Goal: Task Accomplishment & Management: Manage account settings

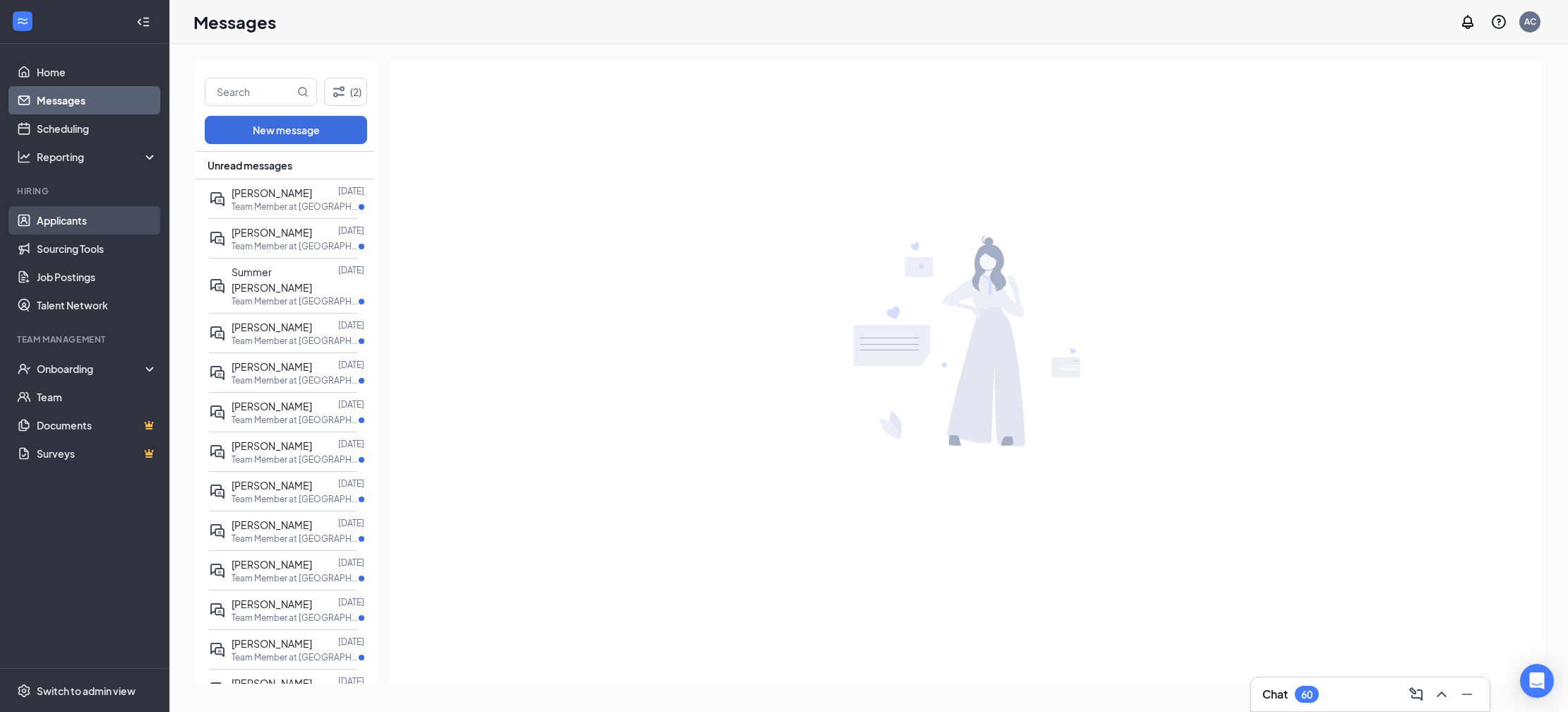
click at [81, 219] on link "Applicants" at bounding box center [97, 220] width 121 height 28
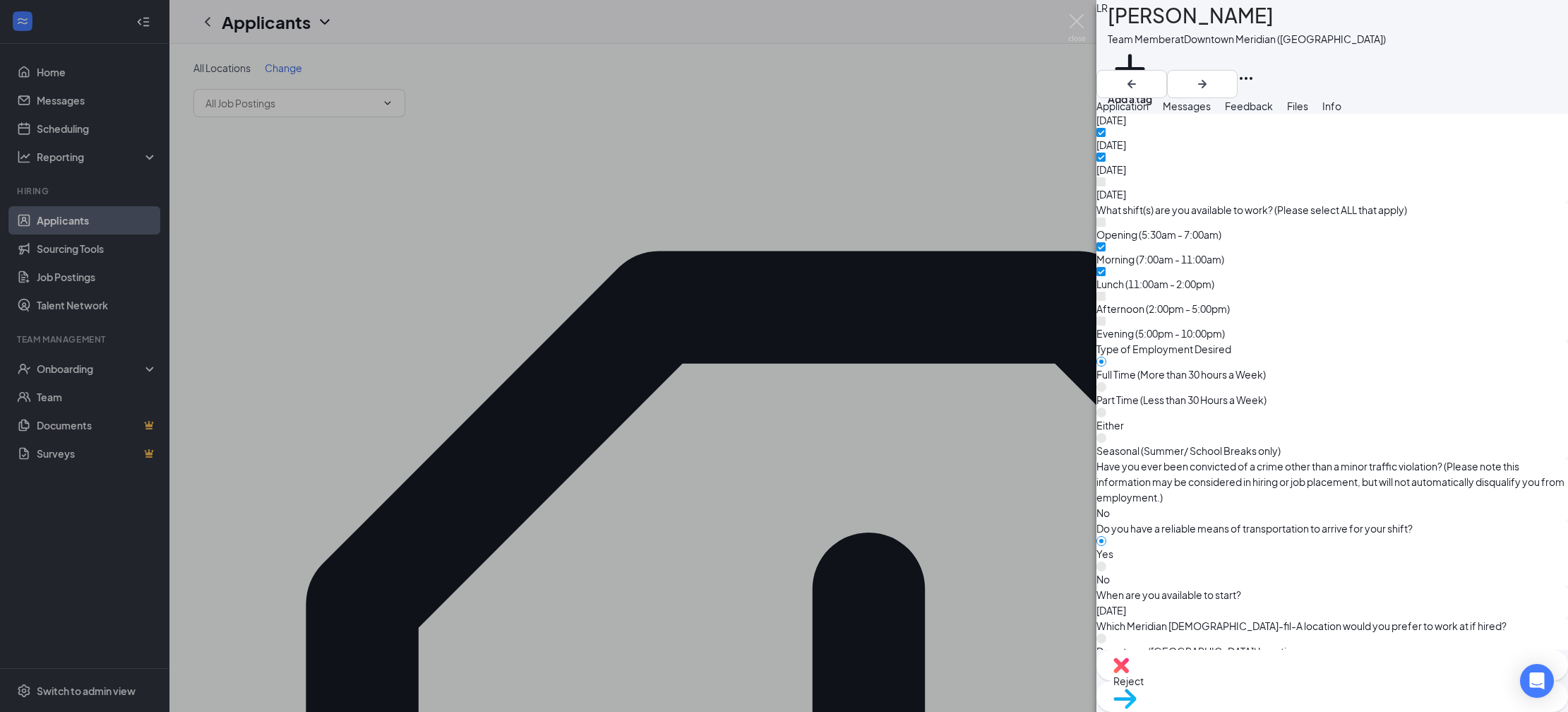
scroll to position [1126, 0]
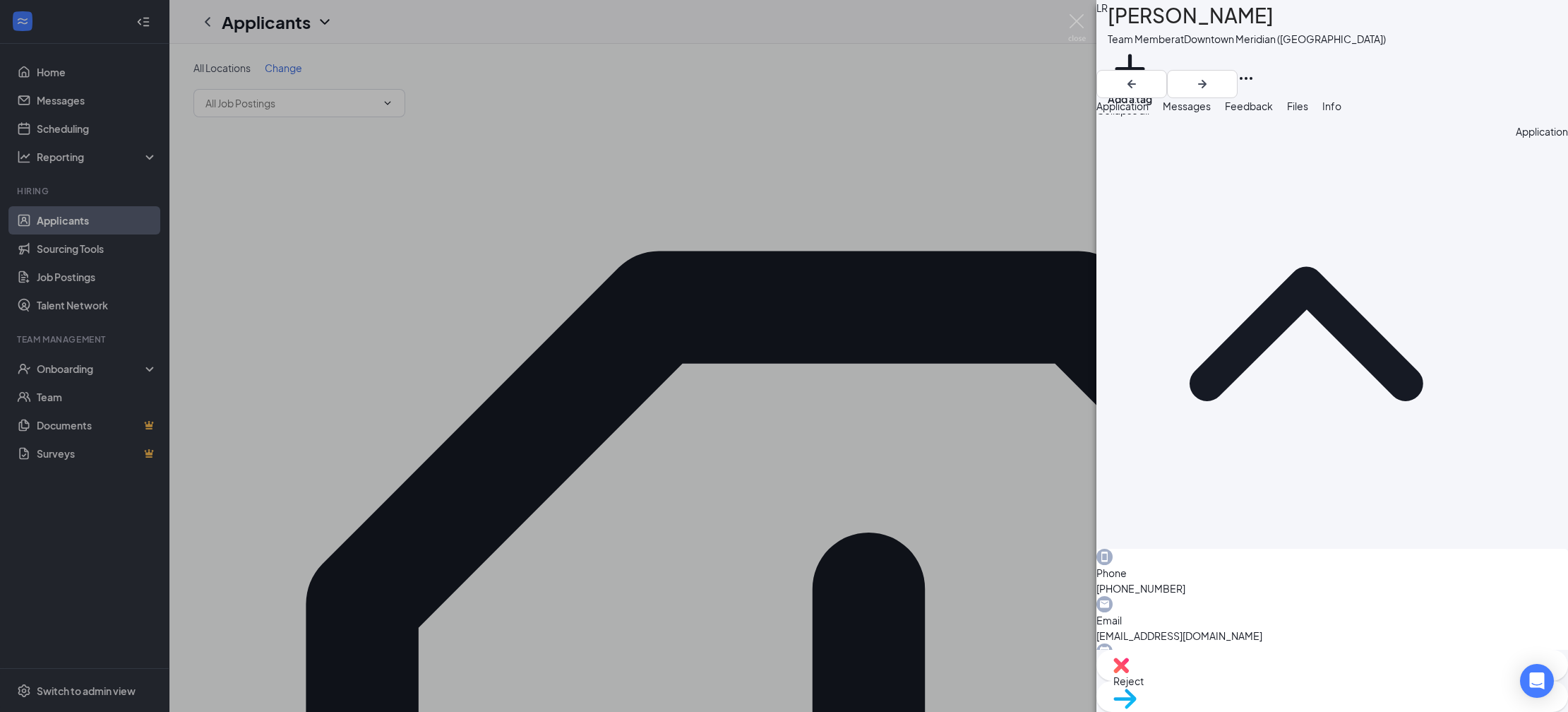
scroll to position [0, 0]
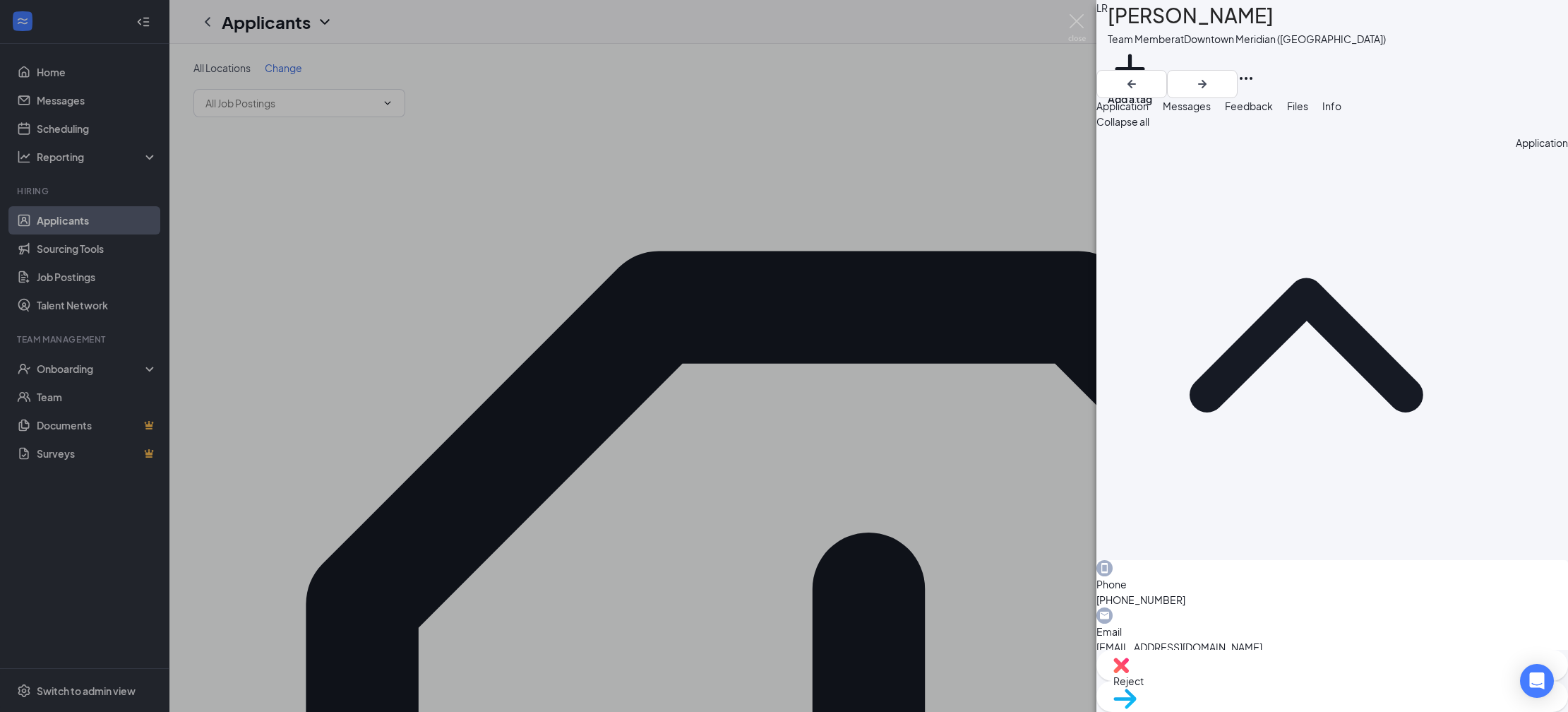
click at [1211, 113] on span "Messages" at bounding box center [1187, 105] width 48 height 12
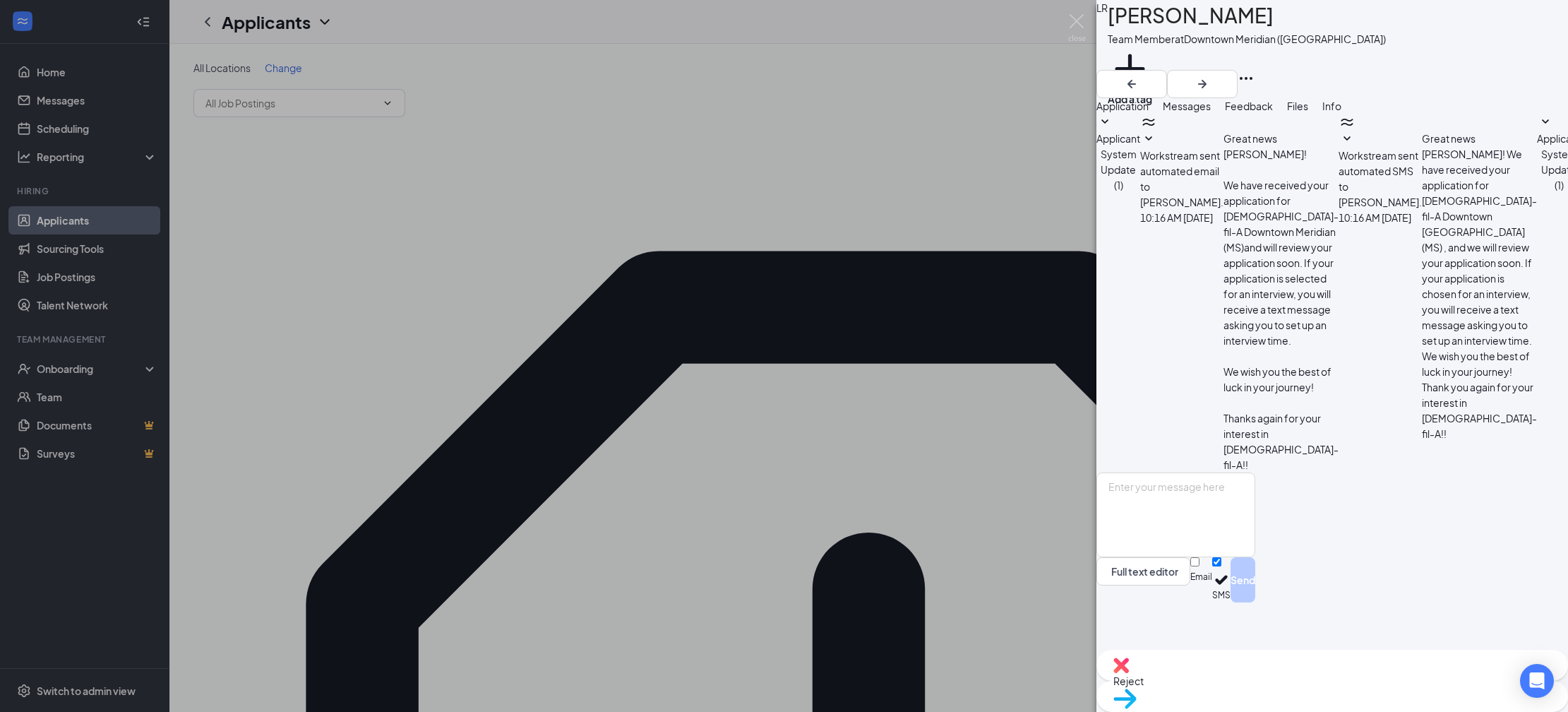
click at [1273, 104] on button "Feedback" at bounding box center [1248, 105] width 48 height 16
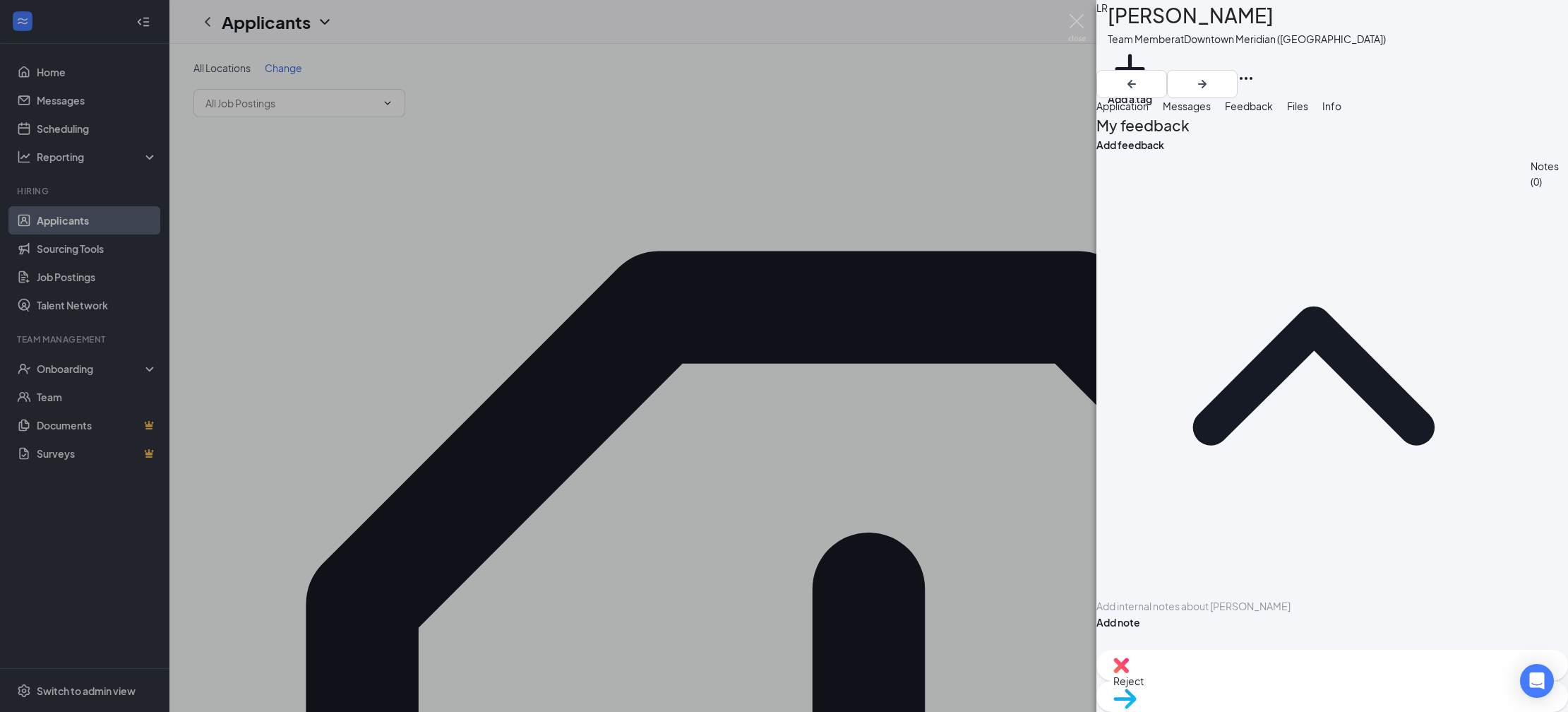
click at [1149, 113] on button "Application" at bounding box center [1123, 105] width 53 height 16
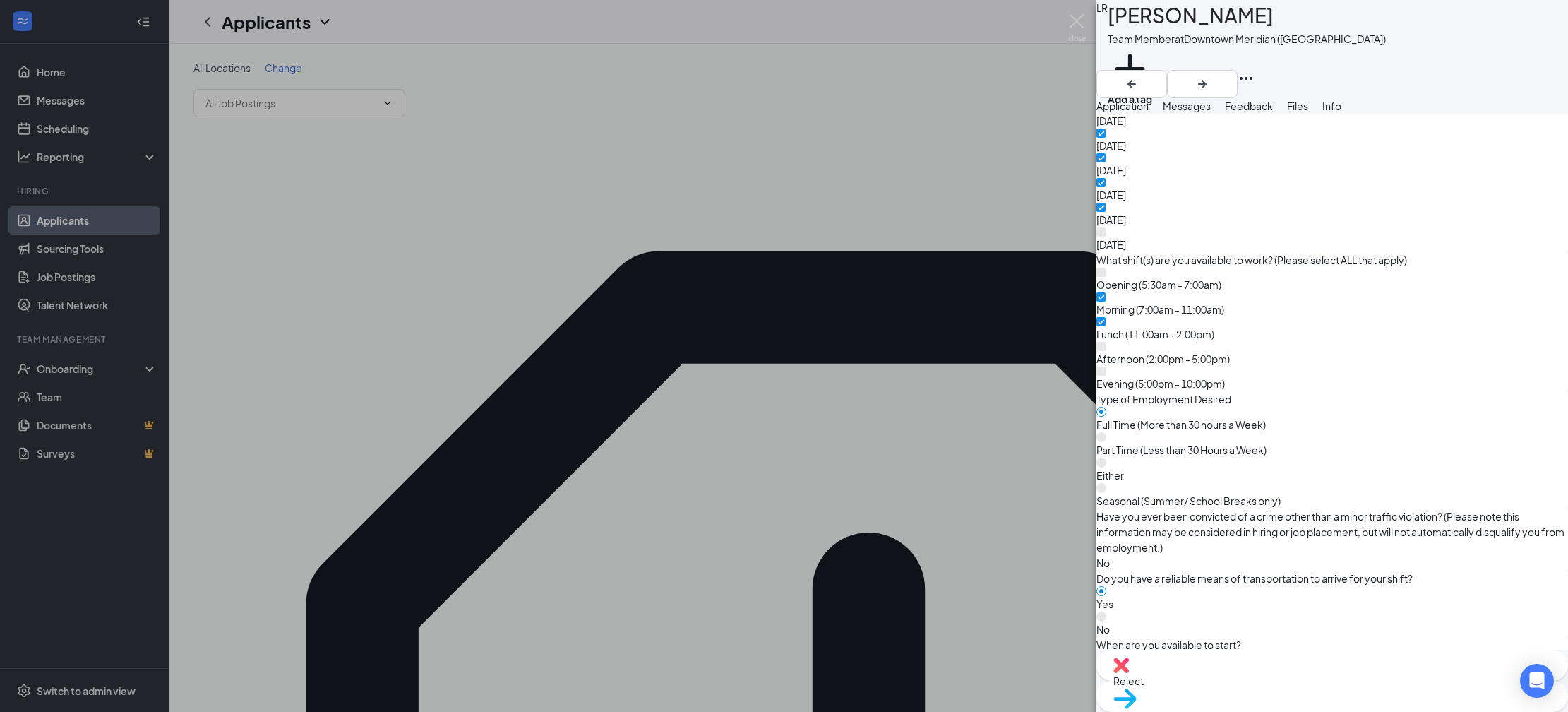
scroll to position [1126, 0]
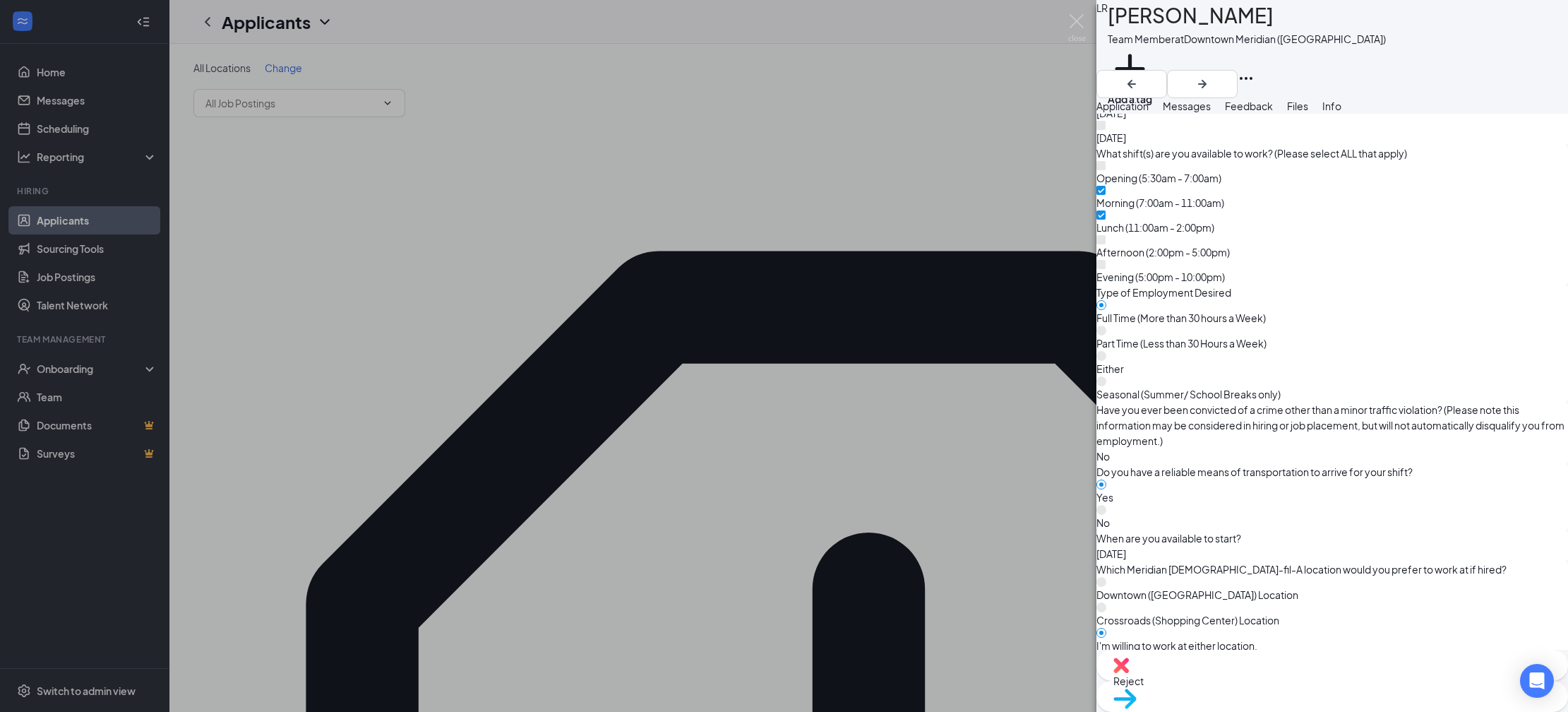
drag, startPoint x: 544, startPoint y: 372, endPoint x: 520, endPoint y: 383, distance: 26.4
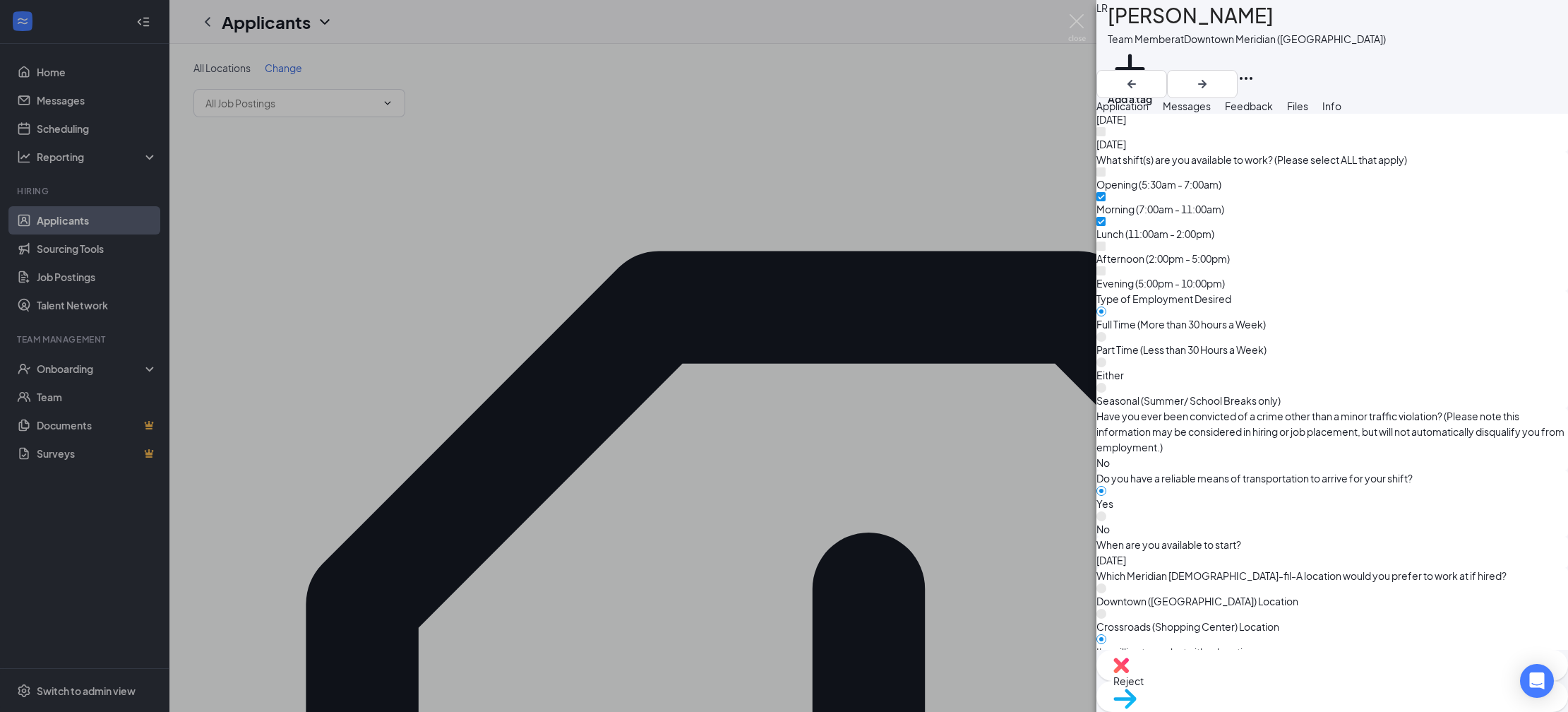
click at [544, 372] on div "LR Lynlee Reynolds Team Member at Downtown Meridian (MS) Add a tag Application …" at bounding box center [784, 356] width 1568 height 712
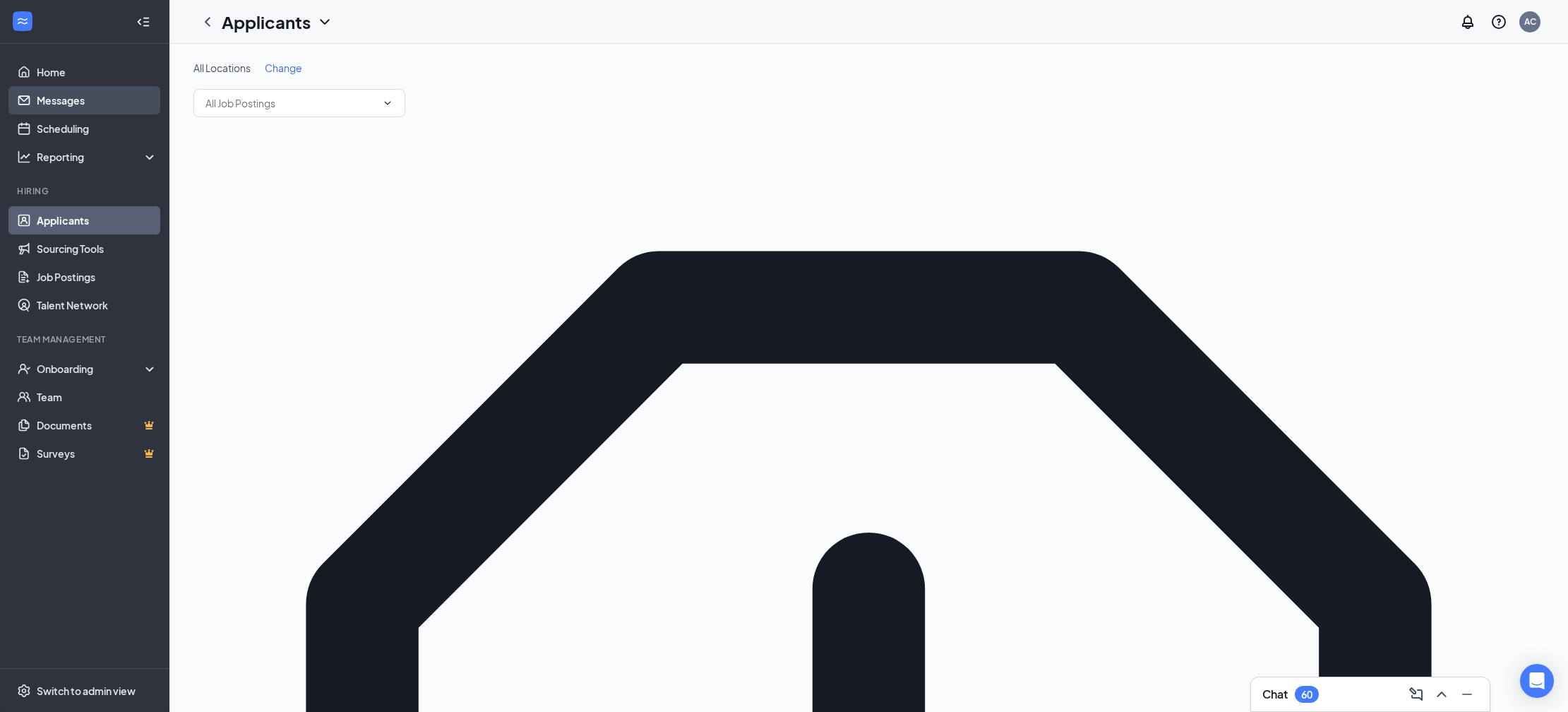
click at [110, 96] on link "Messages" at bounding box center [97, 100] width 121 height 28
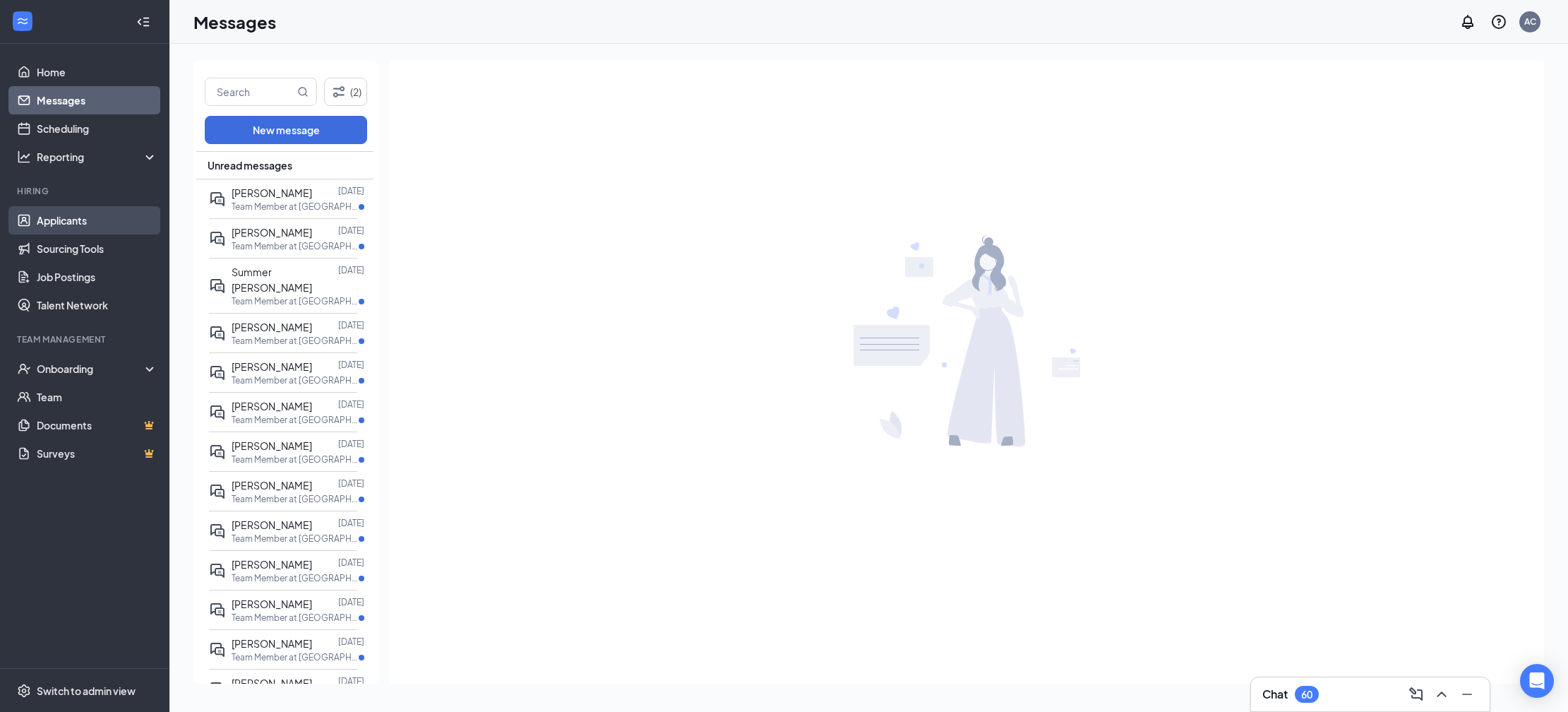
click at [93, 227] on link "Applicants" at bounding box center [97, 220] width 121 height 28
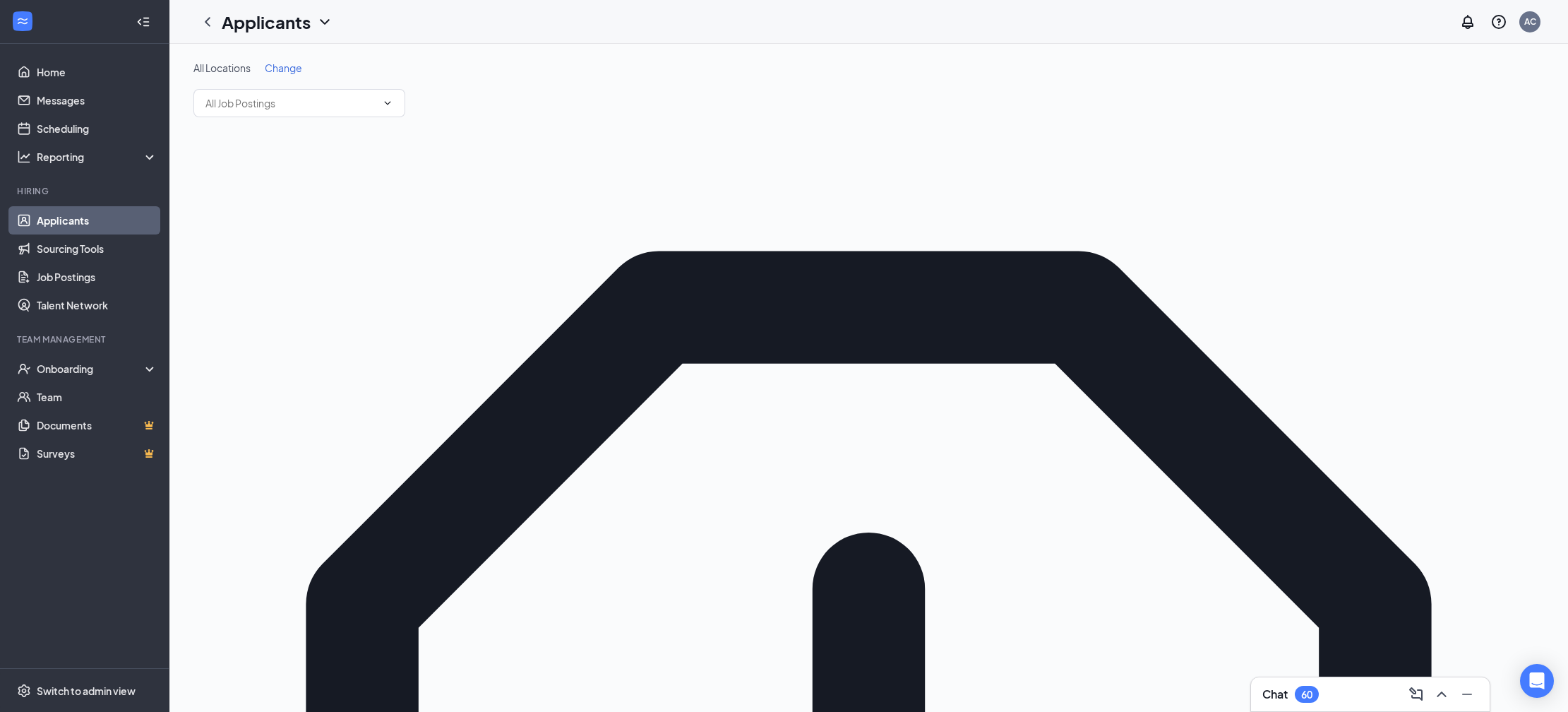
click at [1432, 542] on p "Reject" at bounding box center [1457, 534] width 127 height 14
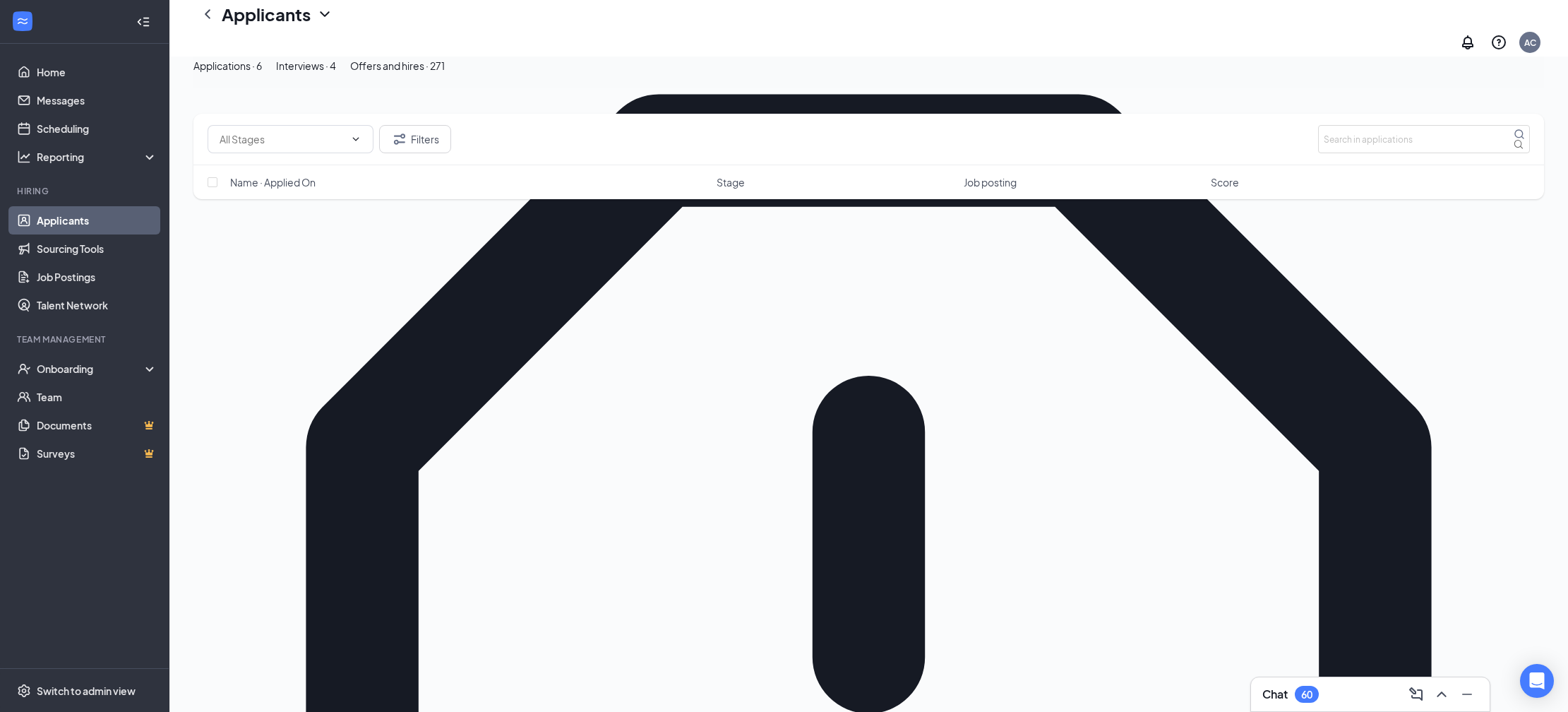
scroll to position [174, 0]
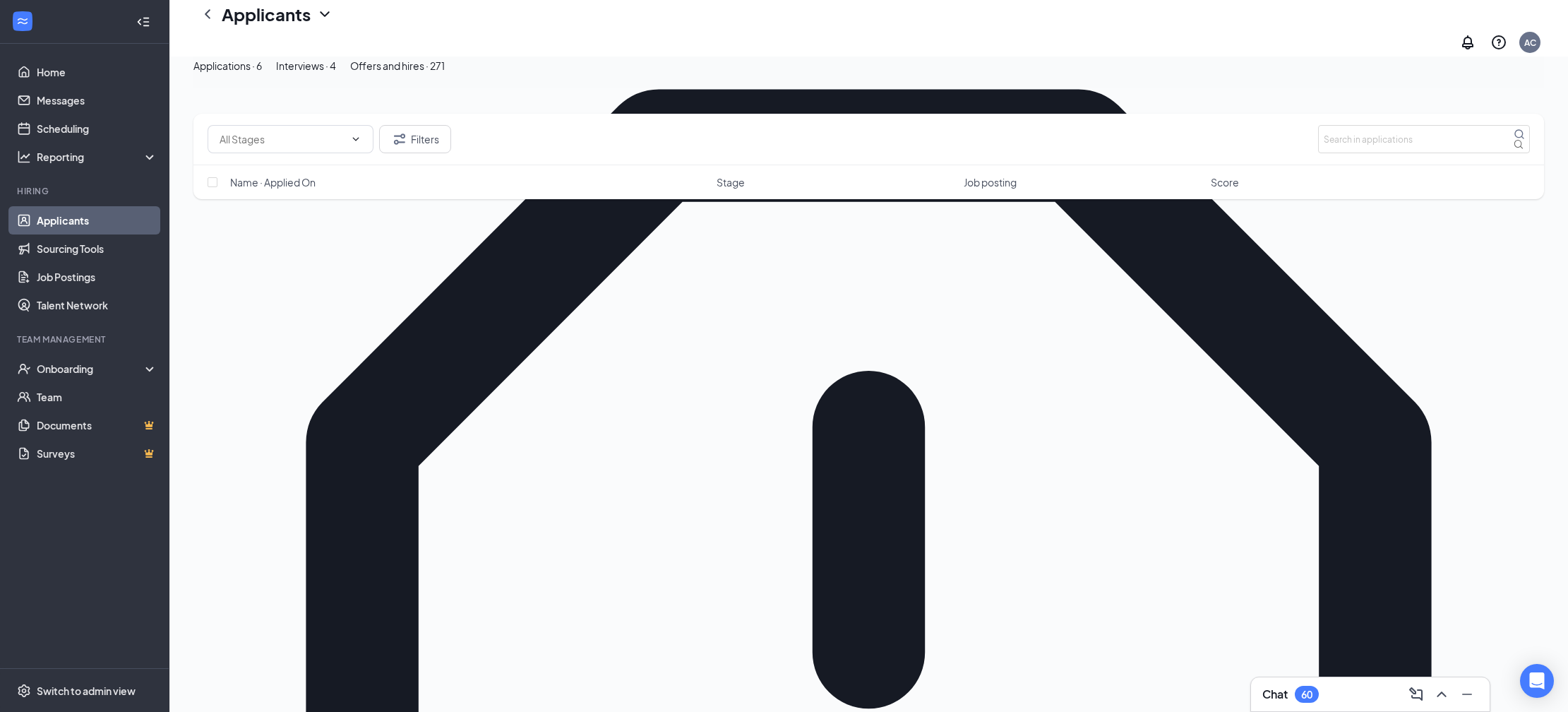
checkbox input "true"
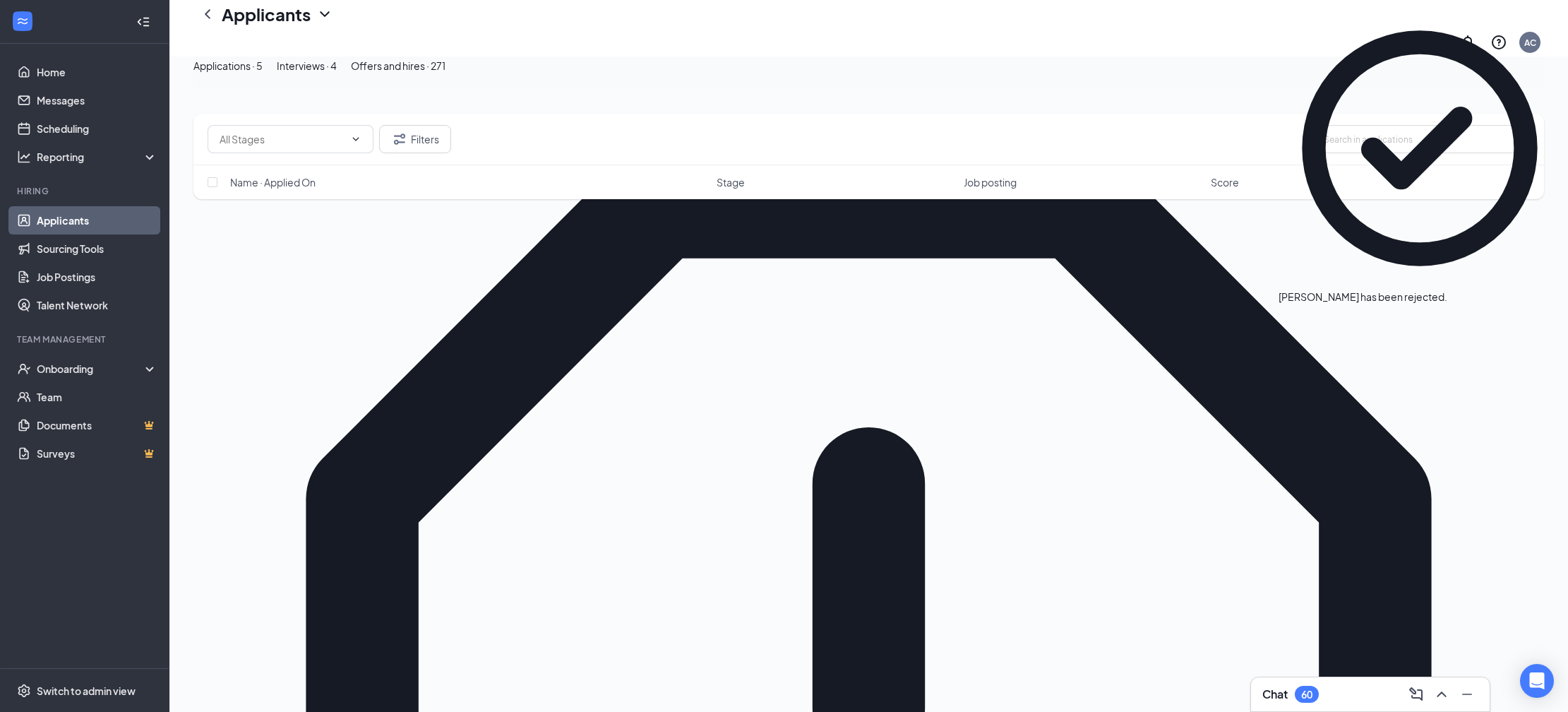
scroll to position [192, 0]
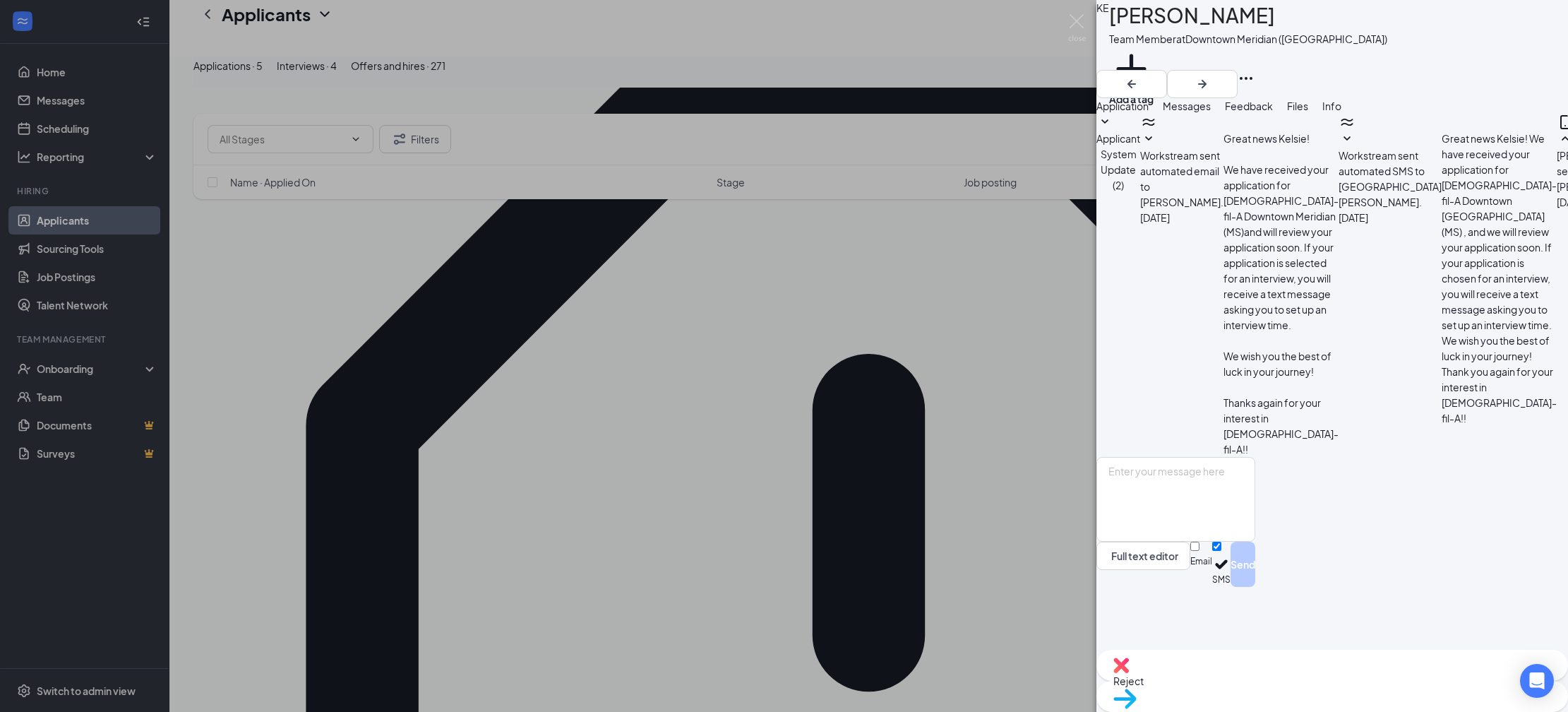
scroll to position [35, 0]
click at [998, 472] on div "KE [PERSON_NAME] Team Member at [GEOGRAPHIC_DATA] ([GEOGRAPHIC_DATA]) Add a tag…" at bounding box center [784, 356] width 1568 height 712
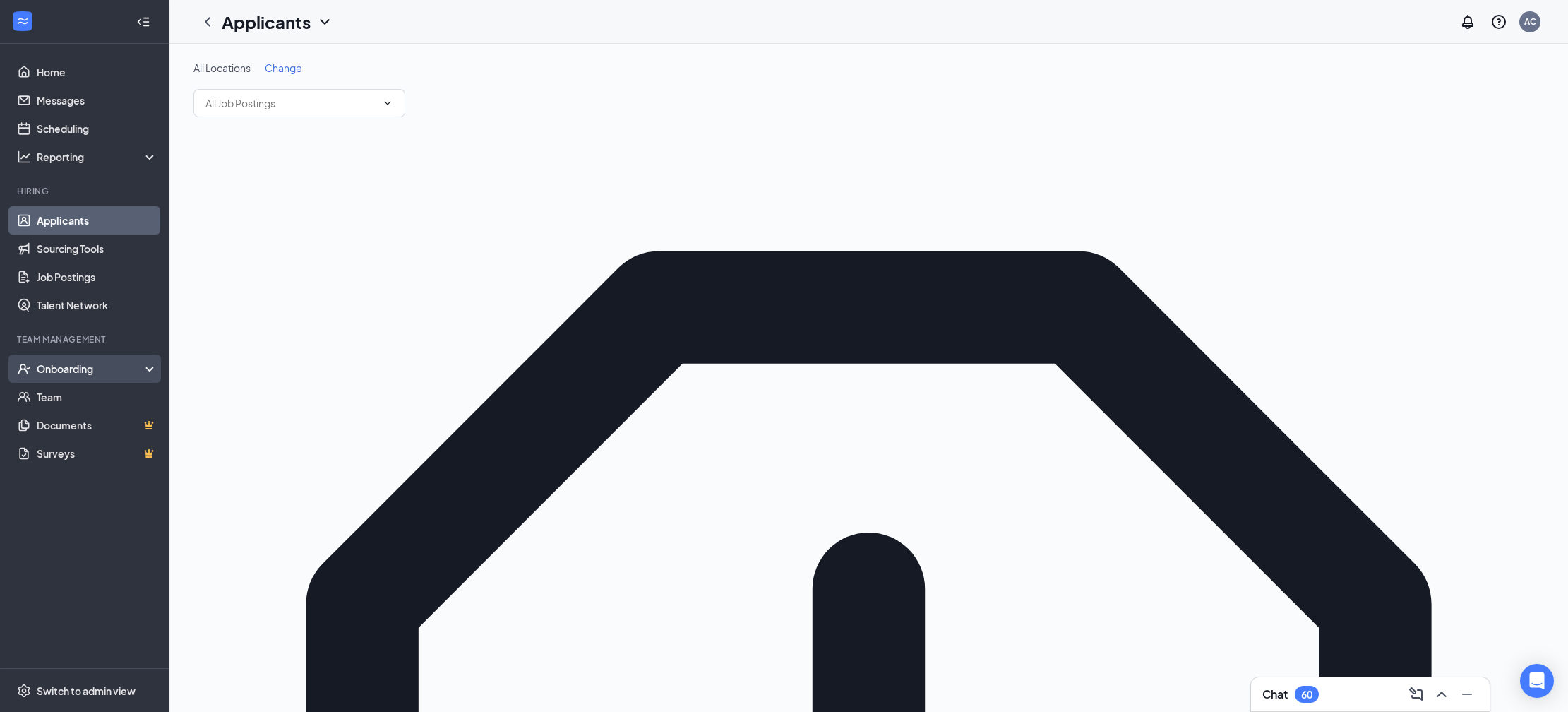
click at [75, 379] on div "Onboarding" at bounding box center [85, 368] width 169 height 28
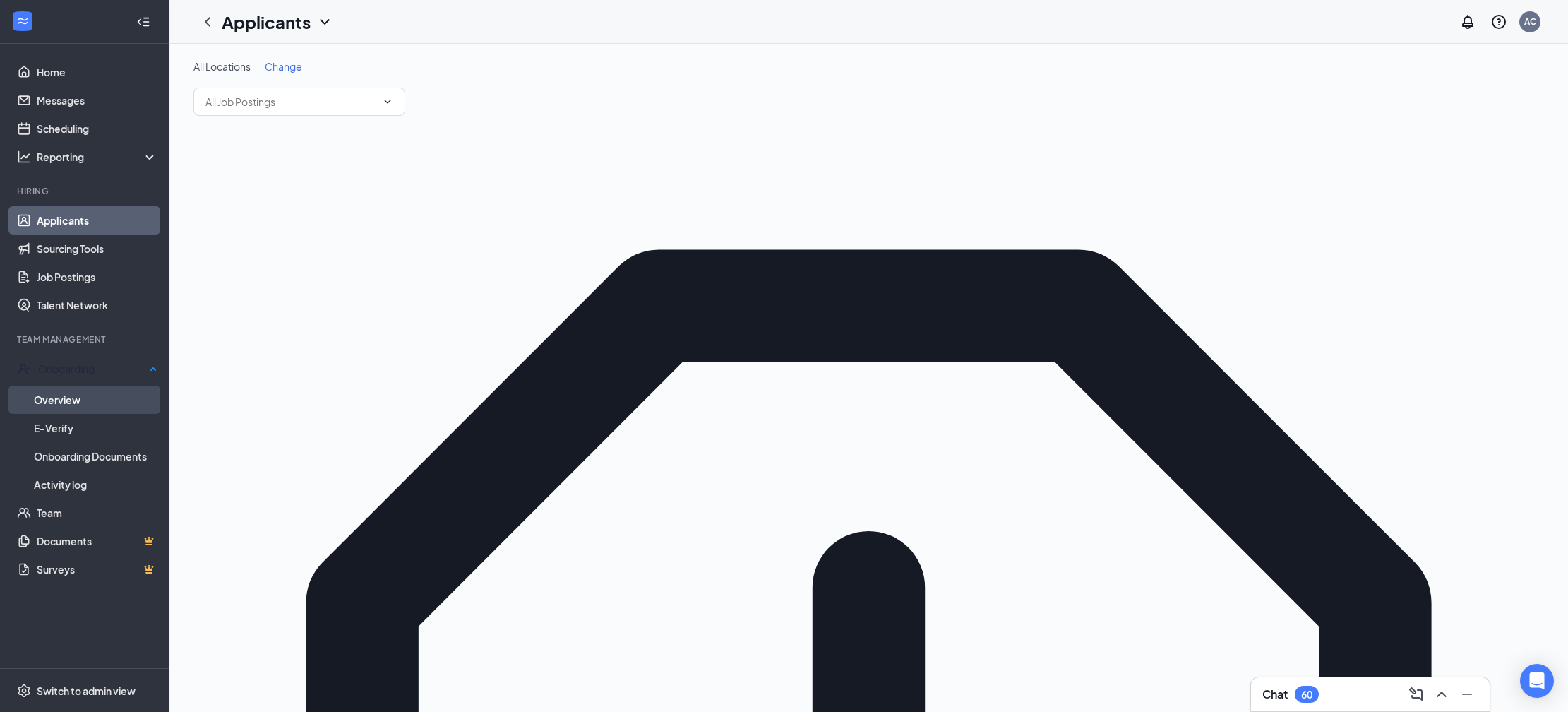
click at [103, 395] on link "Overview" at bounding box center [95, 400] width 123 height 28
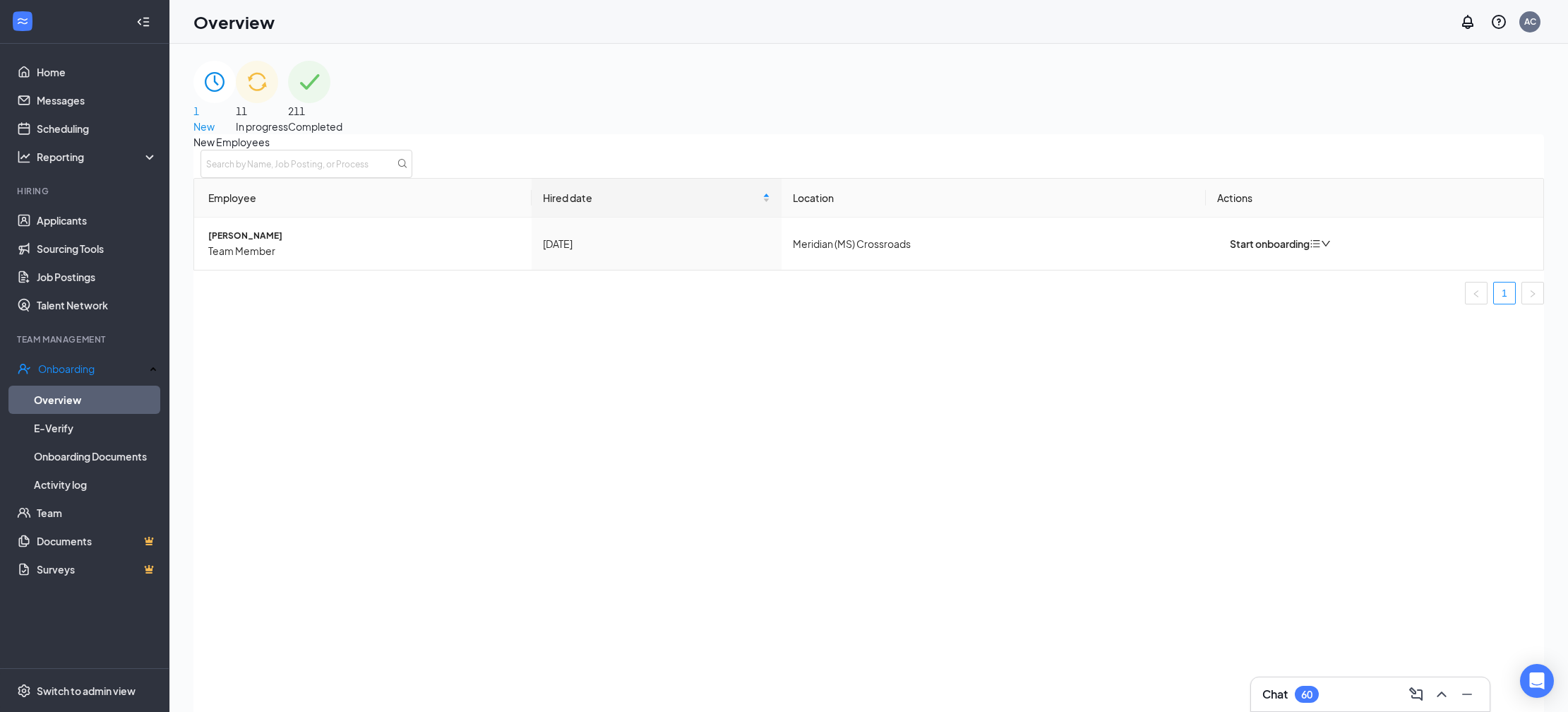
click at [288, 123] on div "11 In progress" at bounding box center [262, 97] width 53 height 73
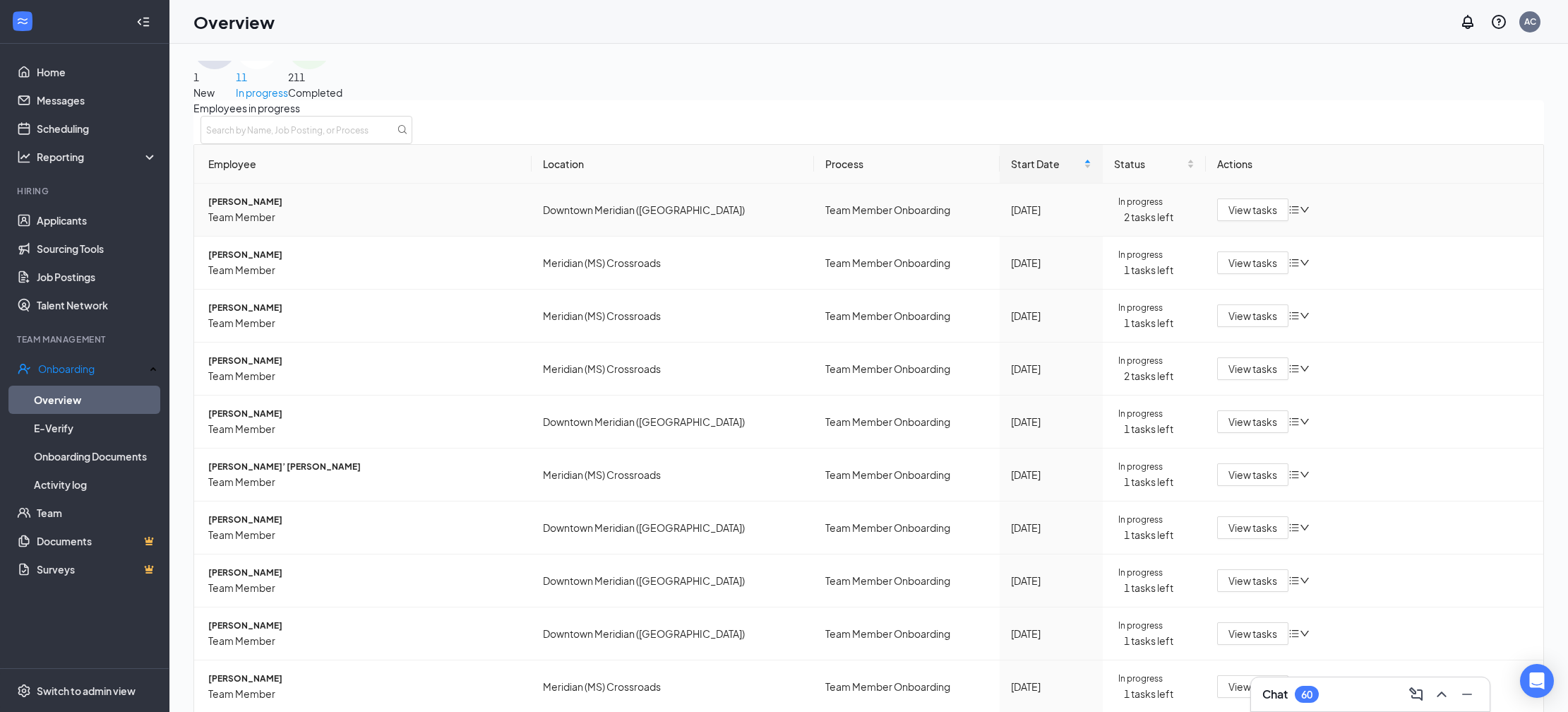
scroll to position [90, 0]
click at [1295, 363] on icon "bars" at bounding box center [1294, 369] width 12 height 12
click at [1340, 403] on div "Remove from onboarding" at bounding box center [1354, 395] width 120 height 16
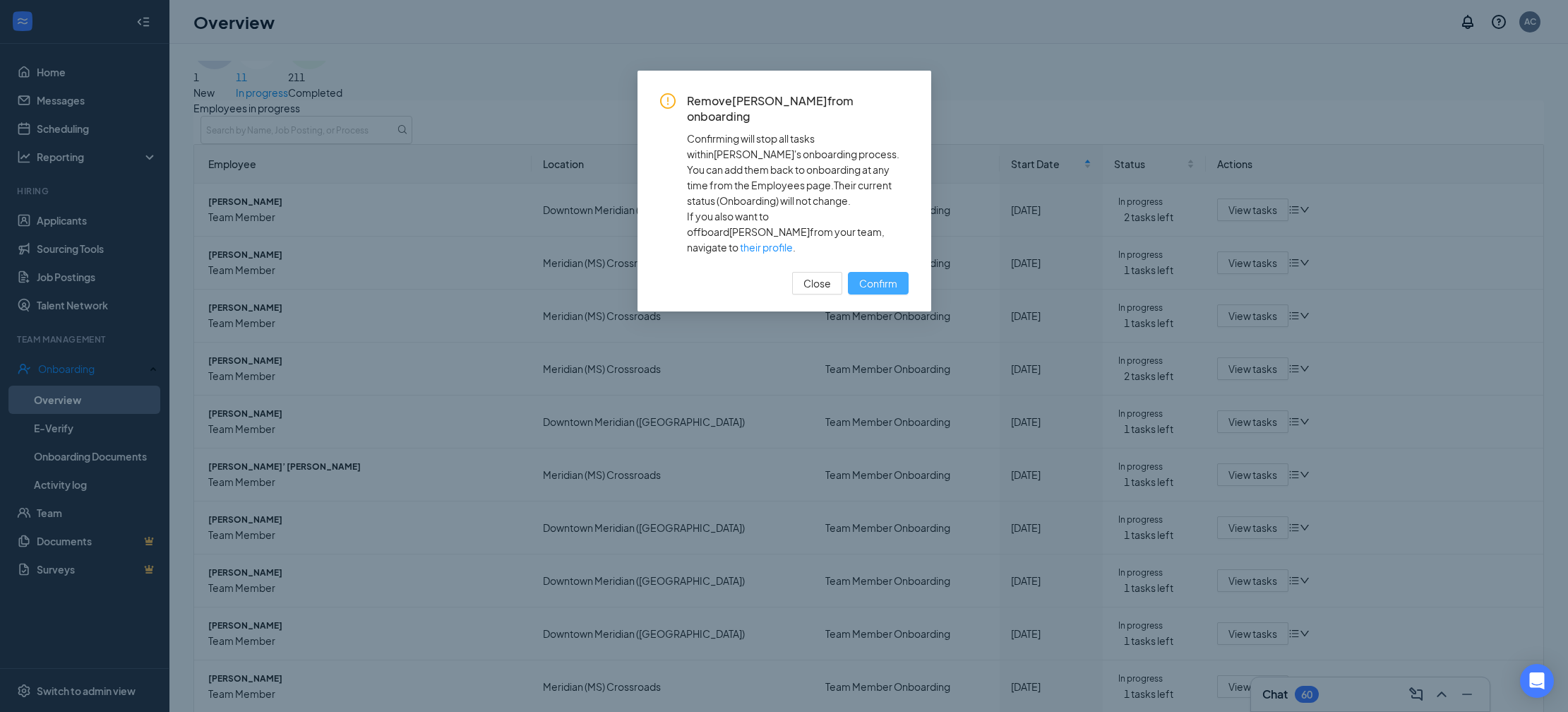
click at [883, 275] on span "Confirm" at bounding box center [878, 283] width 38 height 16
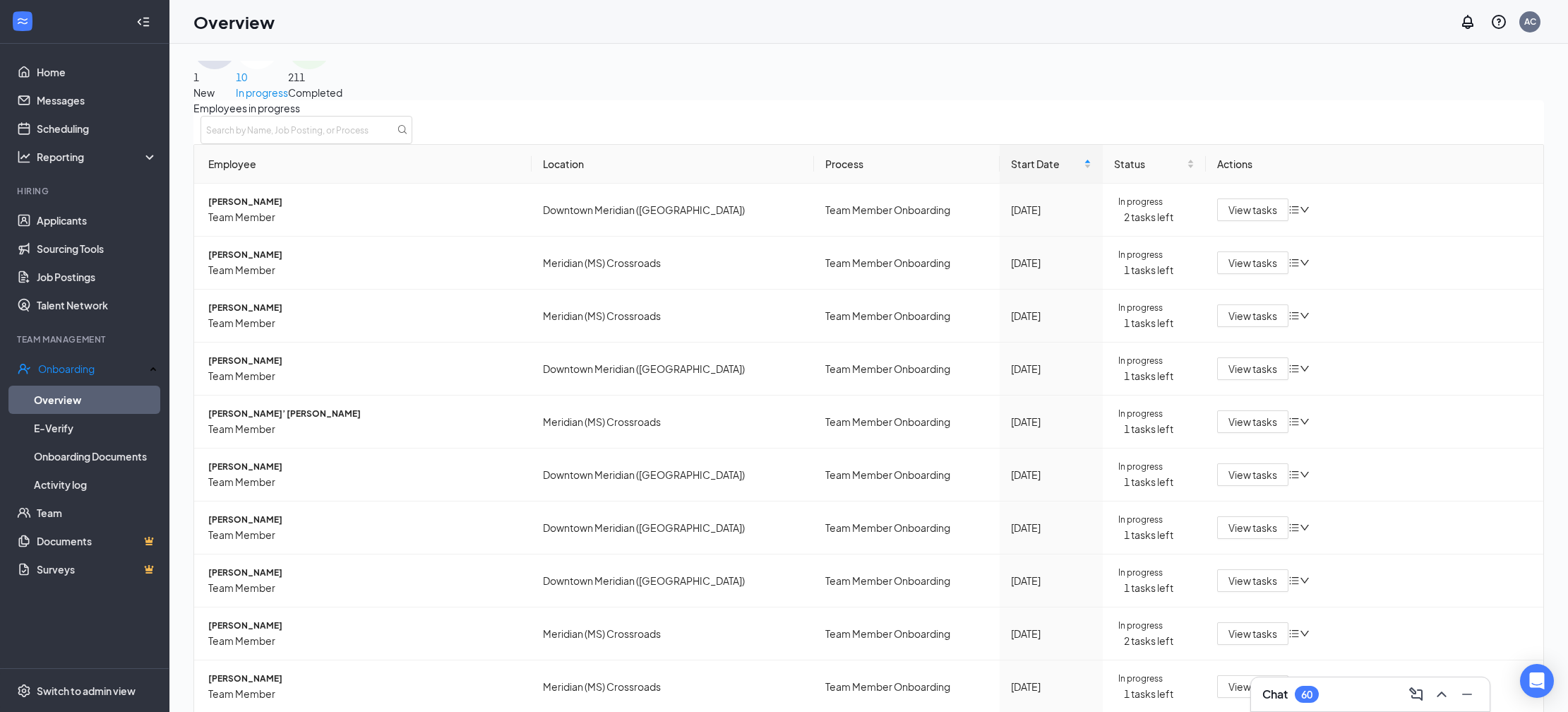
scroll to position [0, 0]
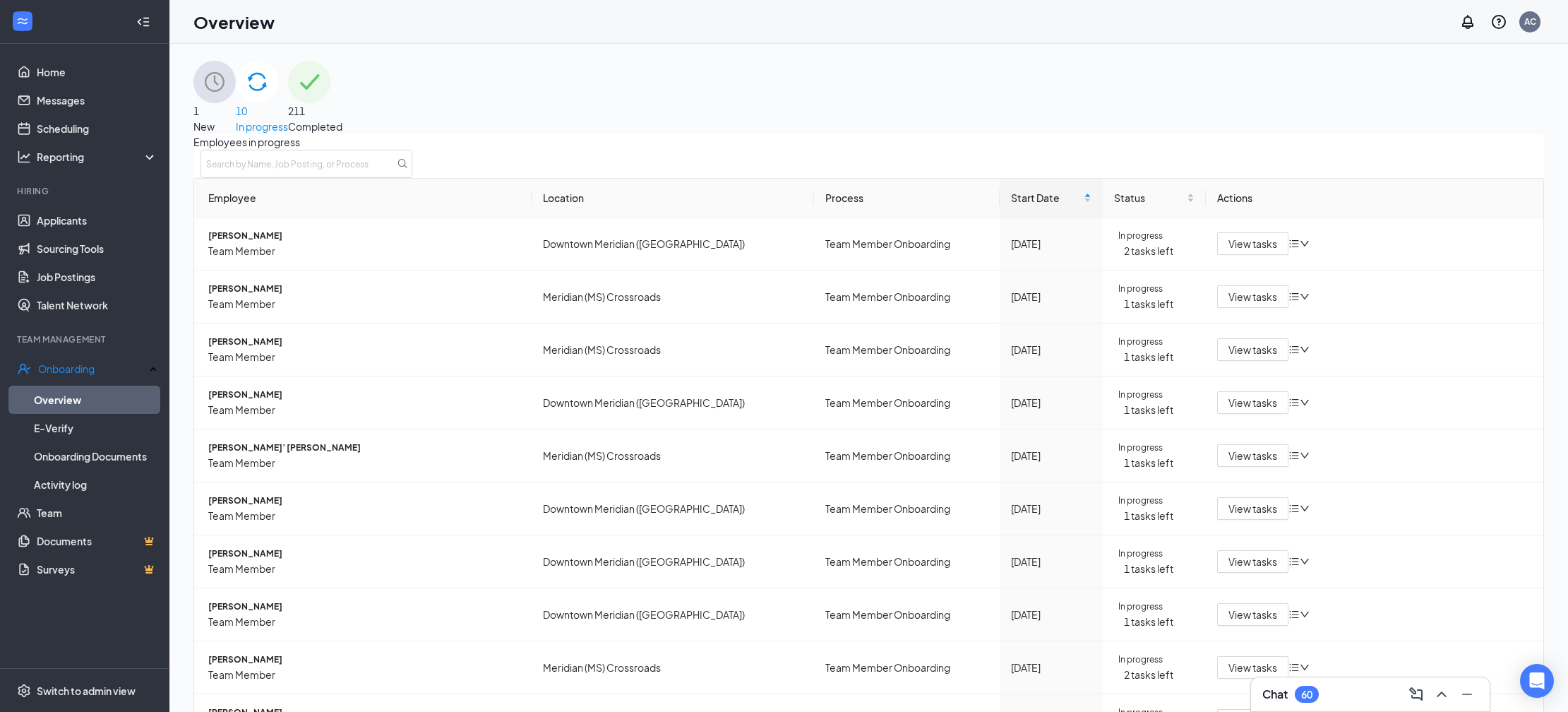
click at [199, 104] on span "1" at bounding box center [196, 110] width 6 height 12
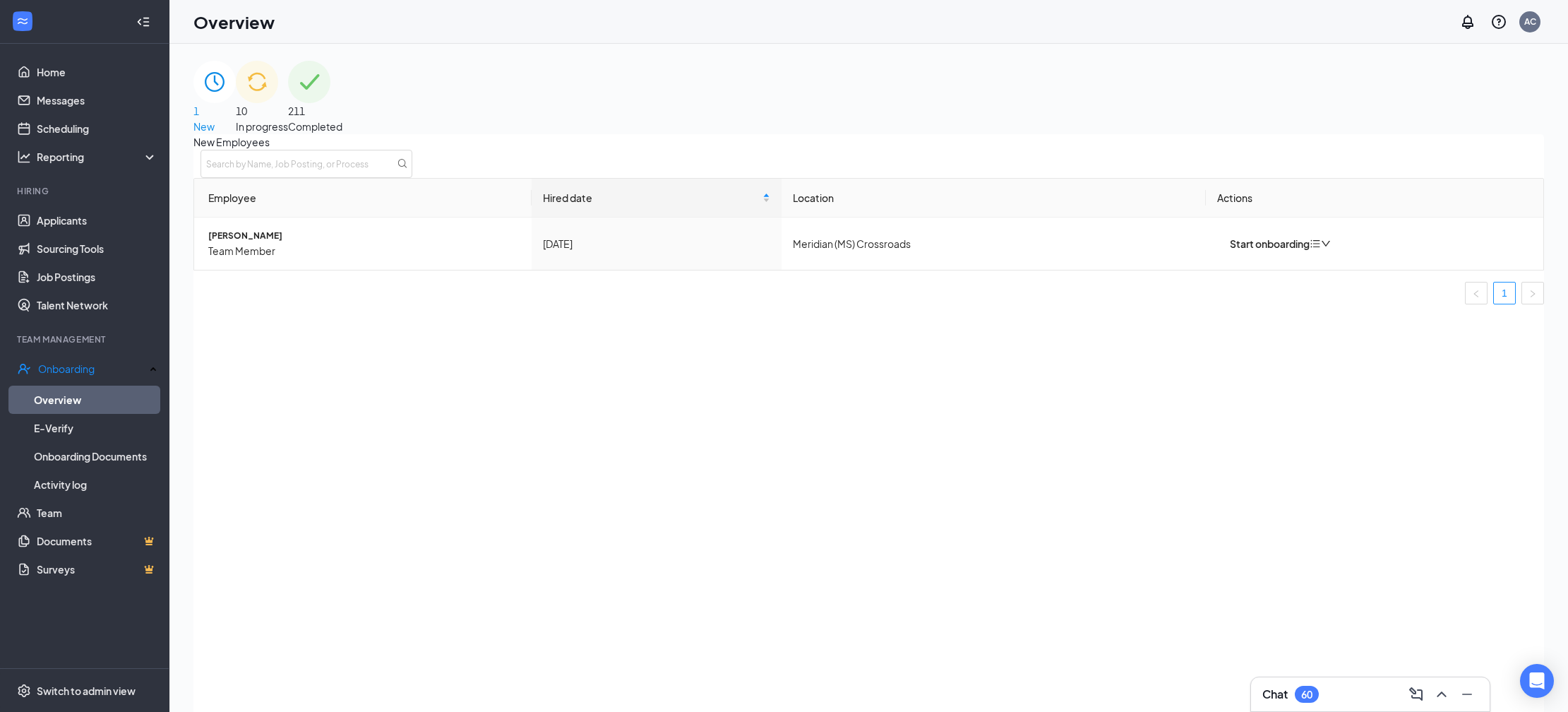
drag, startPoint x: 861, startPoint y: 86, endPoint x: 809, endPoint y: 102, distance: 54.4
click at [247, 104] on span "10" at bounding box center [242, 110] width 12 height 12
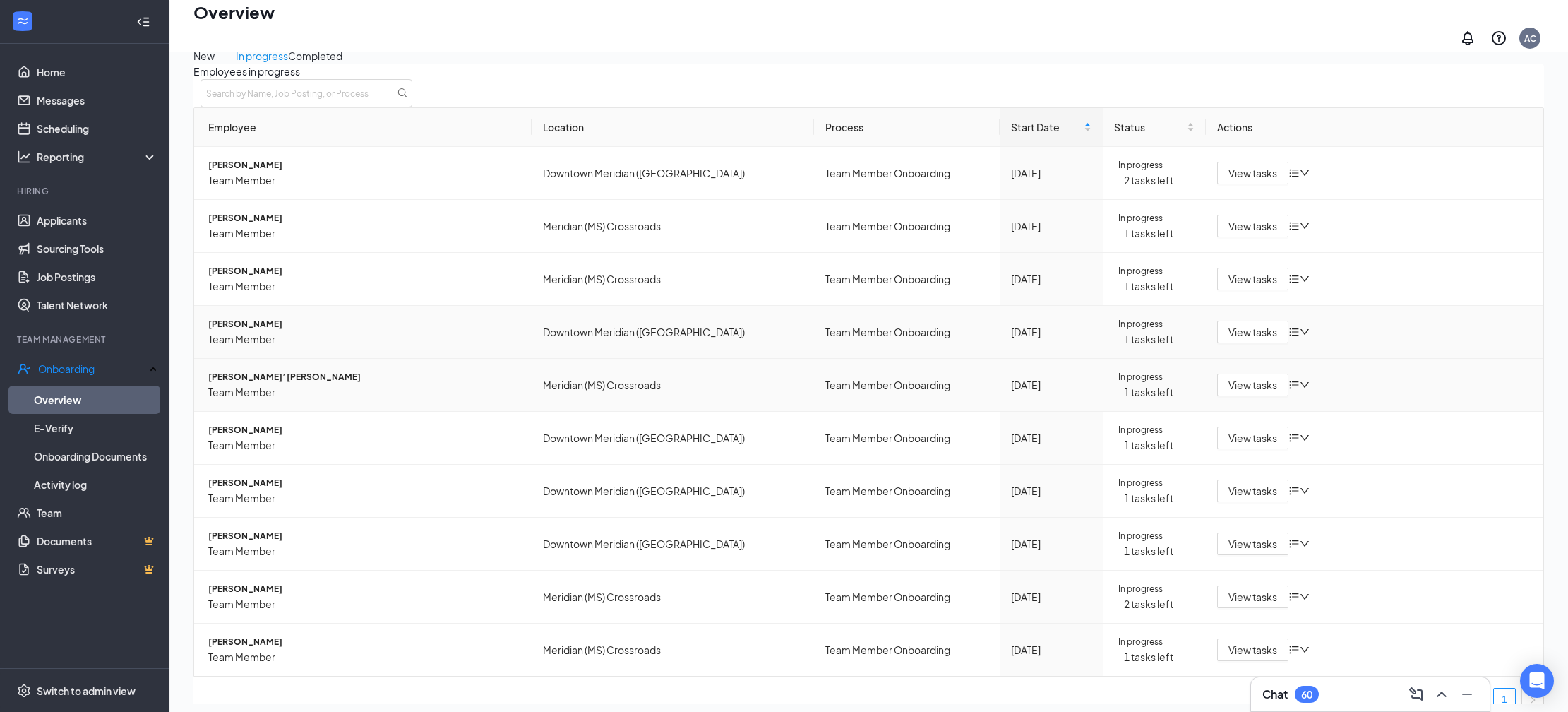
scroll to position [9, 0]
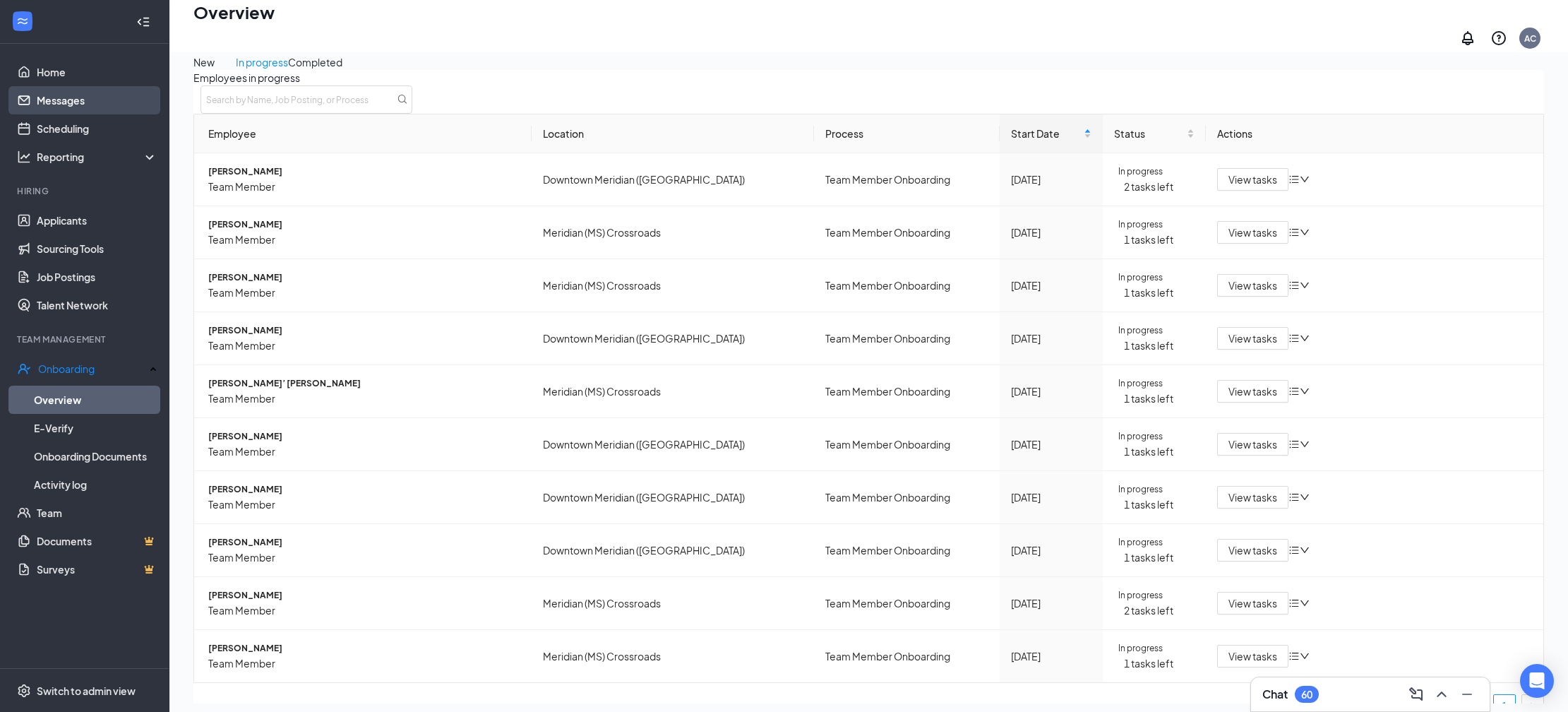
click at [121, 113] on link "Messages" at bounding box center [97, 100] width 121 height 28
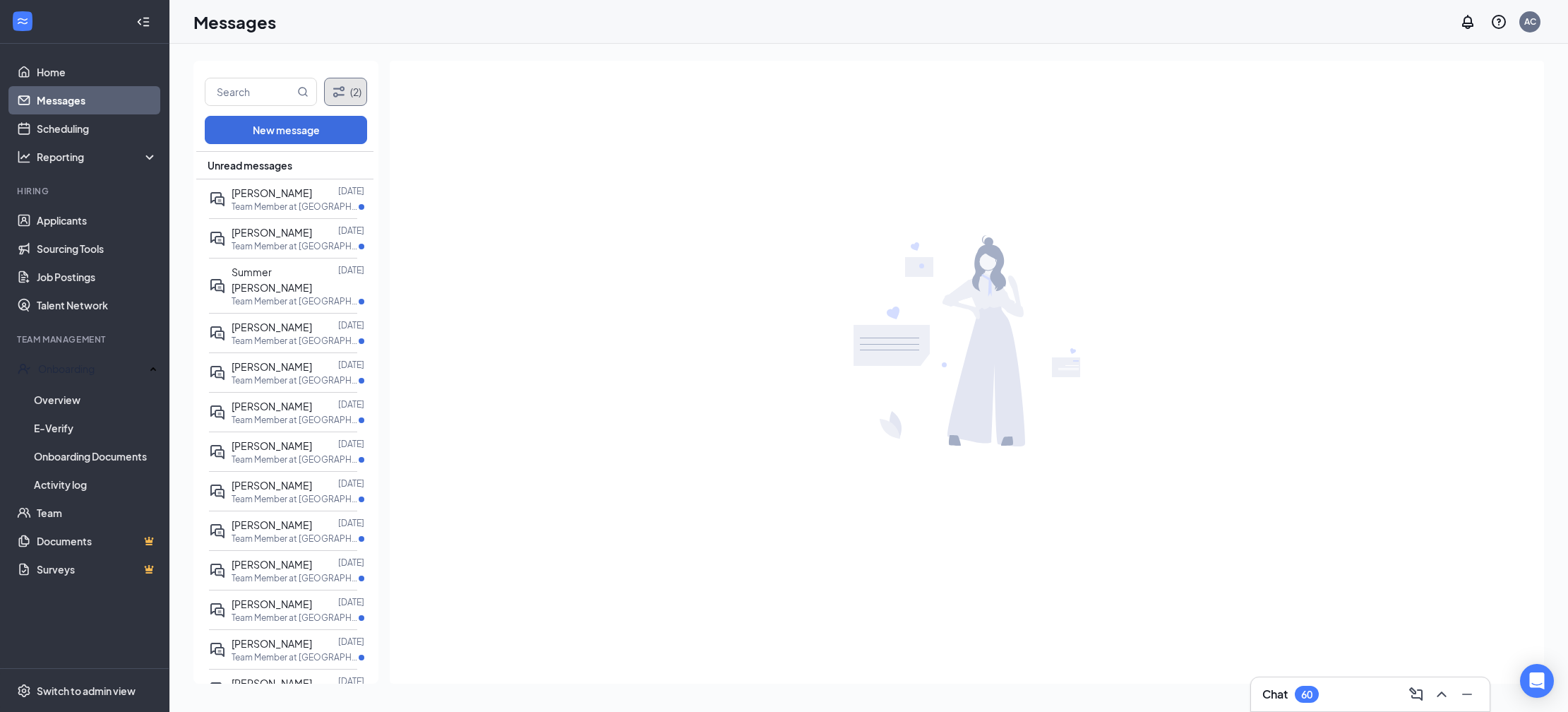
click at [338, 104] on button "(2)" at bounding box center [345, 91] width 43 height 28
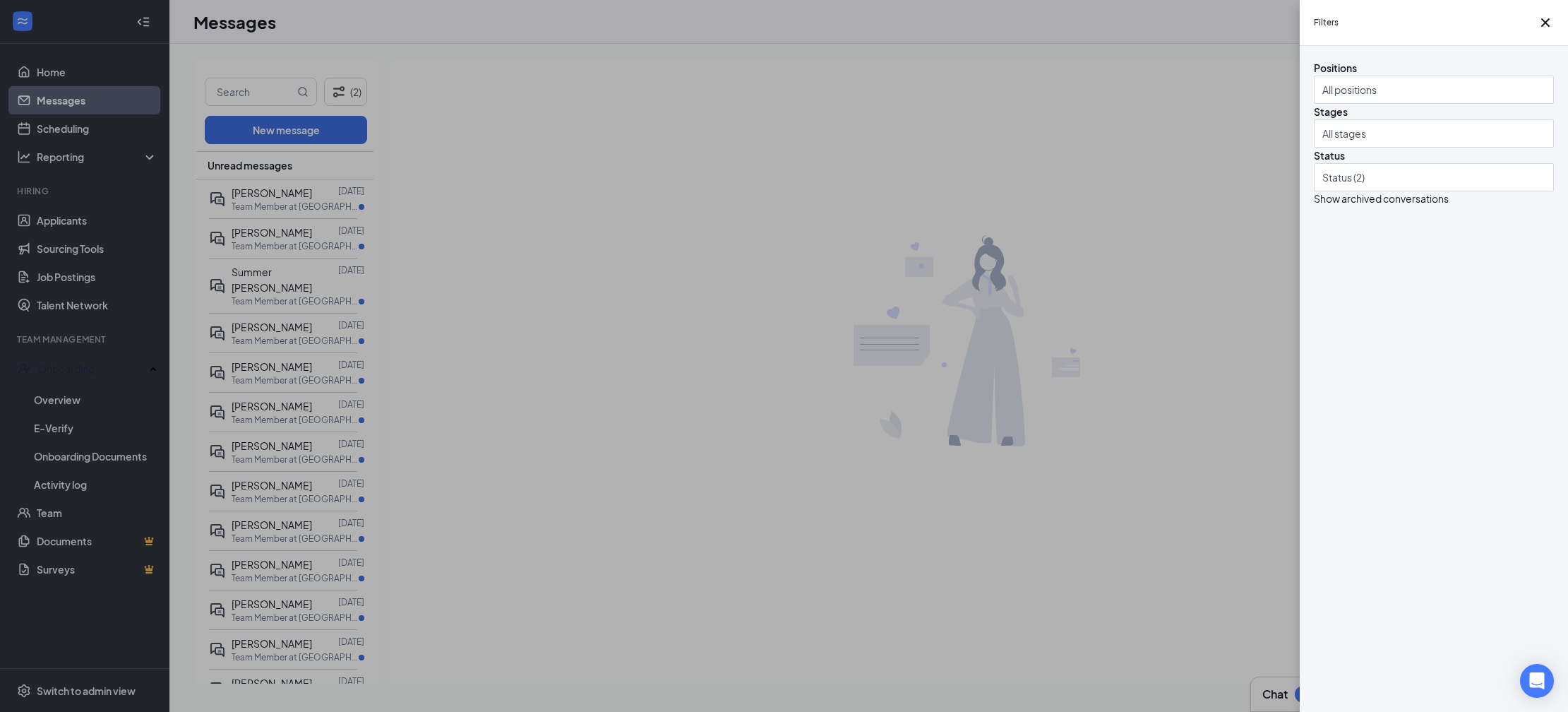
click at [295, 208] on div "Filters Positions All positions Stages All stages Status Status (2) Show archiv…" at bounding box center [784, 356] width 1568 height 712
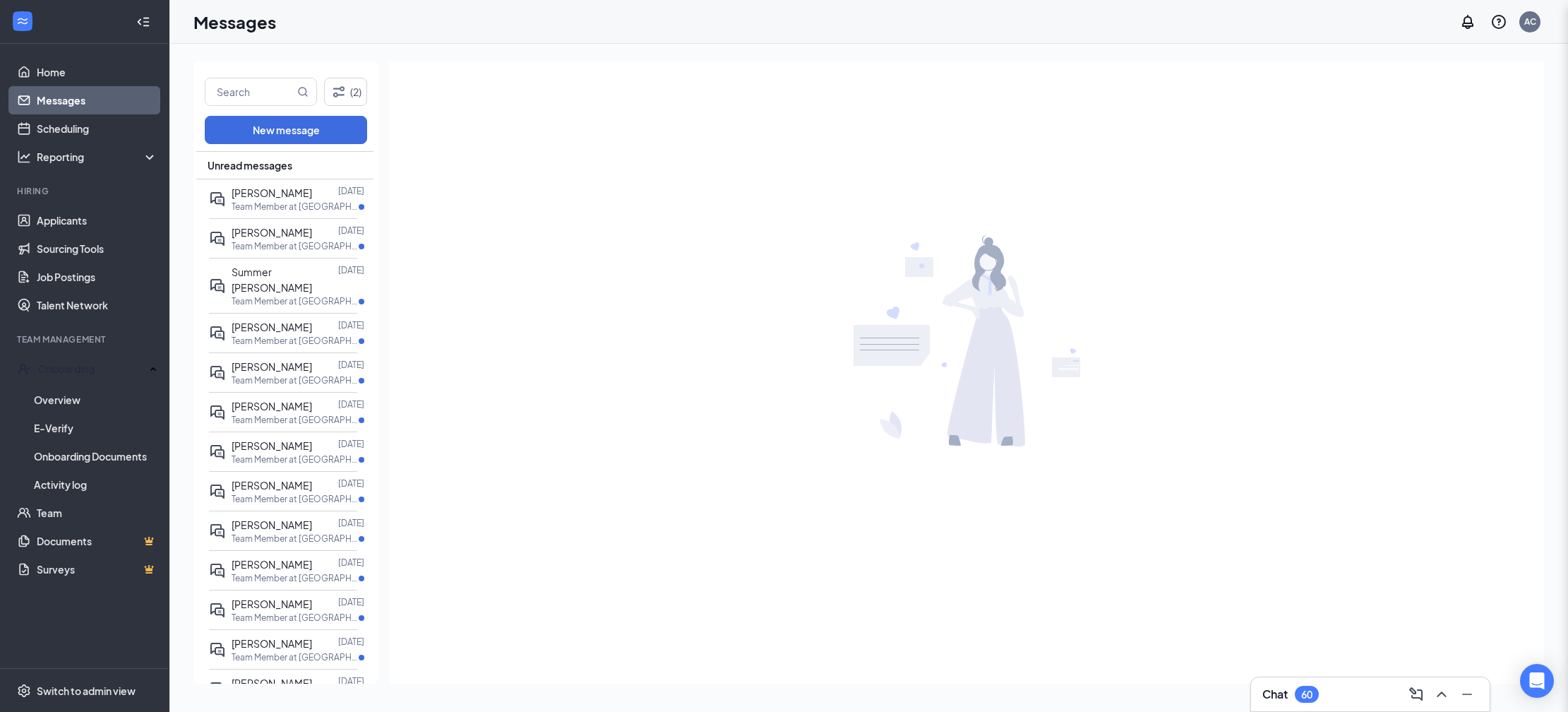
click at [291, 208] on div "Filters Positions All positions Stages All stages Status Status (2) Show archiv…" at bounding box center [784, 356] width 1568 height 712
click at [273, 203] on p "Team Member at [GEOGRAPHIC_DATA] ([GEOGRAPHIC_DATA]) Crossroads" at bounding box center [295, 206] width 127 height 12
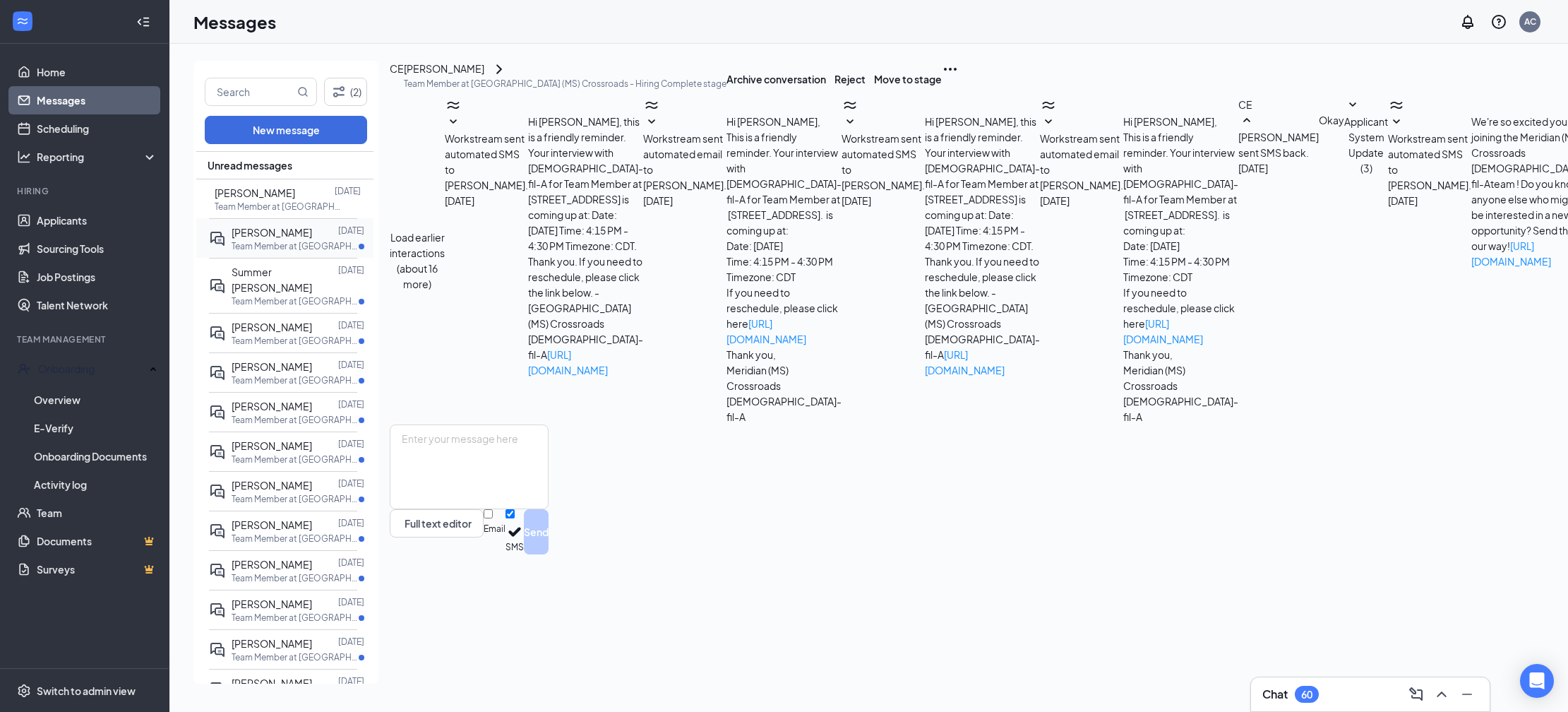
scroll to position [2, 0]
click at [275, 225] on span "Brady Kingery" at bounding box center [272, 230] width 81 height 12
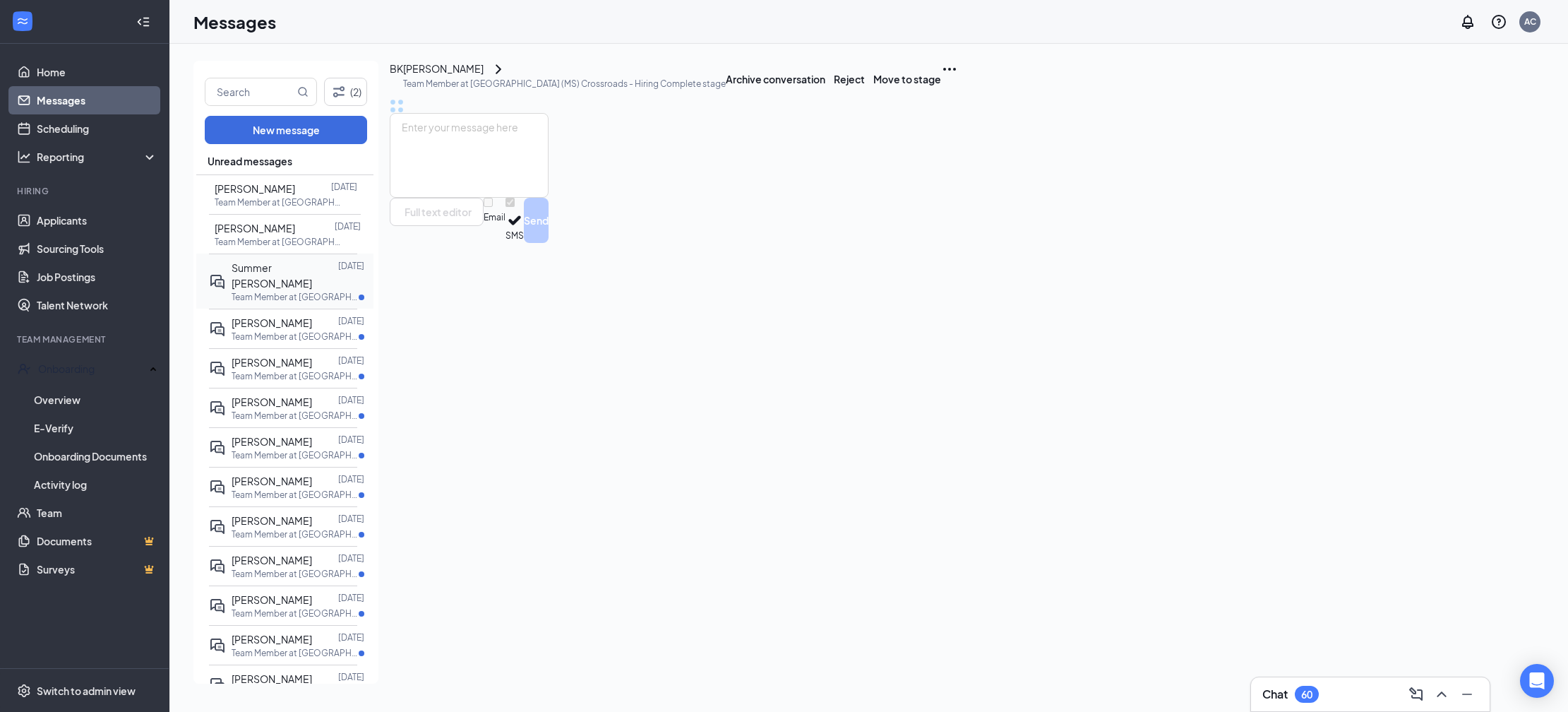
click at [274, 269] on span "Summer Grice" at bounding box center [272, 275] width 81 height 28
click at [270, 334] on p "Team Member at [GEOGRAPHIC_DATA] ([GEOGRAPHIC_DATA]) Crossroads" at bounding box center [295, 340] width 127 height 12
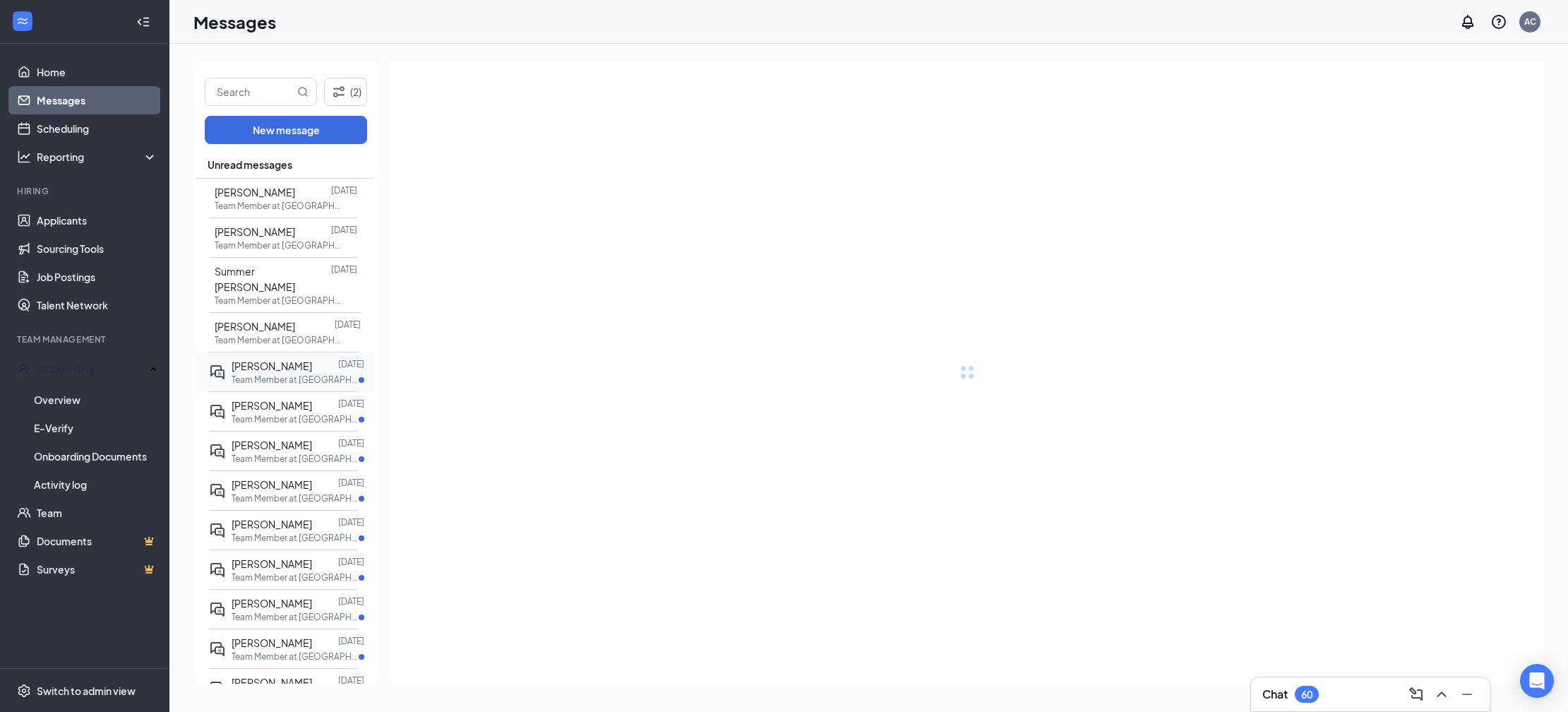
click at [268, 359] on span "Ellis Wright" at bounding box center [272, 365] width 81 height 12
click at [269, 414] on p "Team Member at [GEOGRAPHIC_DATA] ([GEOGRAPHIC_DATA]) Crossroads" at bounding box center [295, 419] width 127 height 12
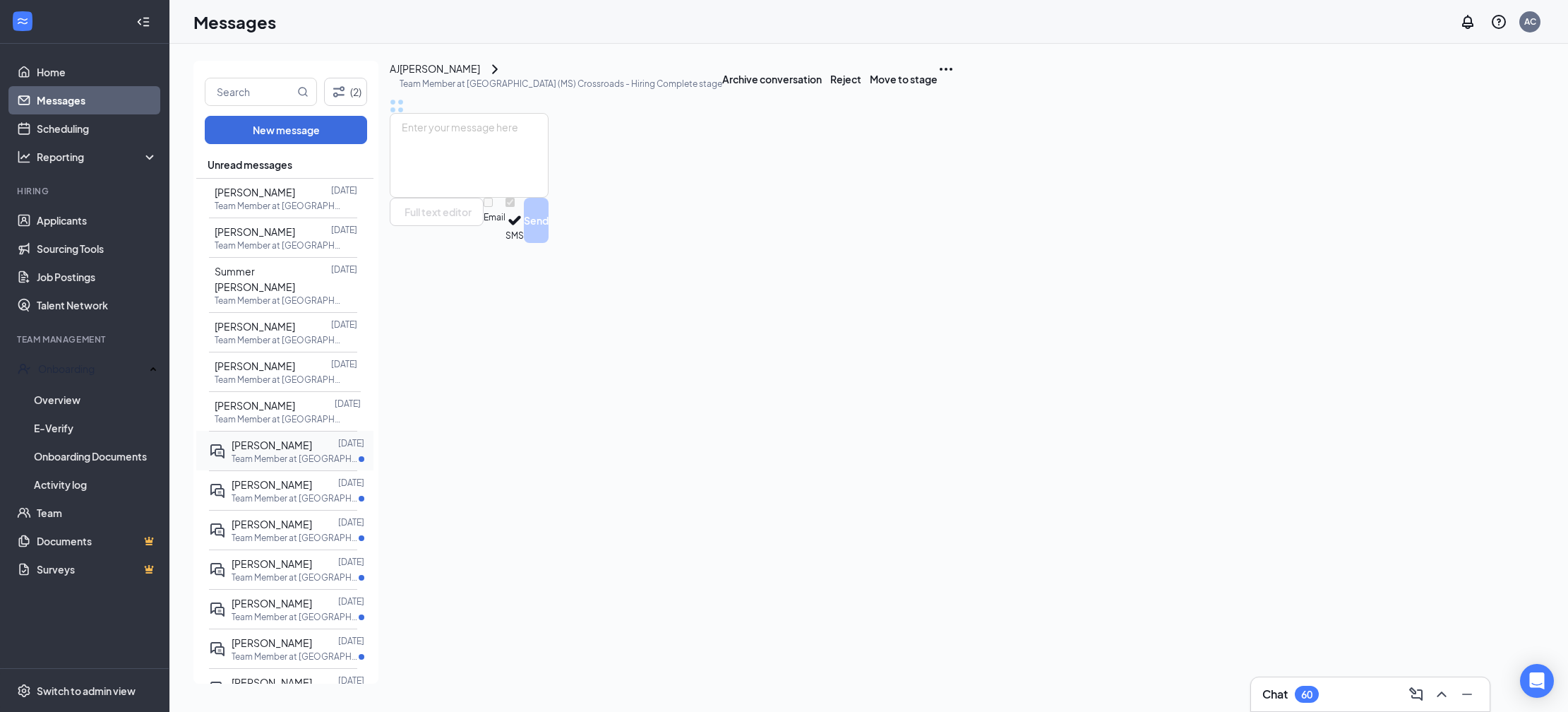
click at [276, 453] on p "Team Member at [GEOGRAPHIC_DATA] ([GEOGRAPHIC_DATA]) Crossroads" at bounding box center [295, 459] width 127 height 12
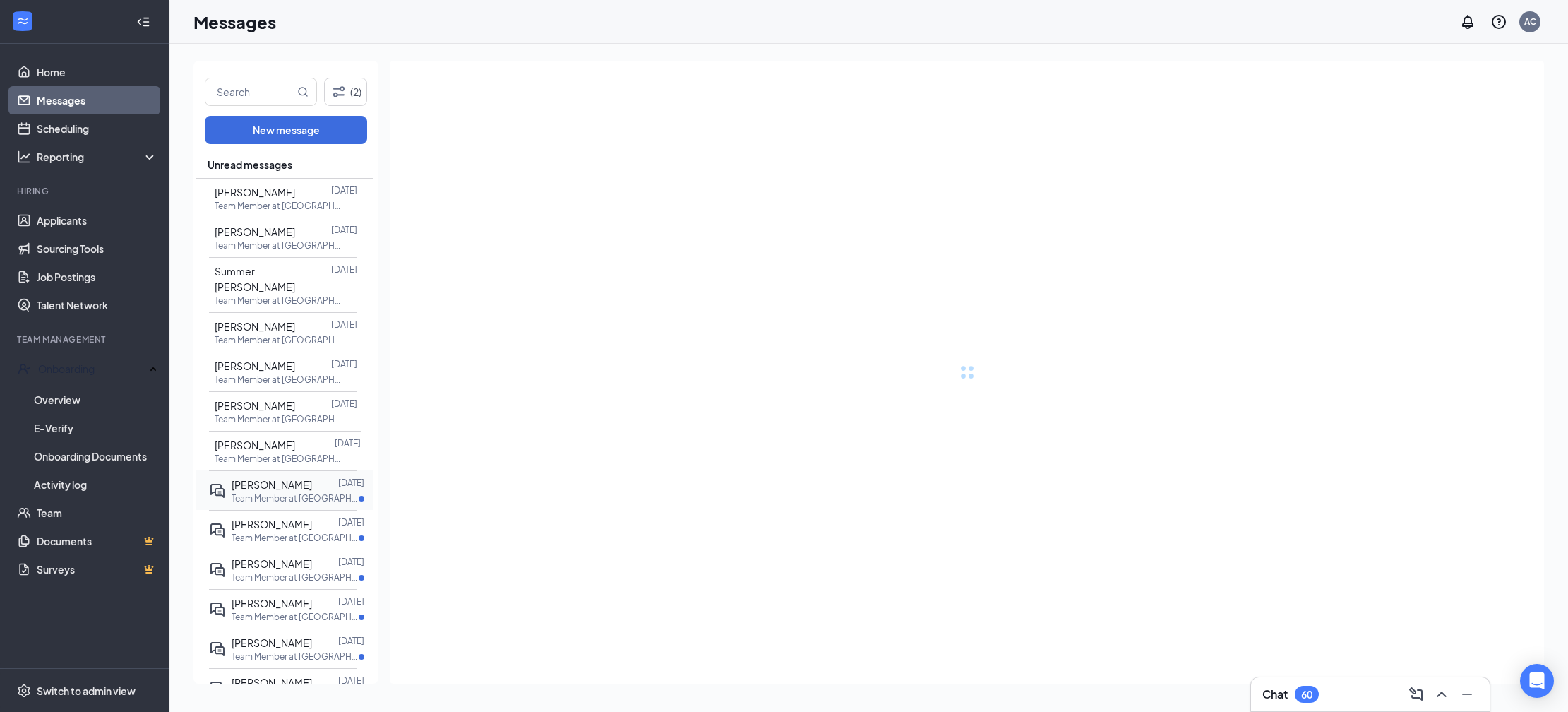
click at [279, 470] on div "Cadon Goodman Feb 12 Team Member at Meridian (MS) Crossroads" at bounding box center [283, 490] width 148 height 39
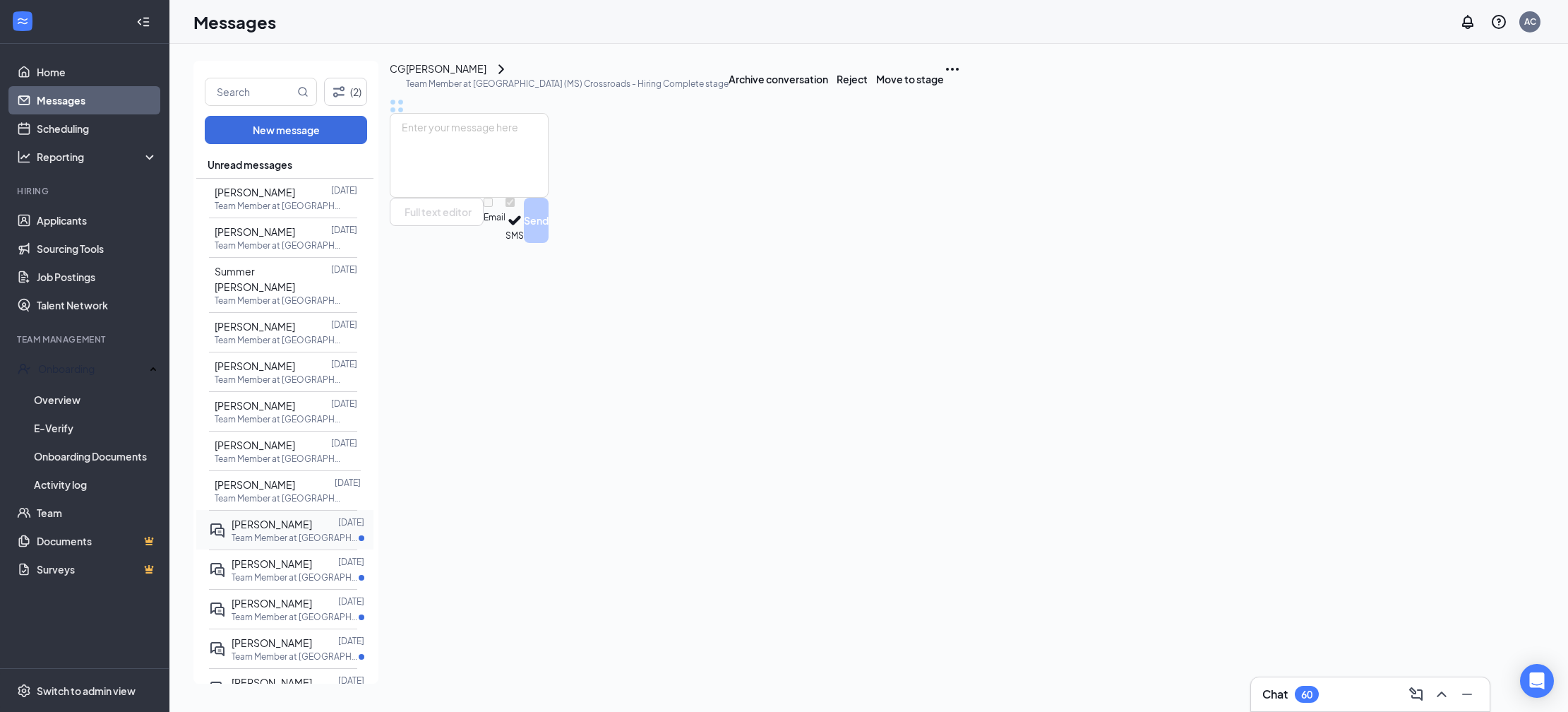
click at [287, 518] on span "Brandon Arnold" at bounding box center [272, 524] width 81 height 12
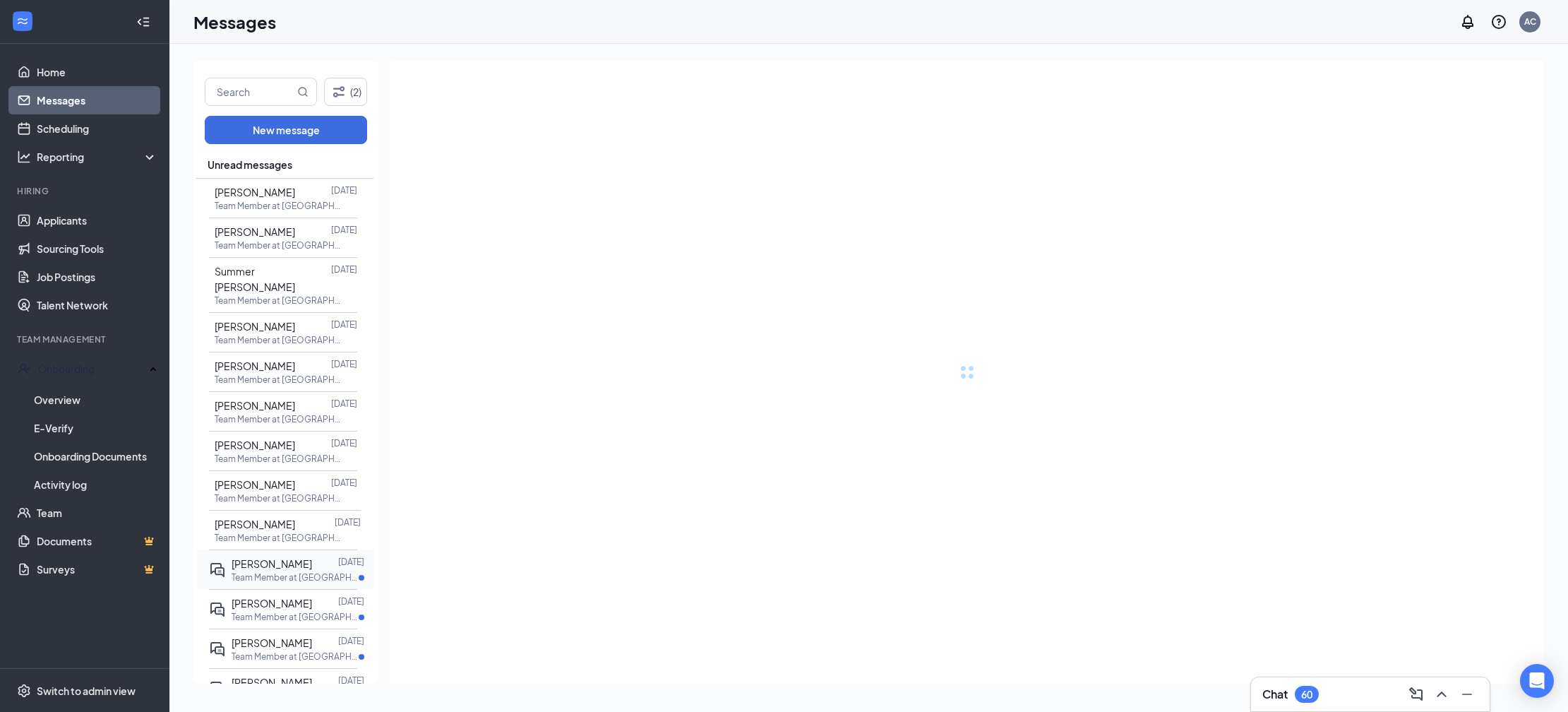
click at [312, 556] on div at bounding box center [325, 563] width 26 height 16
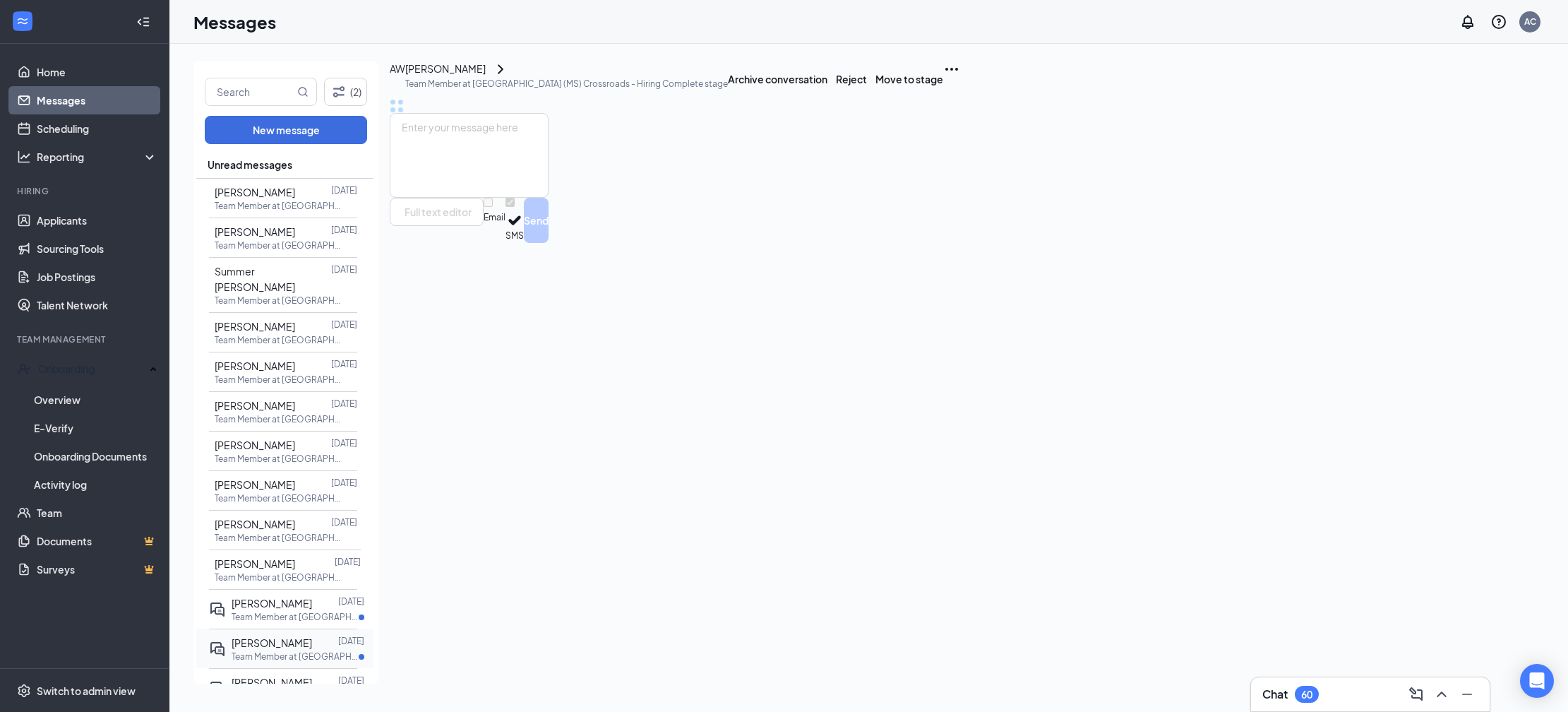
drag, startPoint x: 308, startPoint y: 603, endPoint x: 304, endPoint y: 623, distance: 20.4
click at [308, 611] on p "Team Member at [GEOGRAPHIC_DATA] ([GEOGRAPHIC_DATA]) Crossroads" at bounding box center [295, 617] width 127 height 12
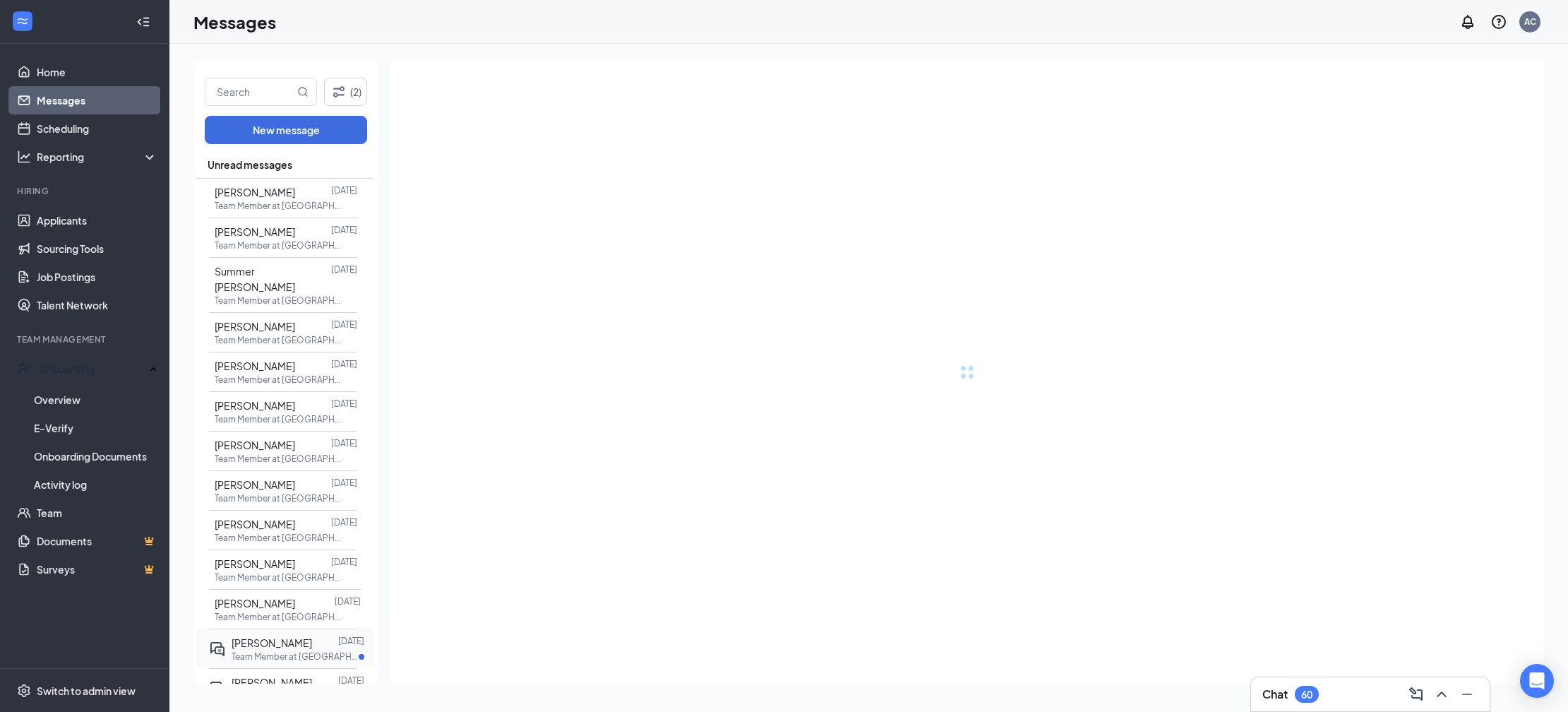
click at [312, 635] on div at bounding box center [325, 642] width 26 height 16
click at [312, 674] on div at bounding box center [325, 682] width 26 height 16
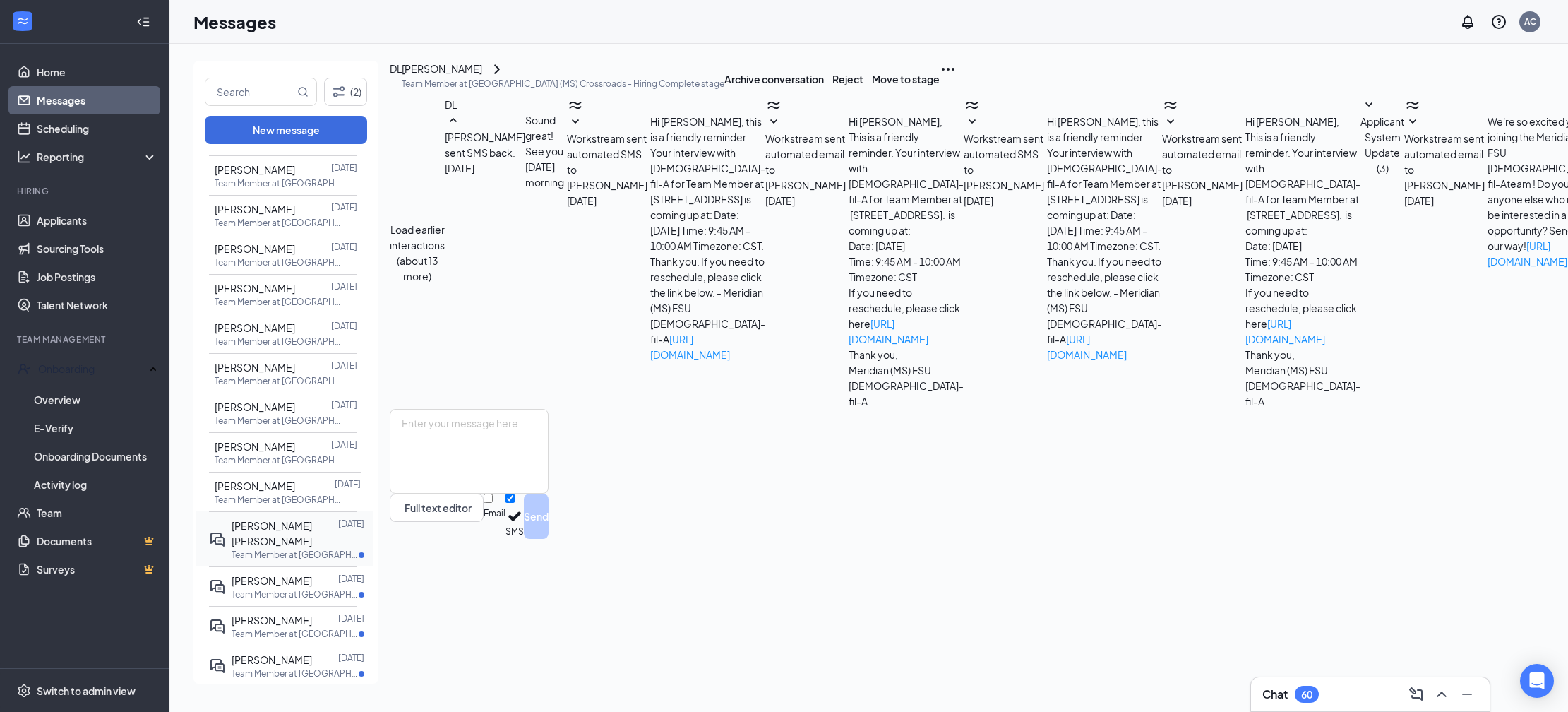
scroll to position [202, 0]
click at [297, 513] on div "Kennedy Hicks" at bounding box center [285, 529] width 107 height 31
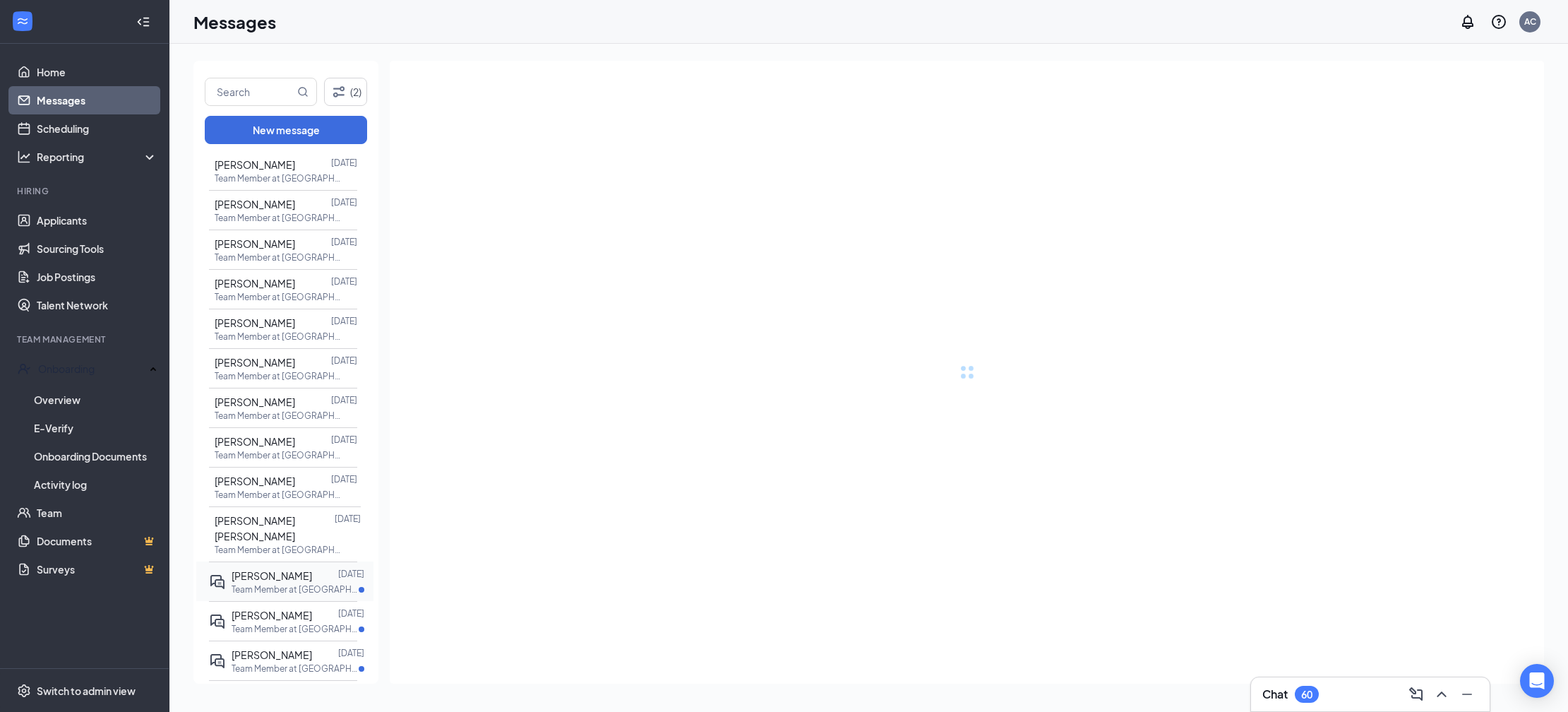
drag, startPoint x: 288, startPoint y: 532, endPoint x: 288, endPoint y: 556, distance: 24.0
click at [288, 562] on div "Pryce Bell Dec 16, 2024 Team Member at Meridian (MS) Crossroads" at bounding box center [283, 581] width 148 height 39
click at [284, 623] on p "Team Member at [GEOGRAPHIC_DATA] ([GEOGRAPHIC_DATA]) Crossroads" at bounding box center [295, 629] width 127 height 12
drag, startPoint x: 285, startPoint y: 565, endPoint x: 285, endPoint y: 588, distance: 23.0
click at [285, 565] on div "Pryce Bell Dec 16, 2024 Team Member at Meridian (MS) Crossroads" at bounding box center [283, 581] width 148 height 39
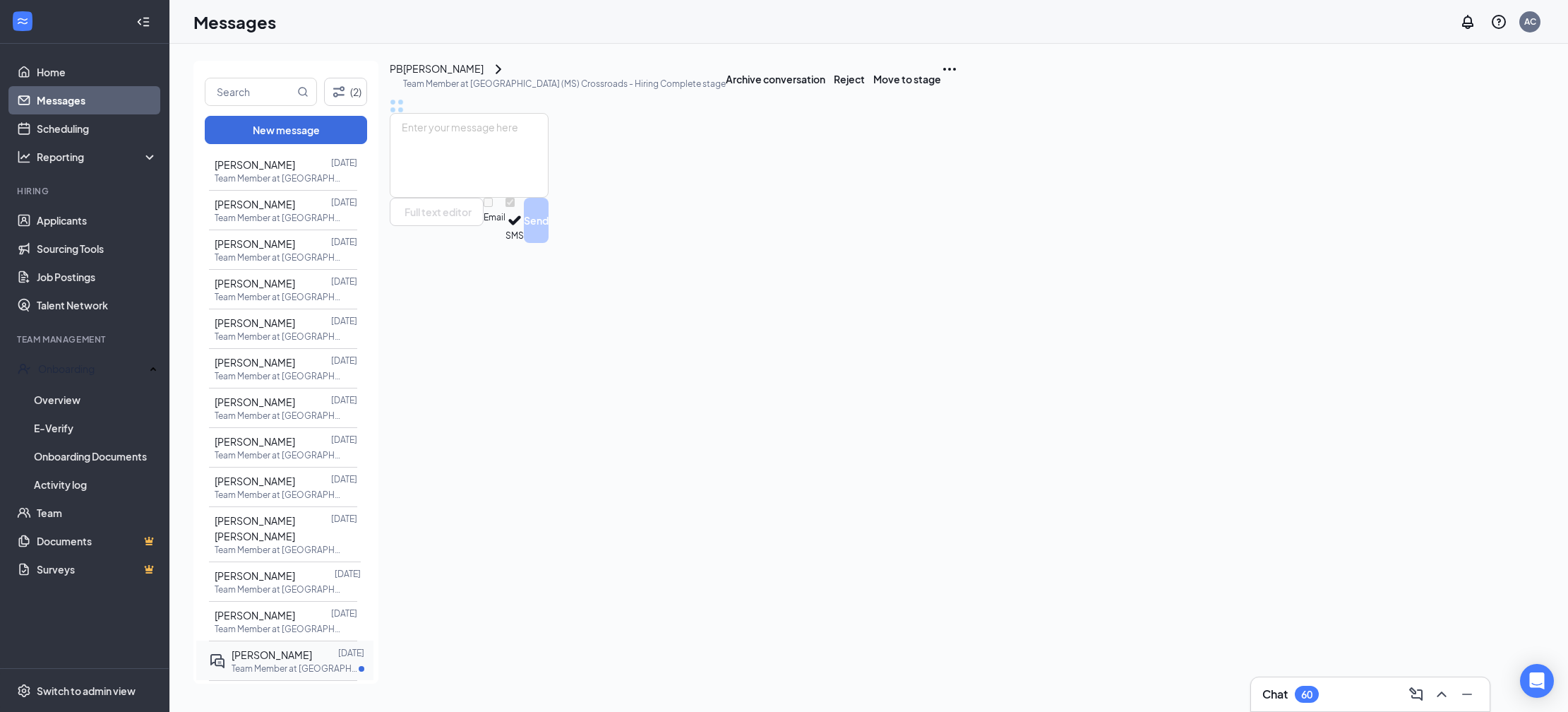
click at [282, 663] on p "Team Member at [GEOGRAPHIC_DATA] ([GEOGRAPHIC_DATA]) Crossroads" at bounding box center [295, 668] width 127 height 12
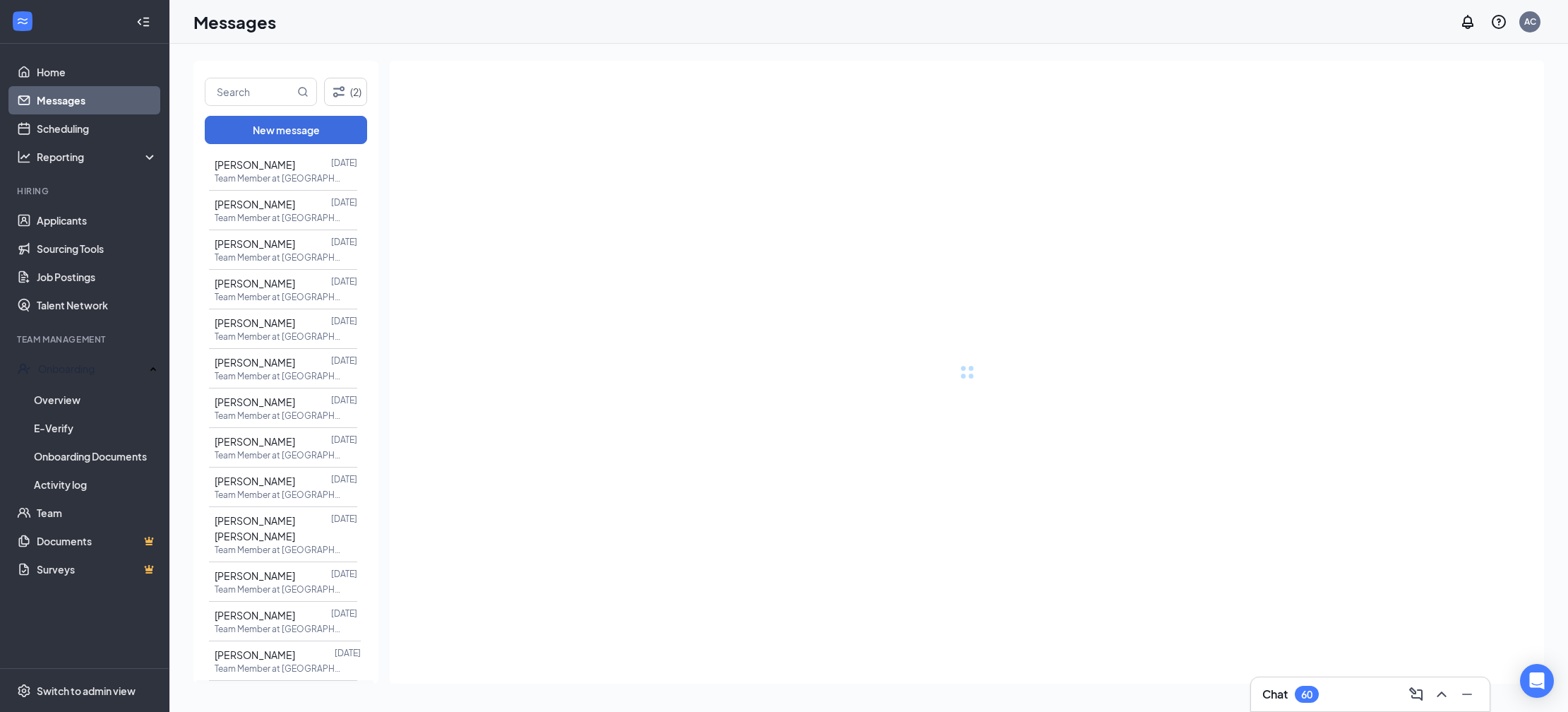
click at [284, 687] on div "Emerie Foster" at bounding box center [272, 694] width 81 height 16
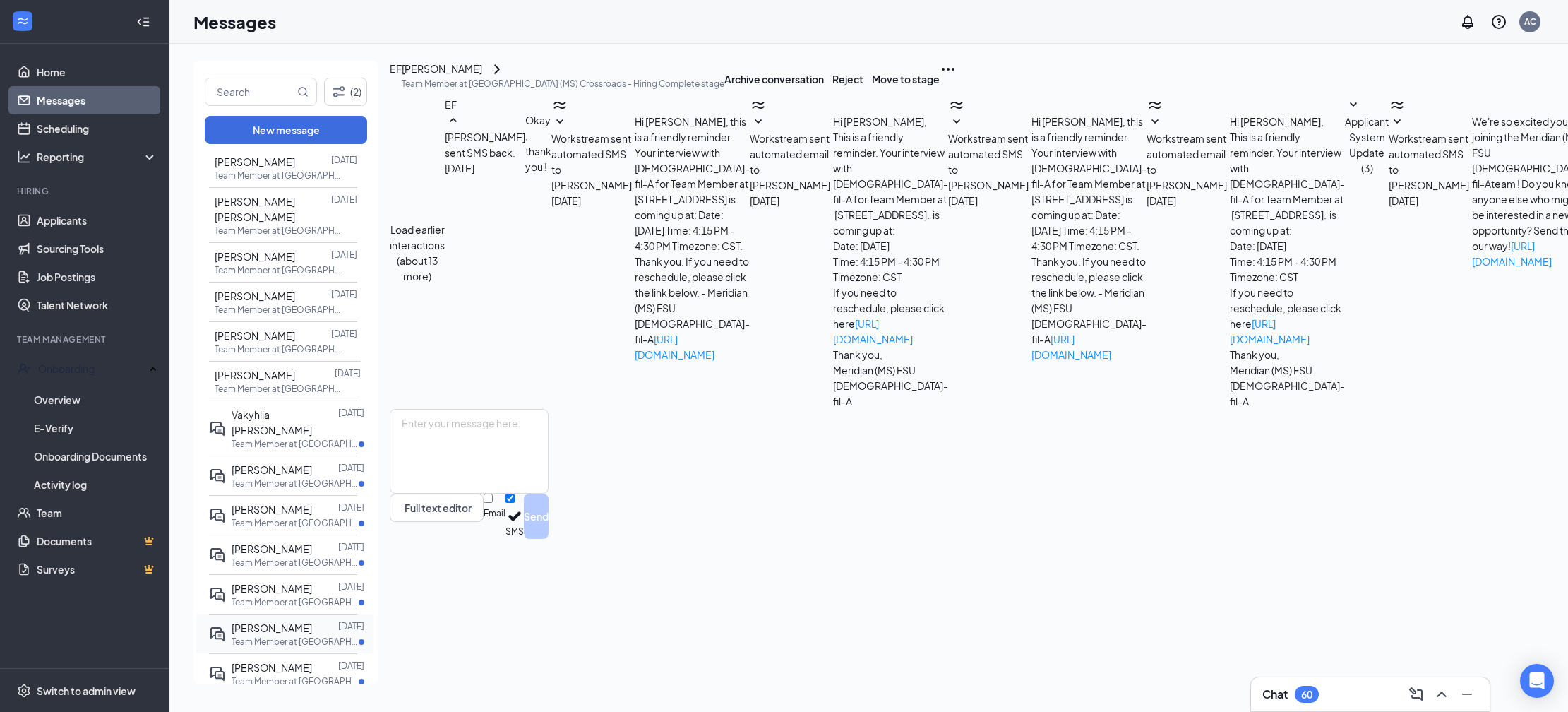
scroll to position [62, 0]
drag, startPoint x: 288, startPoint y: 578, endPoint x: 288, endPoint y: 570, distance: 8.0
click at [288, 622] on span "Autumn Cain" at bounding box center [272, 627] width 81 height 12
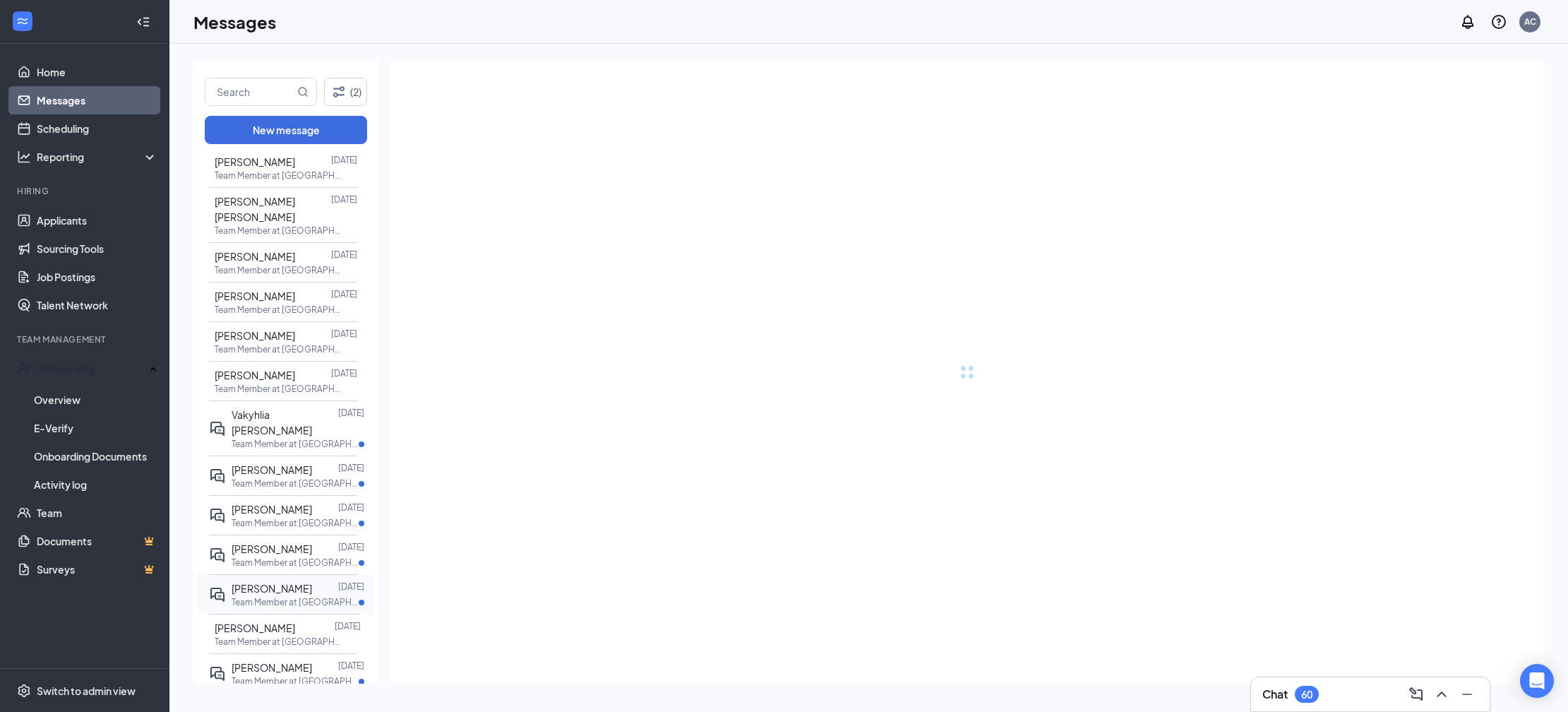
click at [289, 582] on span "Jasmine Brand" at bounding box center [272, 588] width 81 height 12
drag, startPoint x: 291, startPoint y: 507, endPoint x: 293, endPoint y: 498, distance: 9.2
click at [291, 541] on div "Payton Swenson" at bounding box center [272, 548] width 81 height 16
click at [296, 495] on div "Jessica Reed Nov 13, 2024 Team Member at Meridian (MS) Crossroads" at bounding box center [283, 515] width 148 height 39
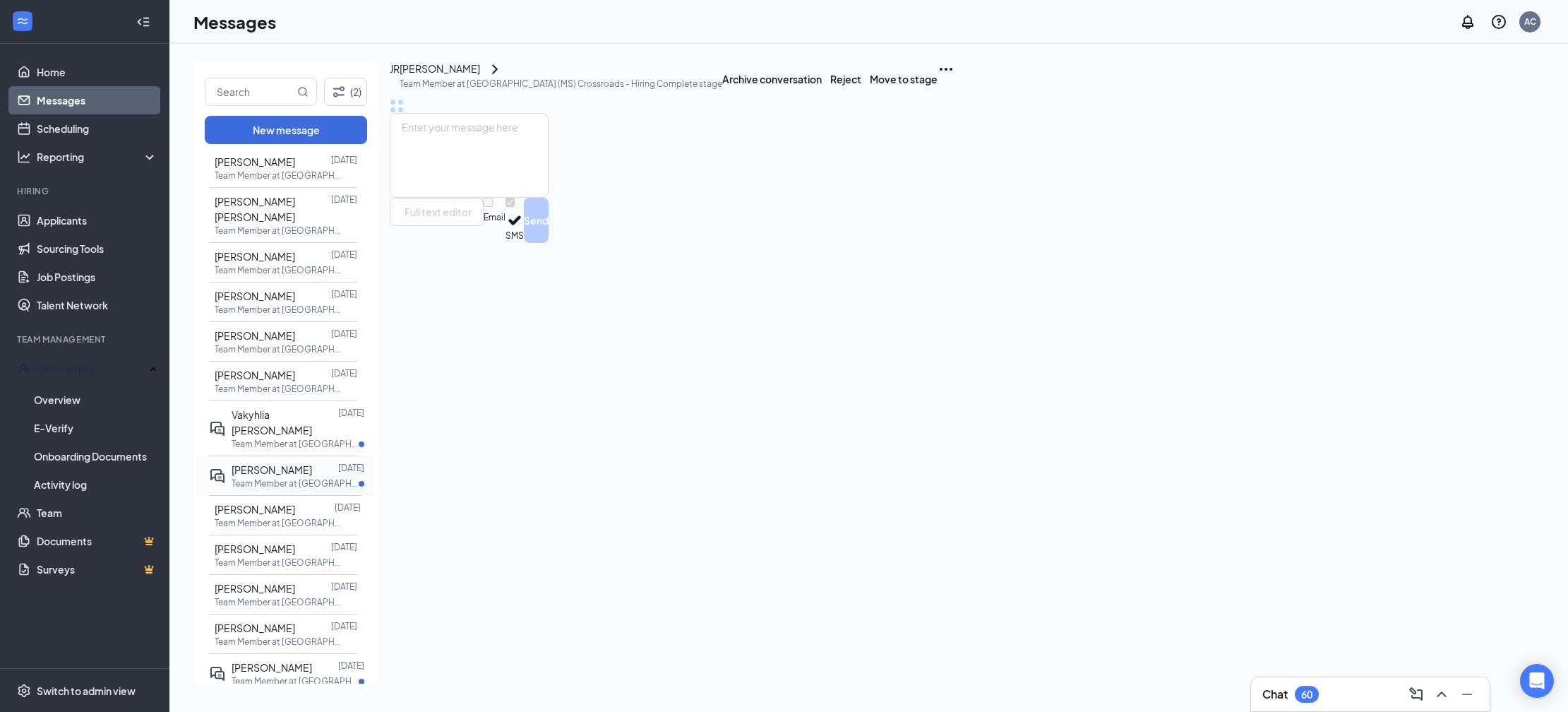
click at [312, 462] on div at bounding box center [325, 469] width 26 height 16
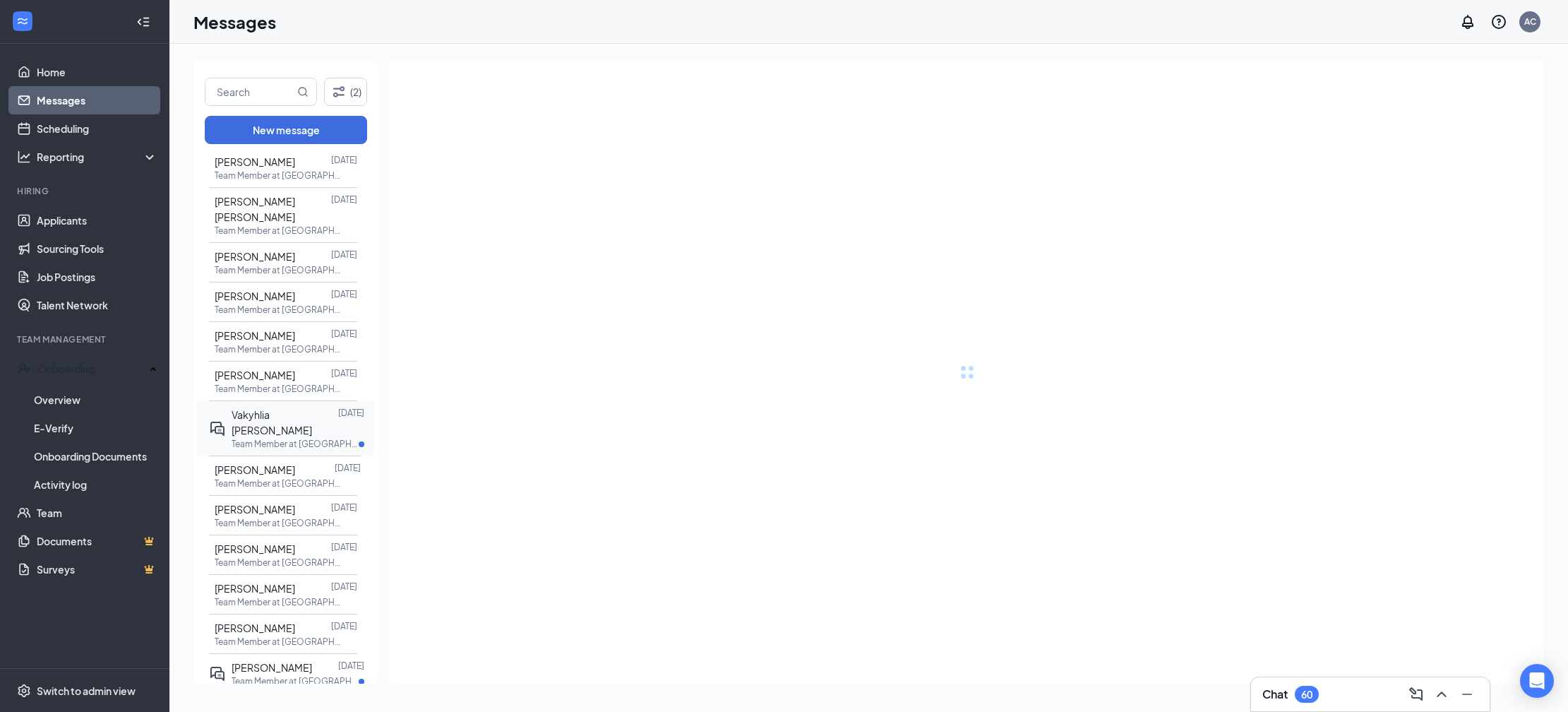
click at [306, 407] on div "Vakyhlia Coppins Dec 3, 2024 Team Member at Meridian (MS) Crossroads" at bounding box center [283, 428] width 148 height 55
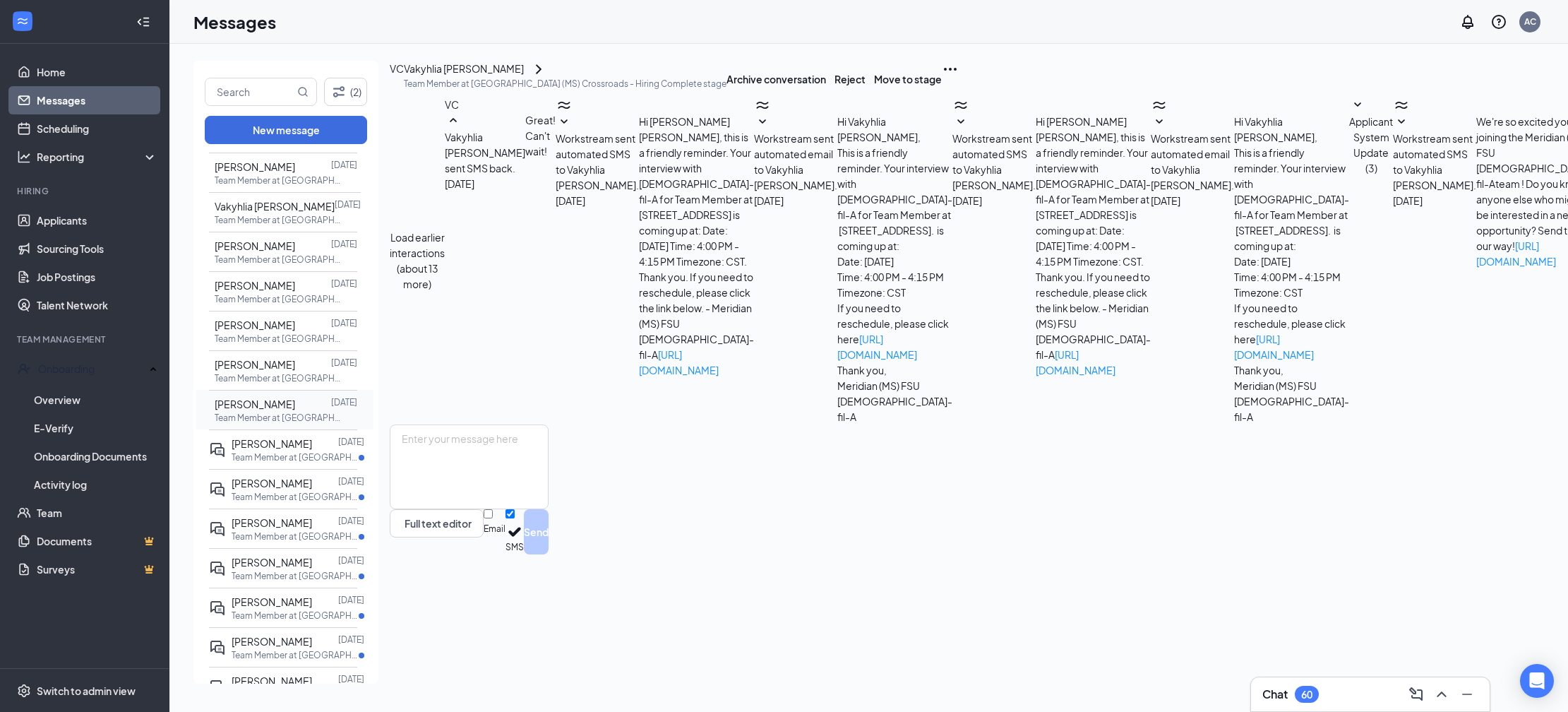
scroll to position [728, 0]
click at [300, 239] on div at bounding box center [313, 247] width 36 height 16
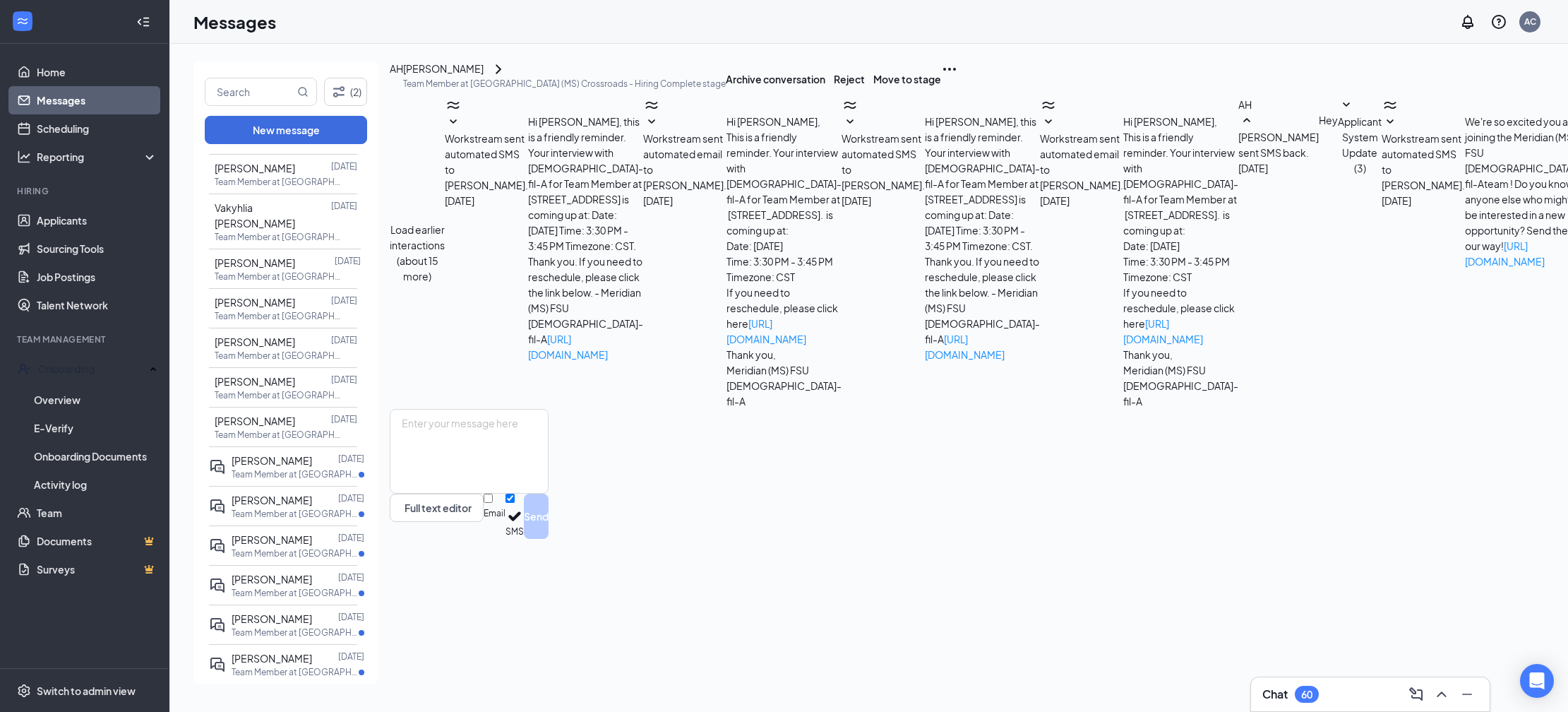
click at [445, 222] on button "Load earlier interactions (about 15 more)" at bounding box center [417, 253] width 55 height 62
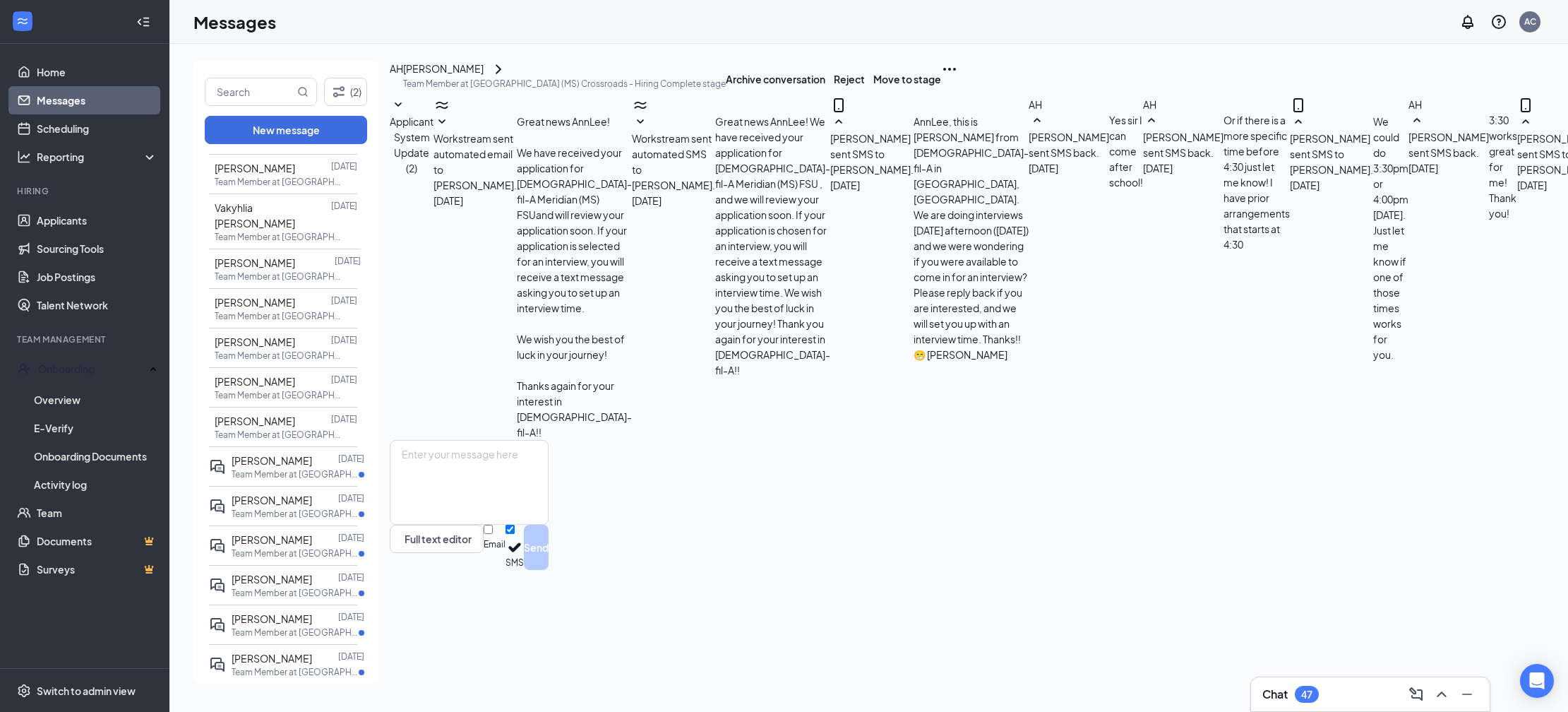
scroll to position [945, 0]
click at [238, 486] on div "Ashtyn Henry Sep 21, 2024 Team Member at Meridian (MS) Crossroads" at bounding box center [283, 506] width 148 height 39
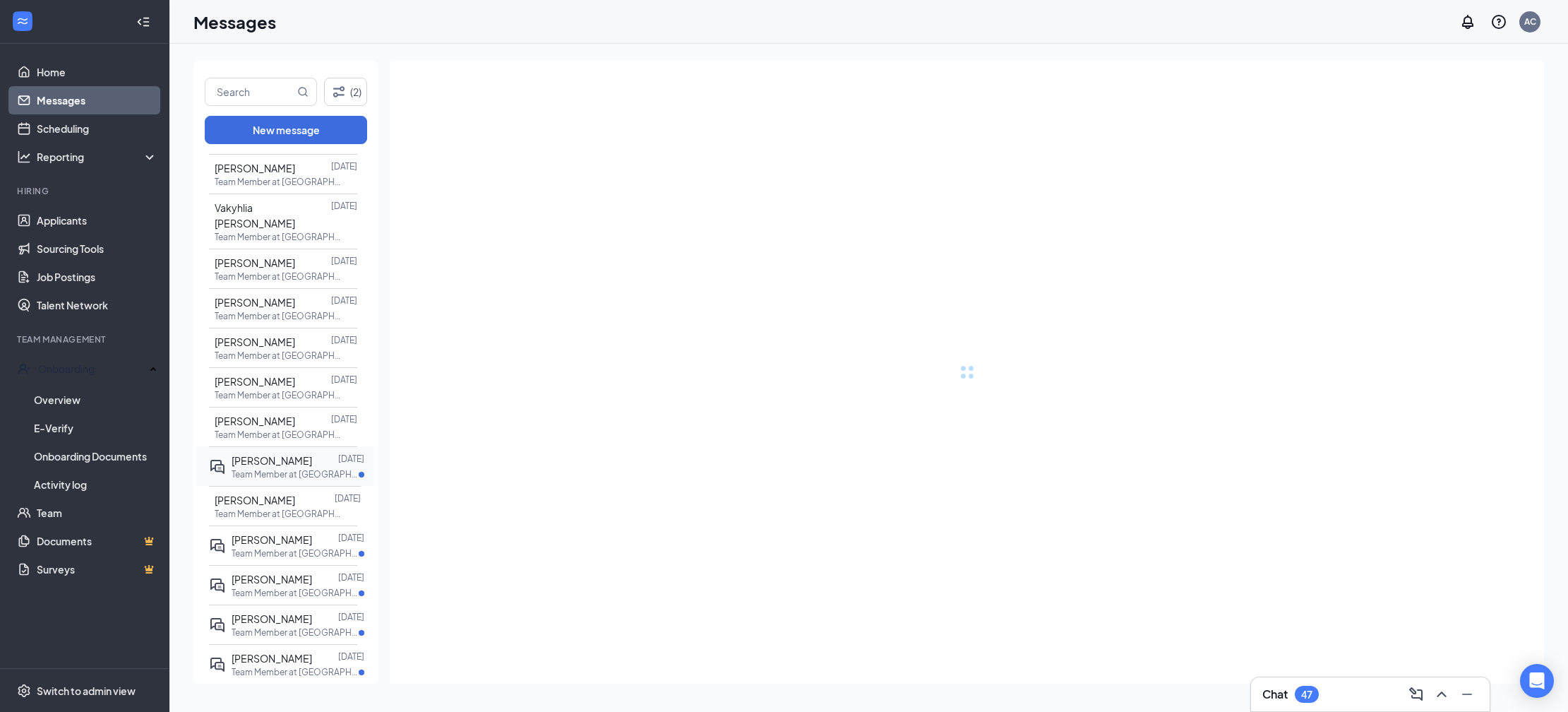
click at [248, 454] on span "Simya Bourrage" at bounding box center [272, 460] width 81 height 12
click at [256, 534] on span "Kimberly May" at bounding box center [272, 539] width 81 height 12
click at [266, 587] on p "Team Member at [GEOGRAPHIC_DATA] ([GEOGRAPHIC_DATA]) Crossroads" at bounding box center [295, 593] width 127 height 12
drag, startPoint x: 263, startPoint y: 608, endPoint x: 264, endPoint y: 622, distance: 14.0
click at [263, 608] on div "Madeline Boccaleri Sep 6, 2024 Team Member at Meridian (MS) Crossroads" at bounding box center [283, 624] width 148 height 39
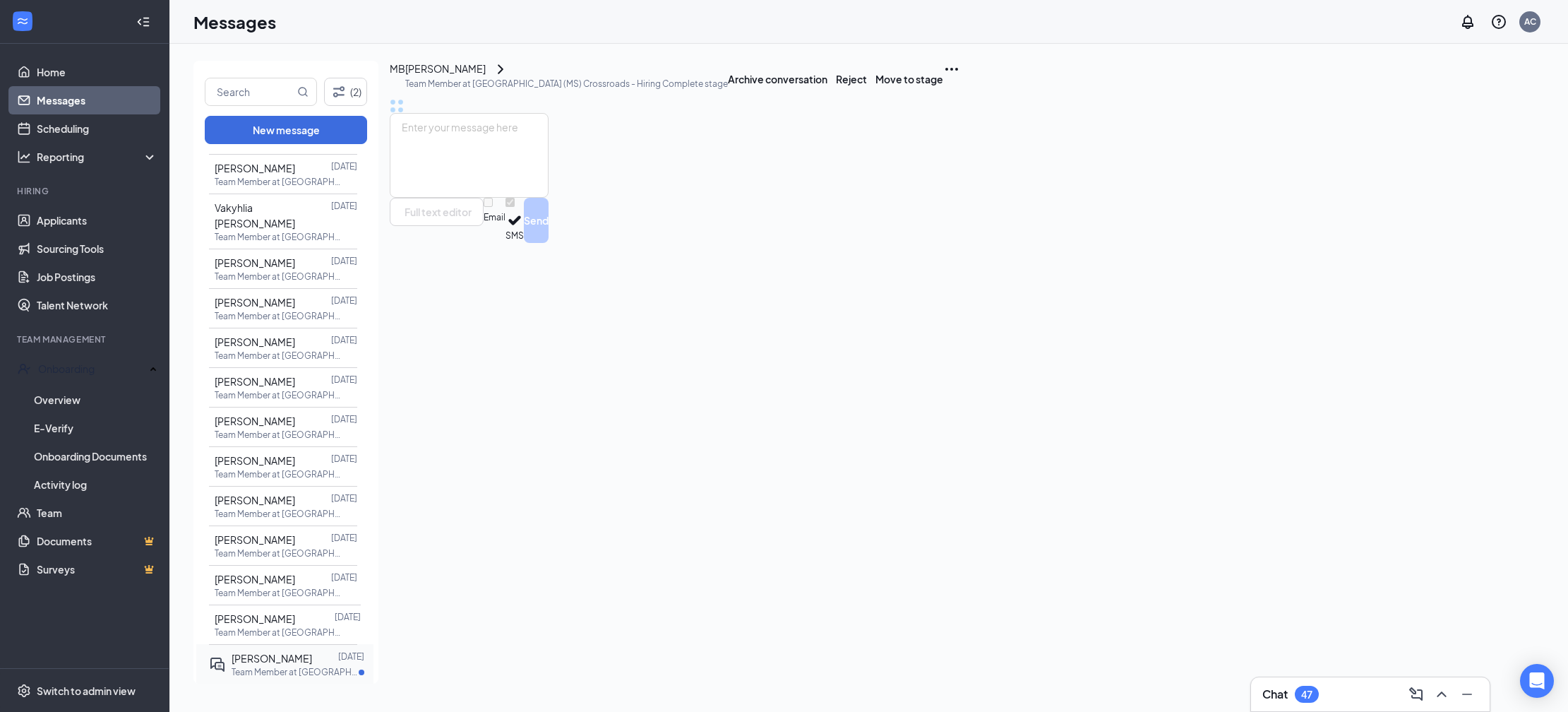
click at [270, 666] on div "Charles Irwin" at bounding box center [272, 658] width 81 height 16
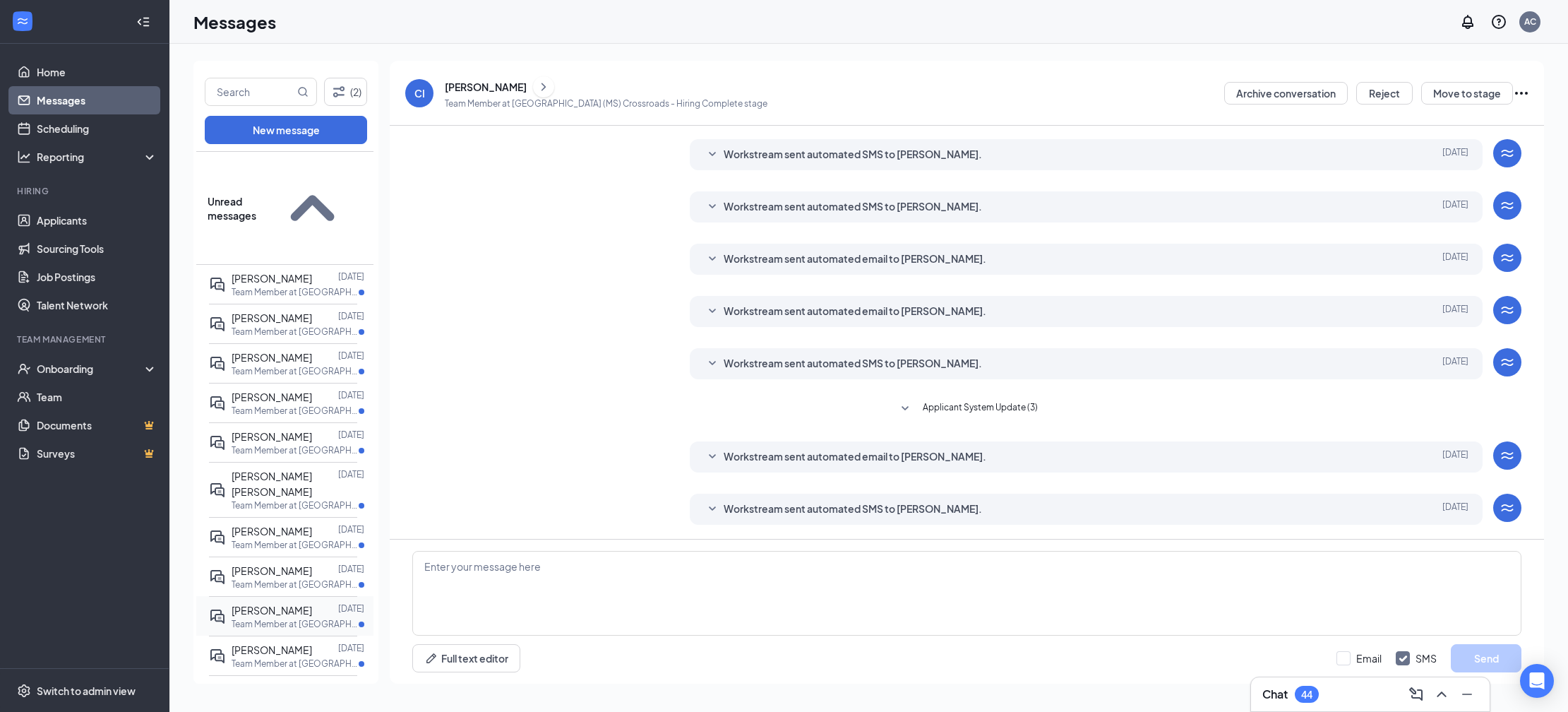
scroll to position [906, 0]
click at [294, 286] on p "Team Member at [GEOGRAPHIC_DATA] ([GEOGRAPHIC_DATA]) Crossroads" at bounding box center [295, 292] width 127 height 12
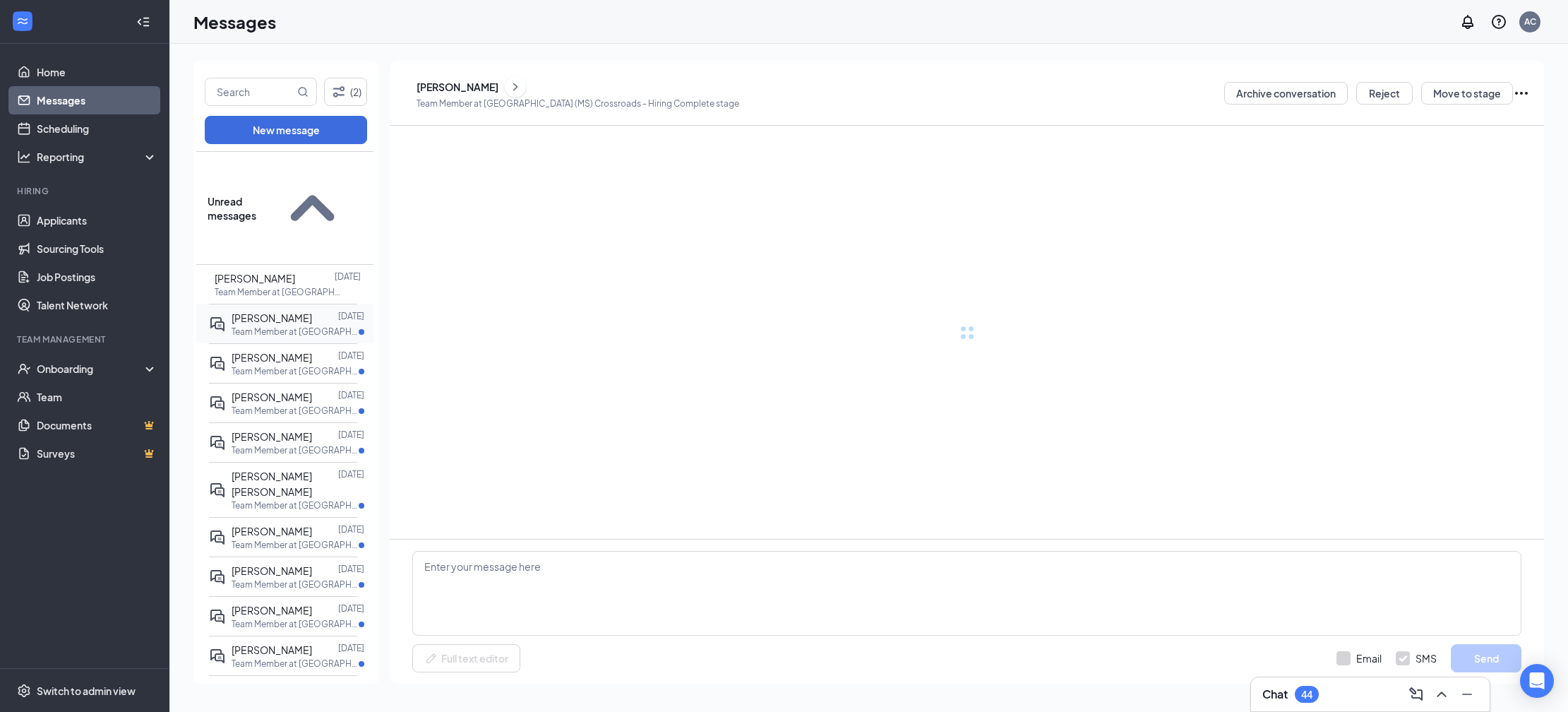
drag, startPoint x: 288, startPoint y: 236, endPoint x: 288, endPoint y: 246, distance: 10.0
click at [288, 312] on span "[PERSON_NAME]" at bounding box center [272, 317] width 81 height 12
click at [289, 351] on span "[PERSON_NAME]" at bounding box center [272, 357] width 81 height 12
click at [312, 389] on div at bounding box center [325, 396] width 26 height 16
drag, startPoint x: 292, startPoint y: 355, endPoint x: 288, endPoint y: 370, distance: 15.5
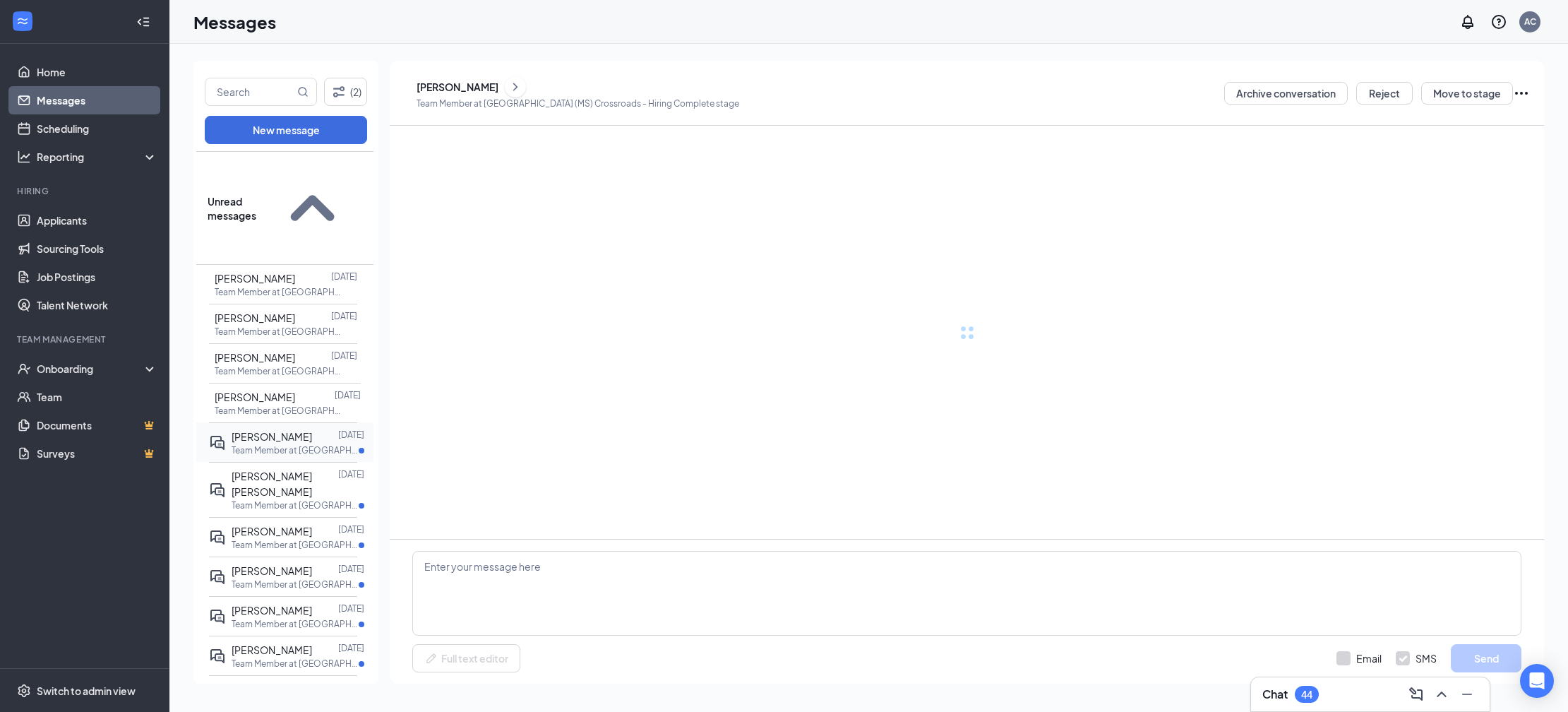
click at [292, 430] on span "[PERSON_NAME]" at bounding box center [272, 436] width 81 height 12
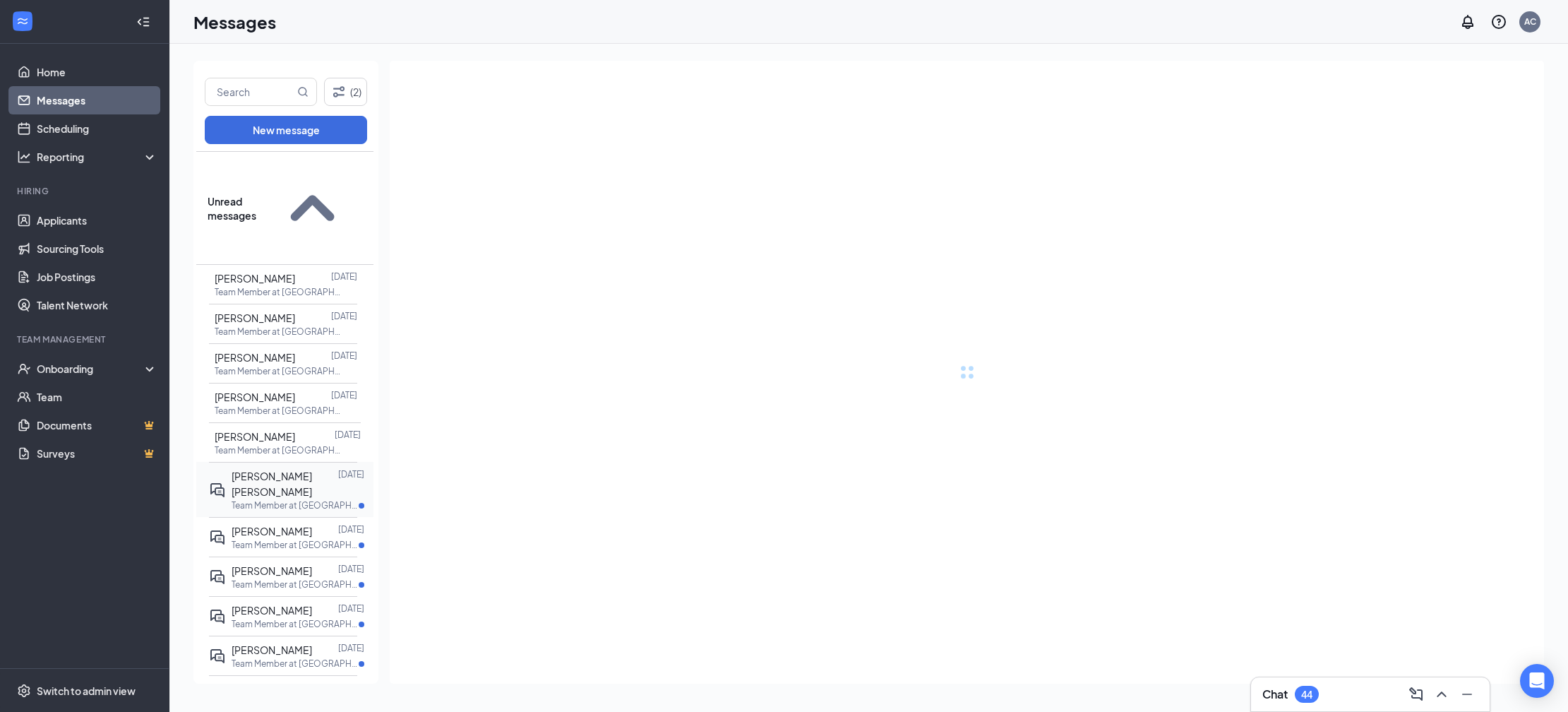
click at [286, 469] on span "[PERSON_NAME] [PERSON_NAME]" at bounding box center [272, 483] width 81 height 28
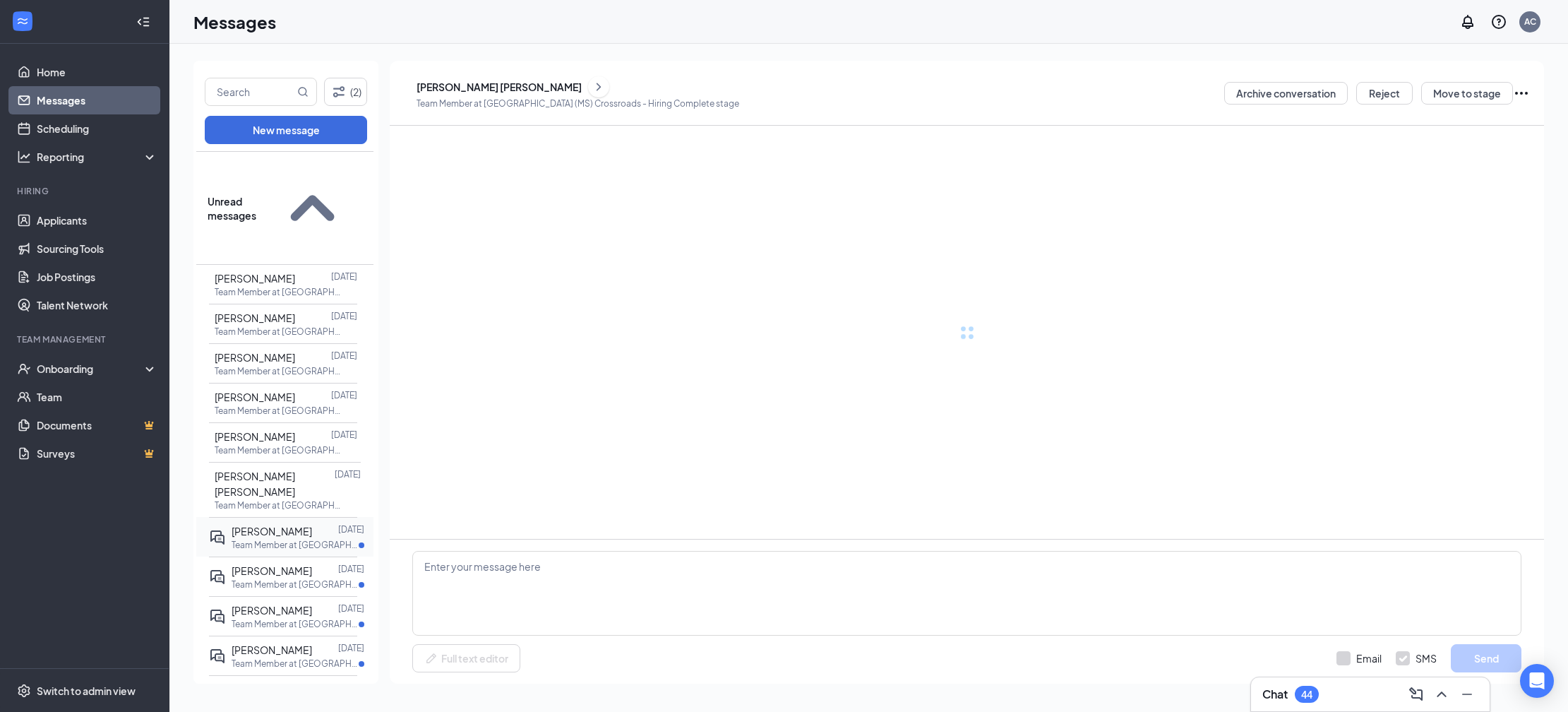
click at [285, 517] on div "Nolan Ray Dec 6, 2024 Team Member at Meridian (MS) Crossroads" at bounding box center [283, 537] width 148 height 39
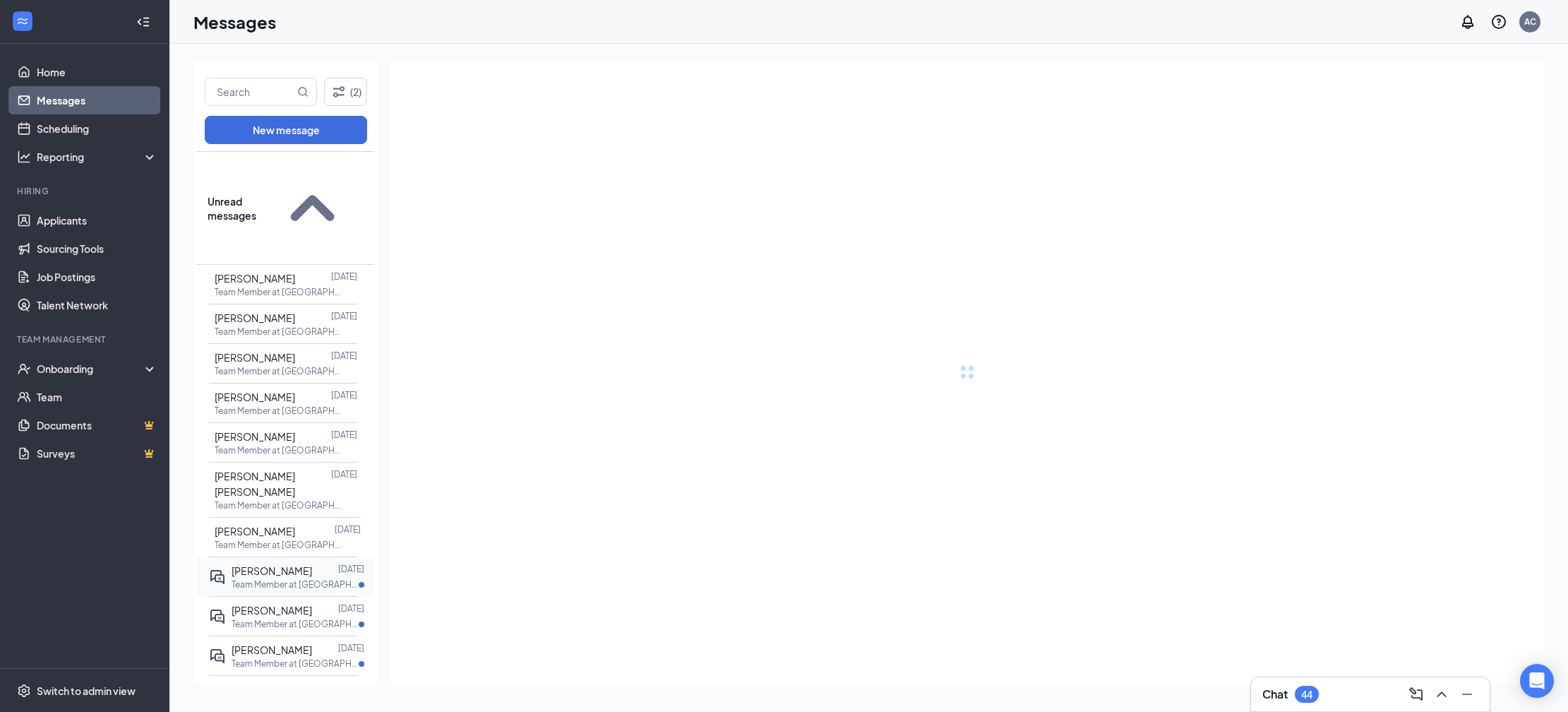
click at [312, 563] on div at bounding box center [325, 571] width 26 height 16
drag, startPoint x: 299, startPoint y: 514, endPoint x: 298, endPoint y: 523, distance: 9.1
click at [299, 603] on span "[PERSON_NAME]" at bounding box center [272, 609] width 81 height 12
click at [297, 658] on p "Team Member at [GEOGRAPHIC_DATA] ([GEOGRAPHIC_DATA]) Crossroads" at bounding box center [295, 663] width 127 height 12
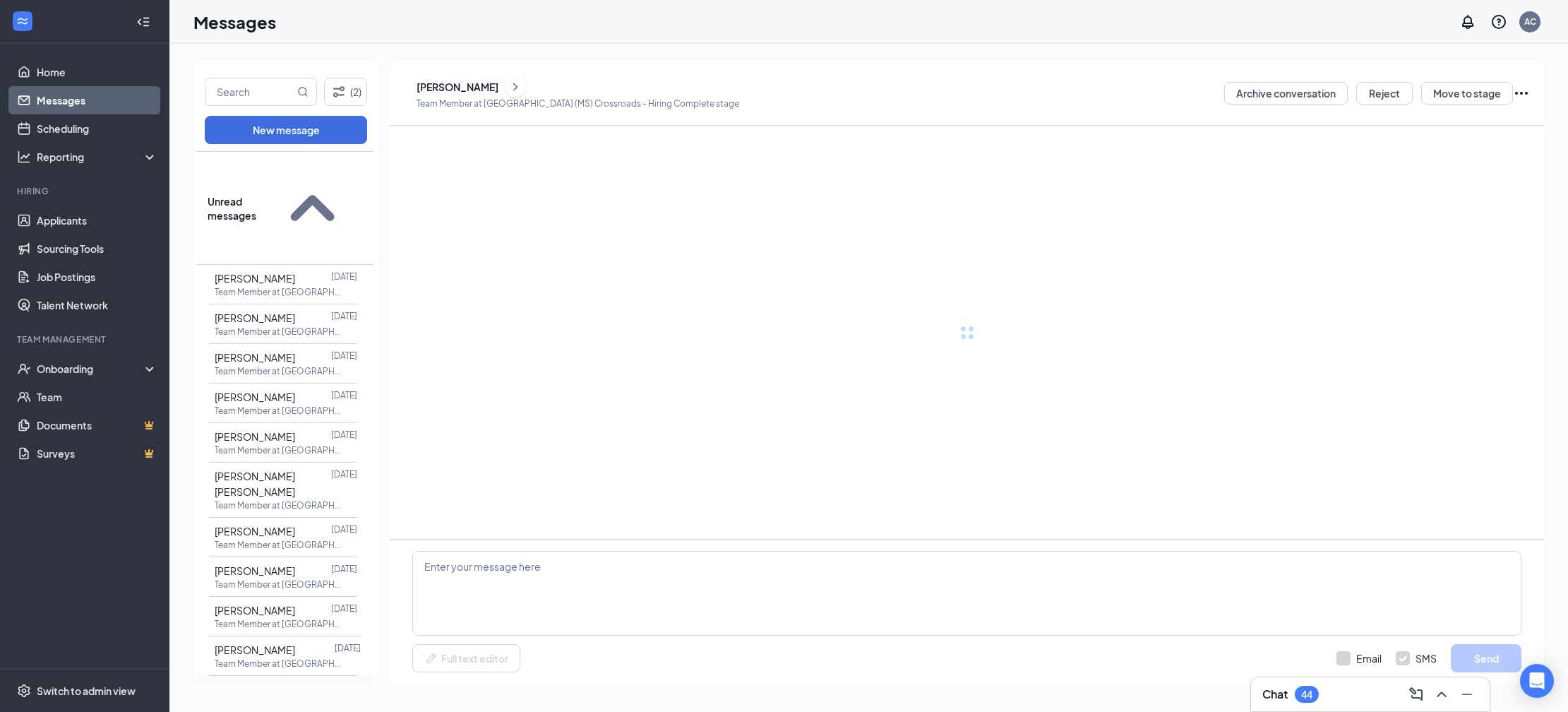
click at [293, 697] on p "Team Member at [GEOGRAPHIC_DATA] ([GEOGRAPHIC_DATA]) Crossroads" at bounding box center [295, 703] width 127 height 12
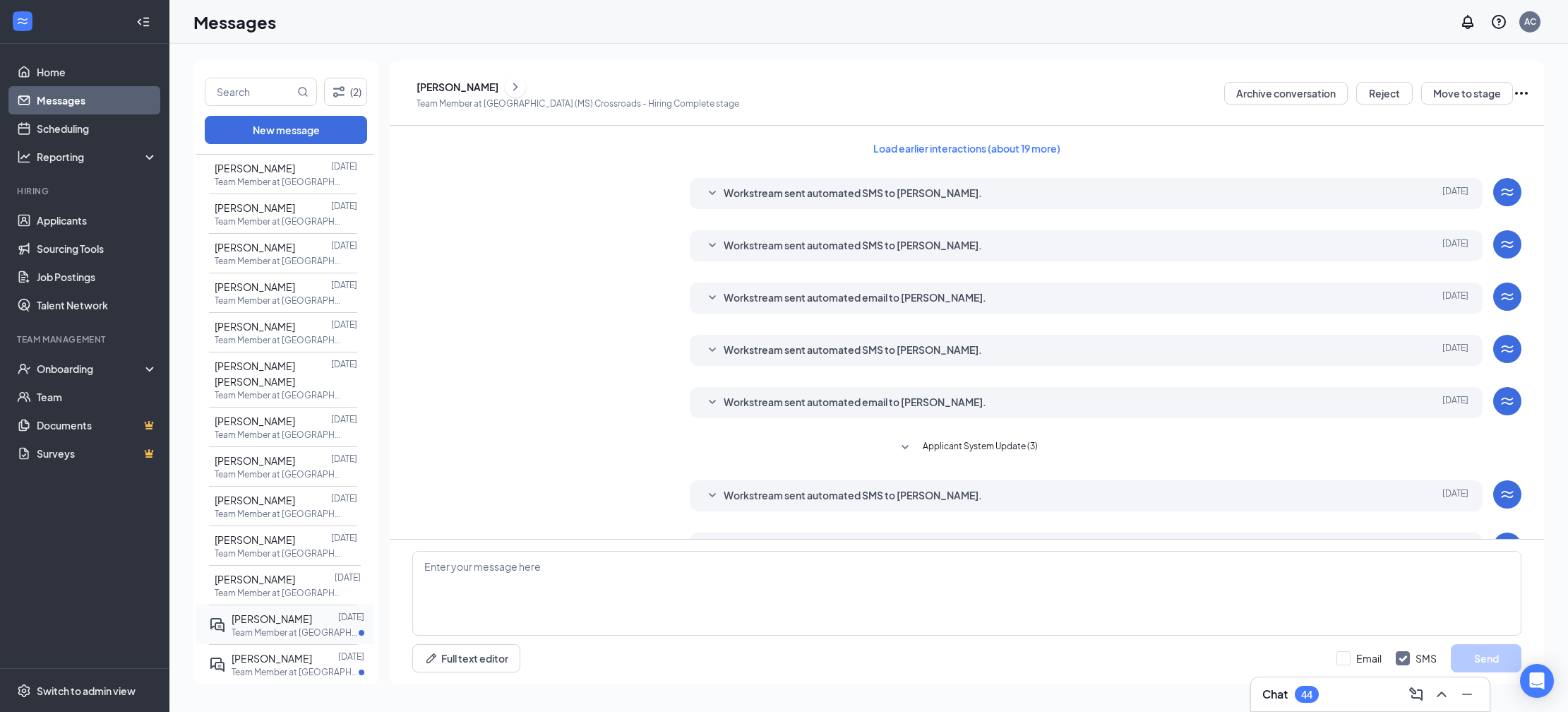
scroll to position [17, 0]
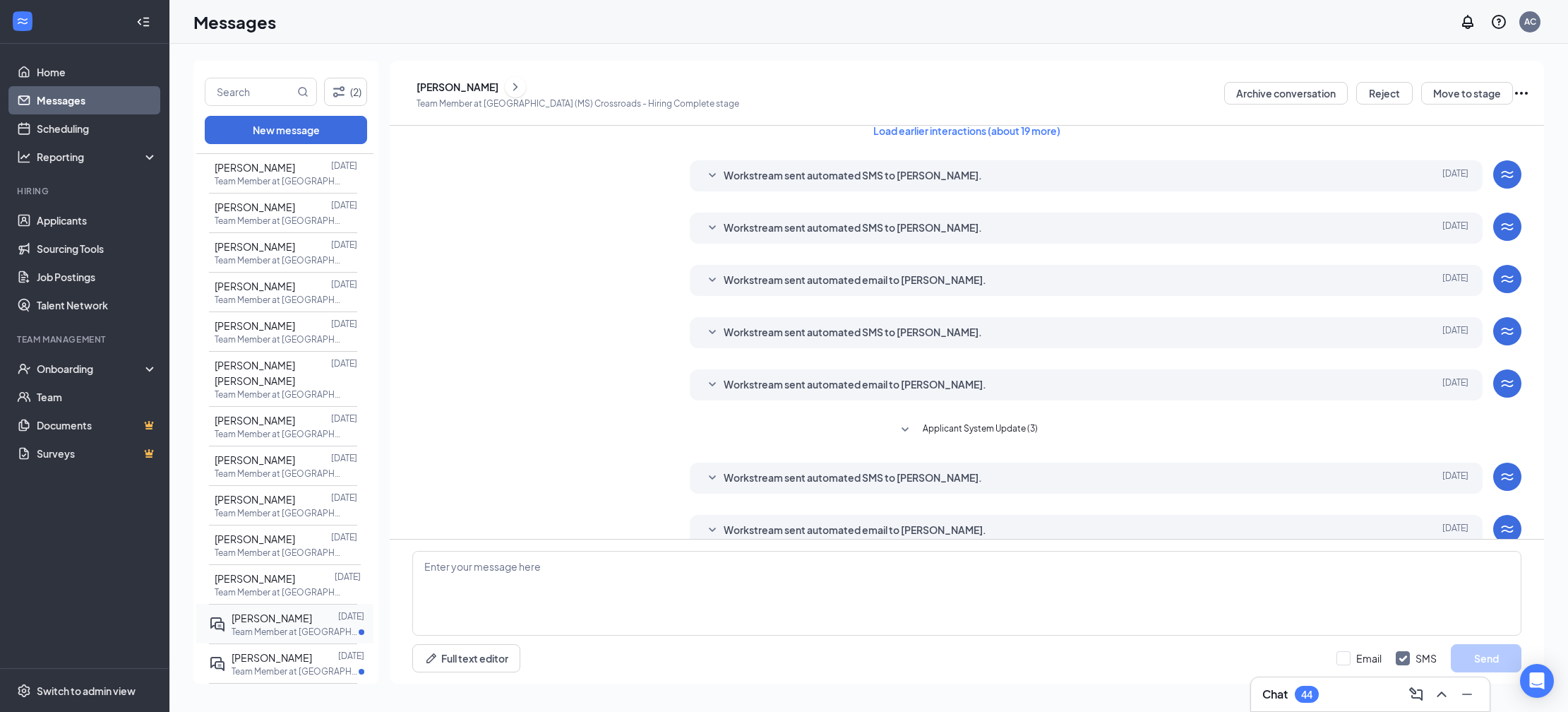
click at [307, 626] on p "Team Member at [GEOGRAPHIC_DATA] ([GEOGRAPHIC_DATA]) Crossroads" at bounding box center [295, 631] width 127 height 12
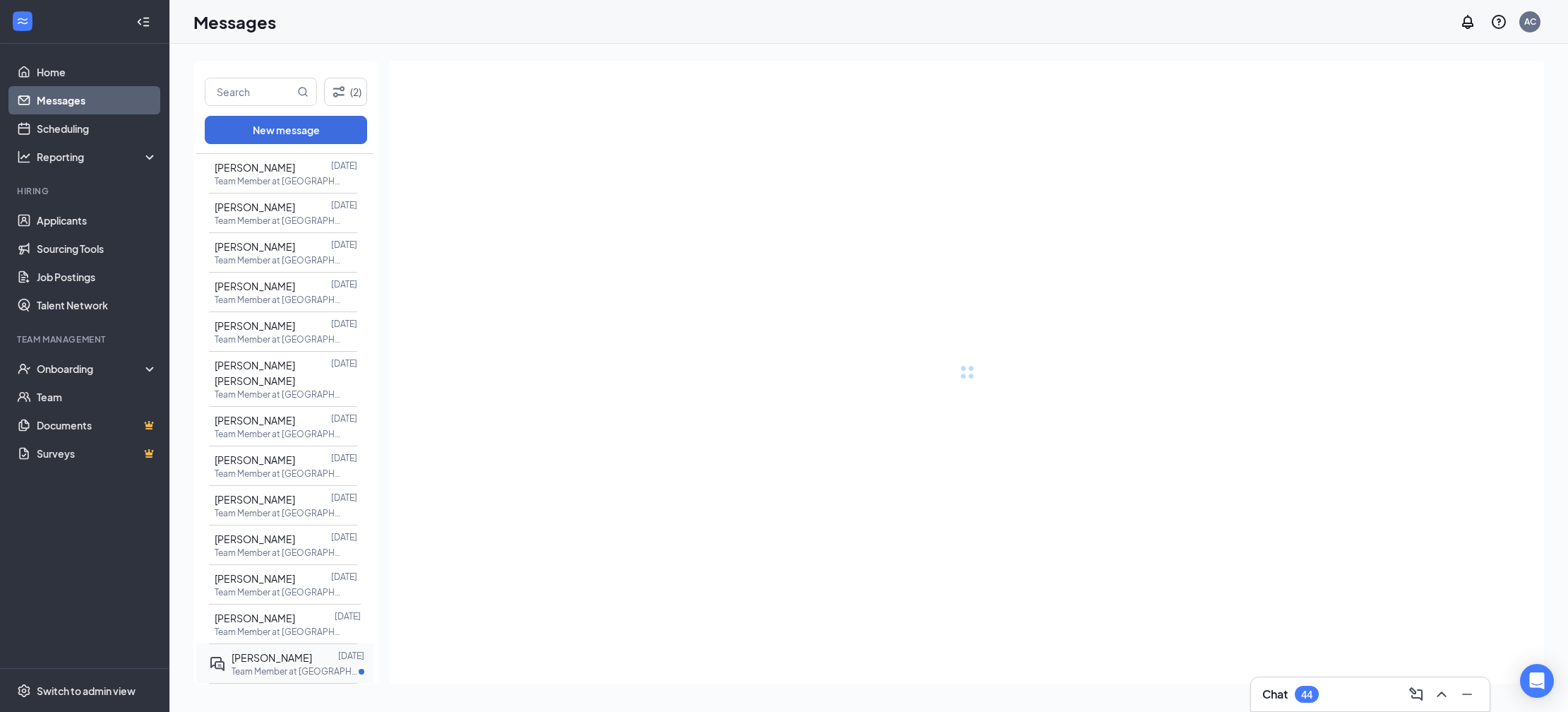
click at [312, 650] on div at bounding box center [325, 657] width 26 height 16
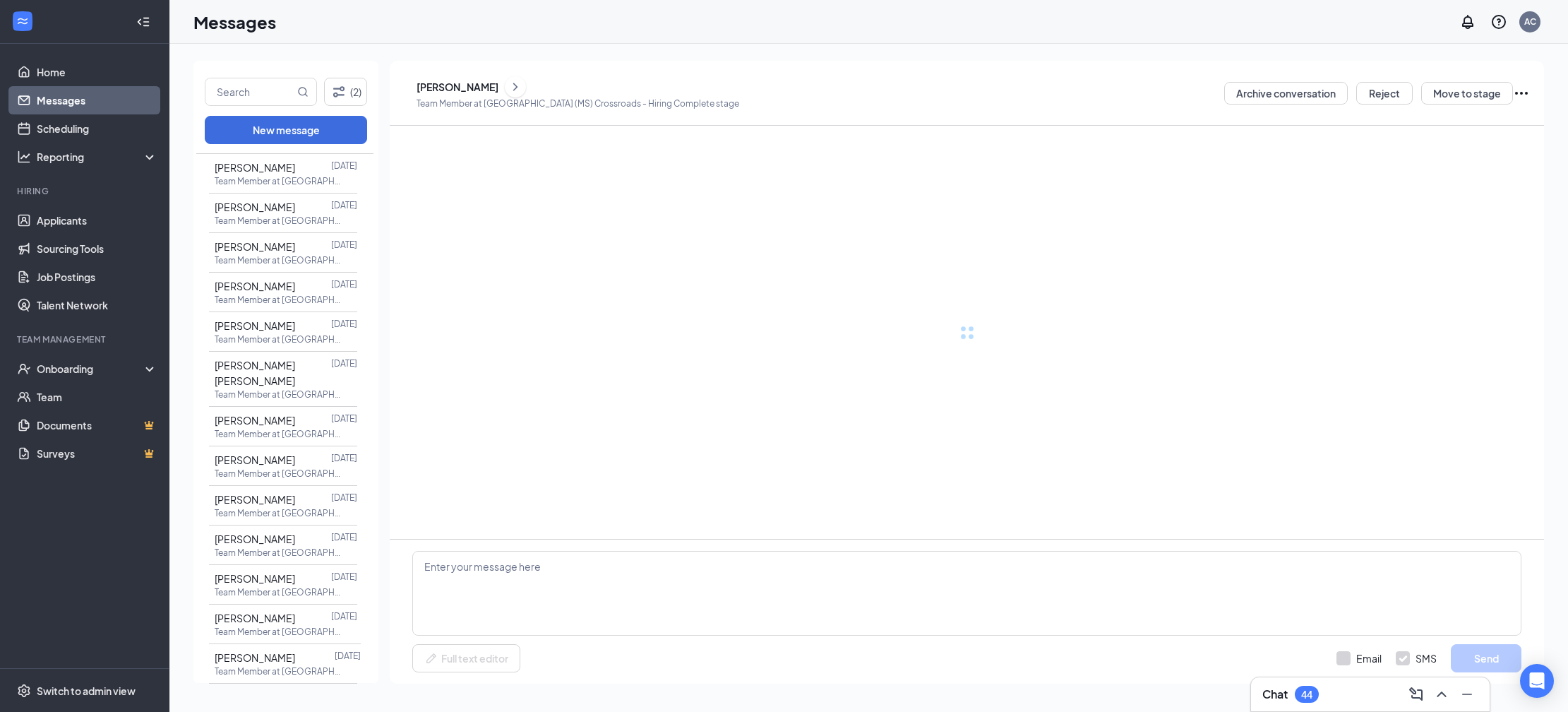
click at [312, 689] on div at bounding box center [325, 696] width 26 height 16
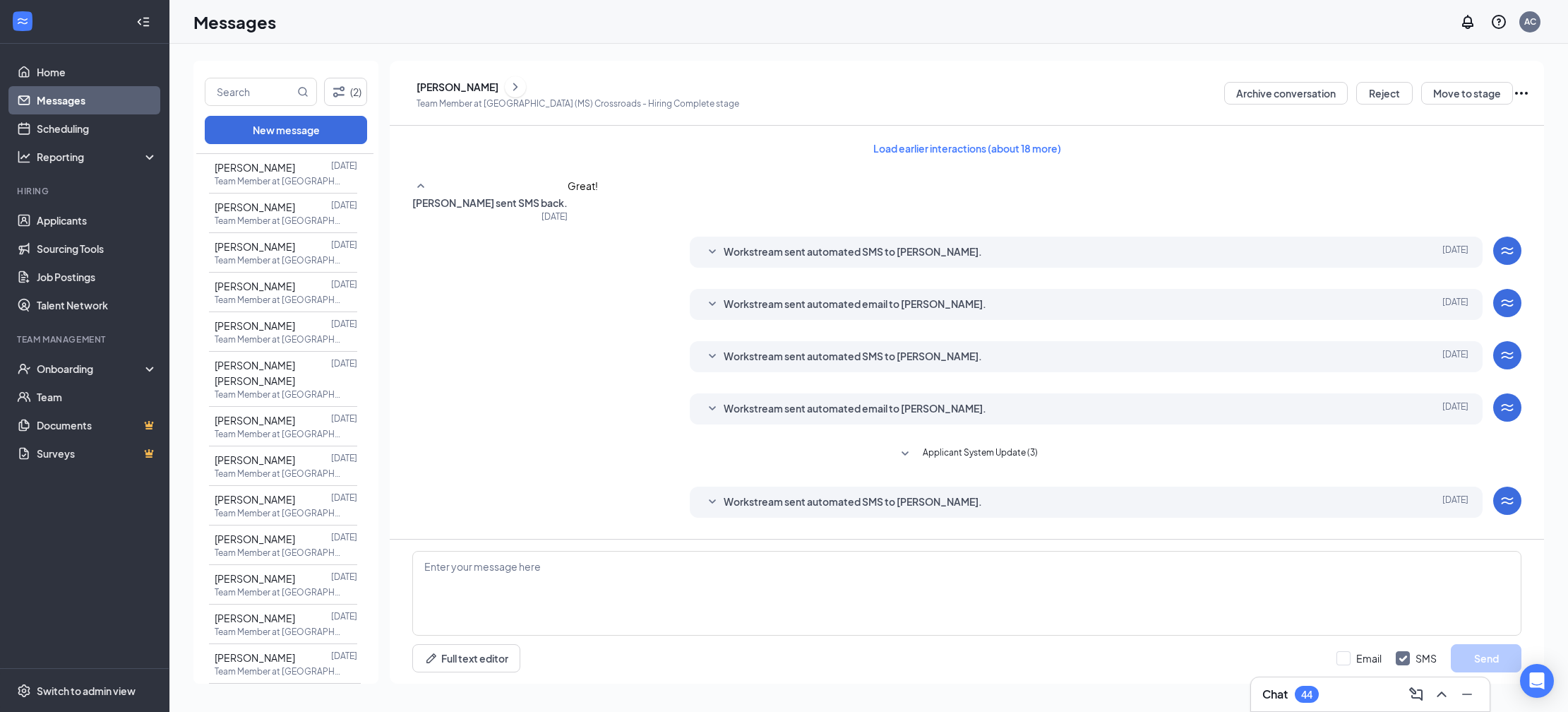
scroll to position [62, 0]
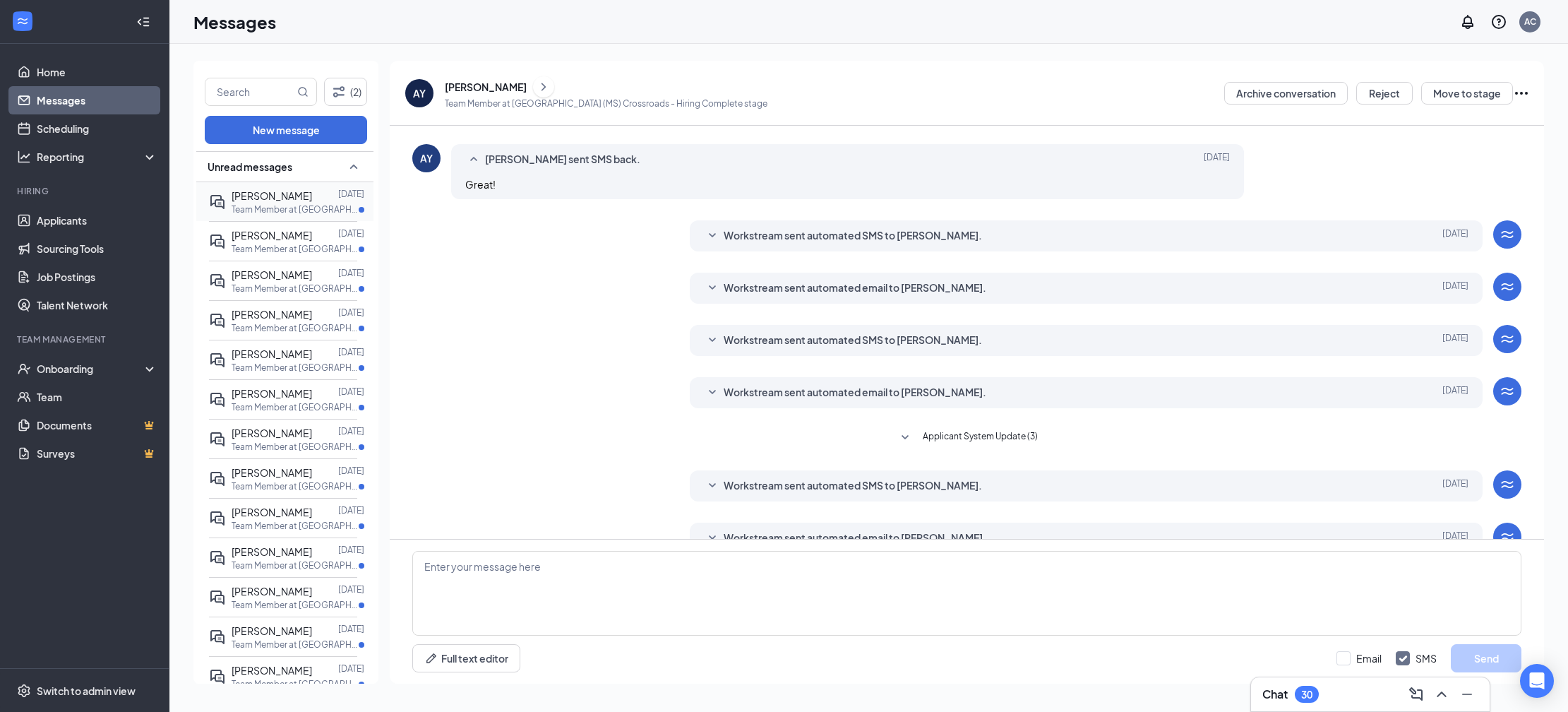
scroll to position [62, 0]
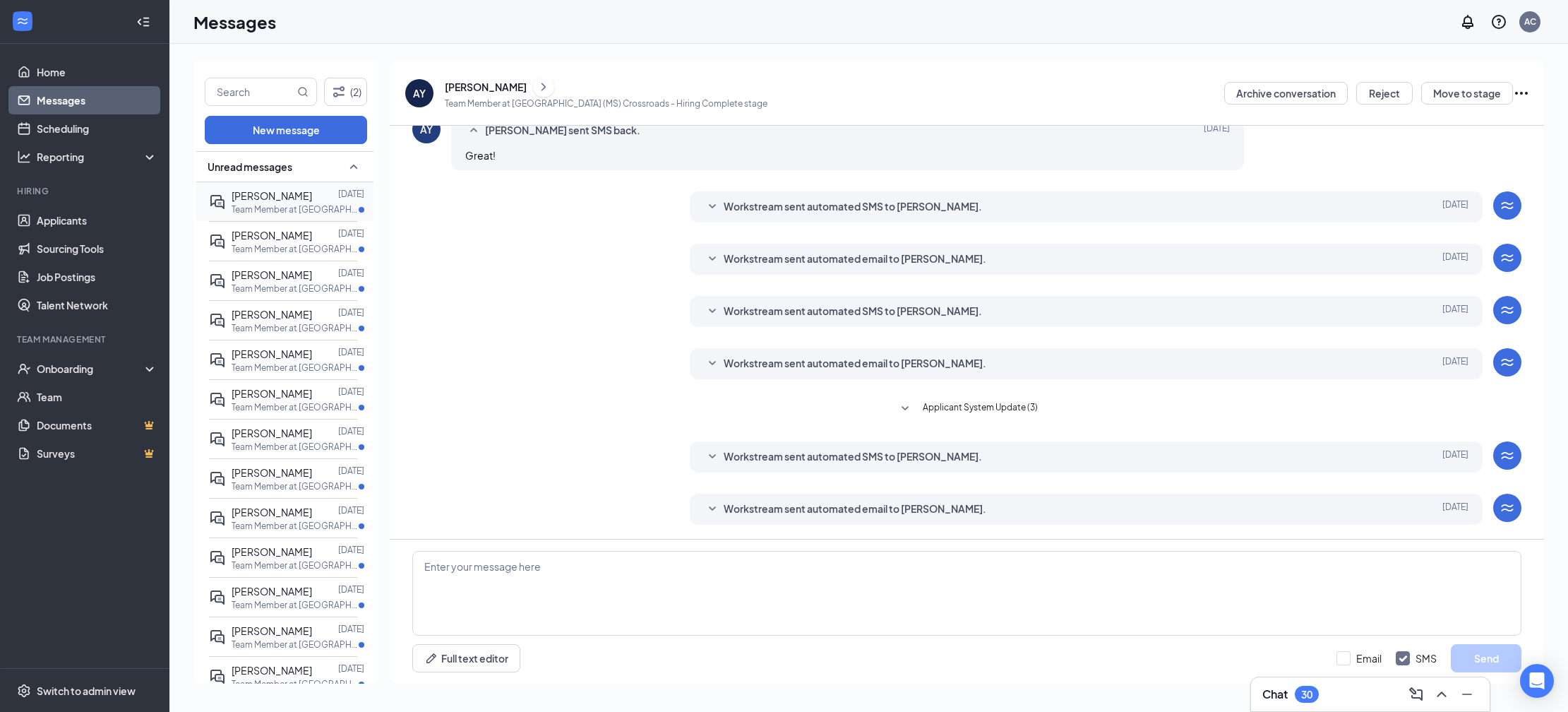
click at [283, 198] on span "[PERSON_NAME]" at bounding box center [272, 195] width 81 height 12
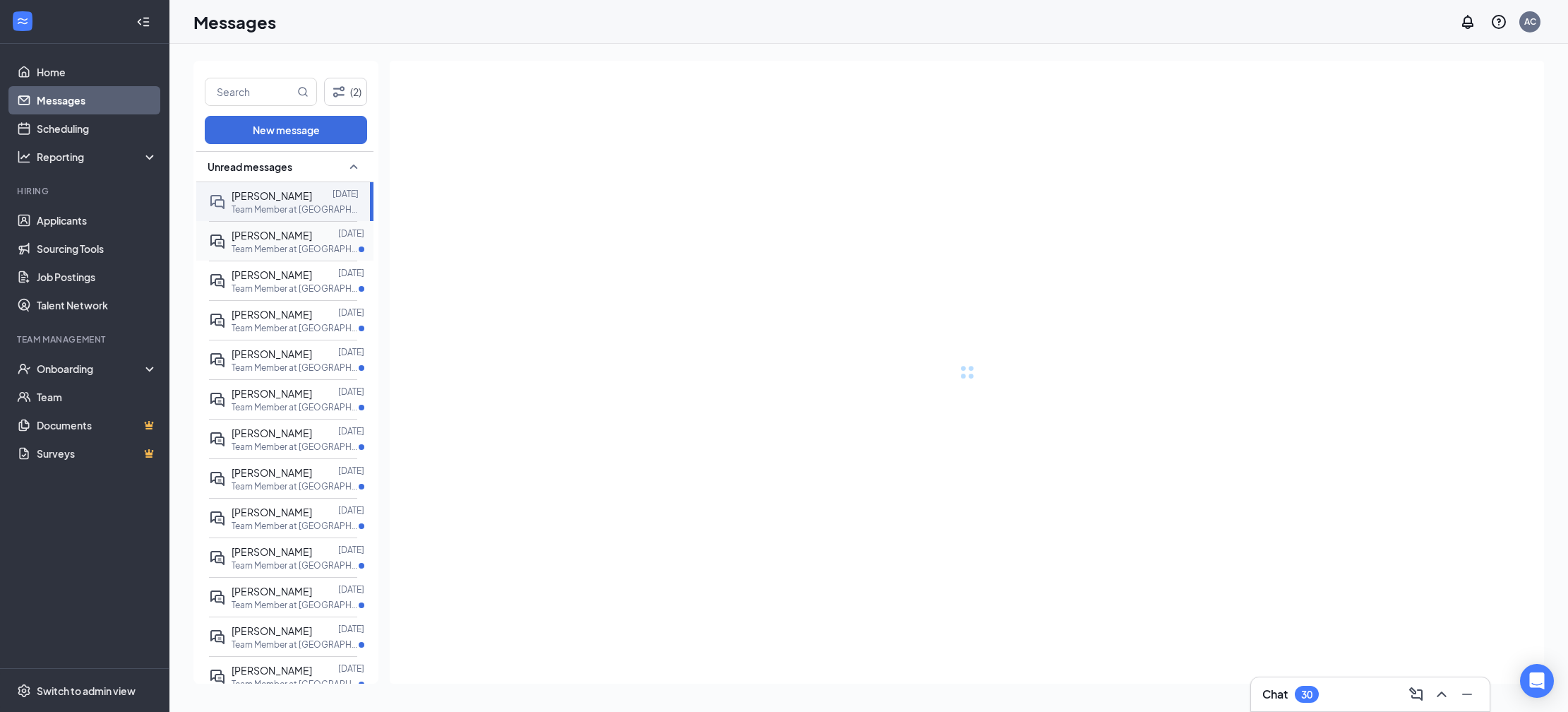
click at [294, 242] on span "[PERSON_NAME]" at bounding box center [272, 234] width 81 height 12
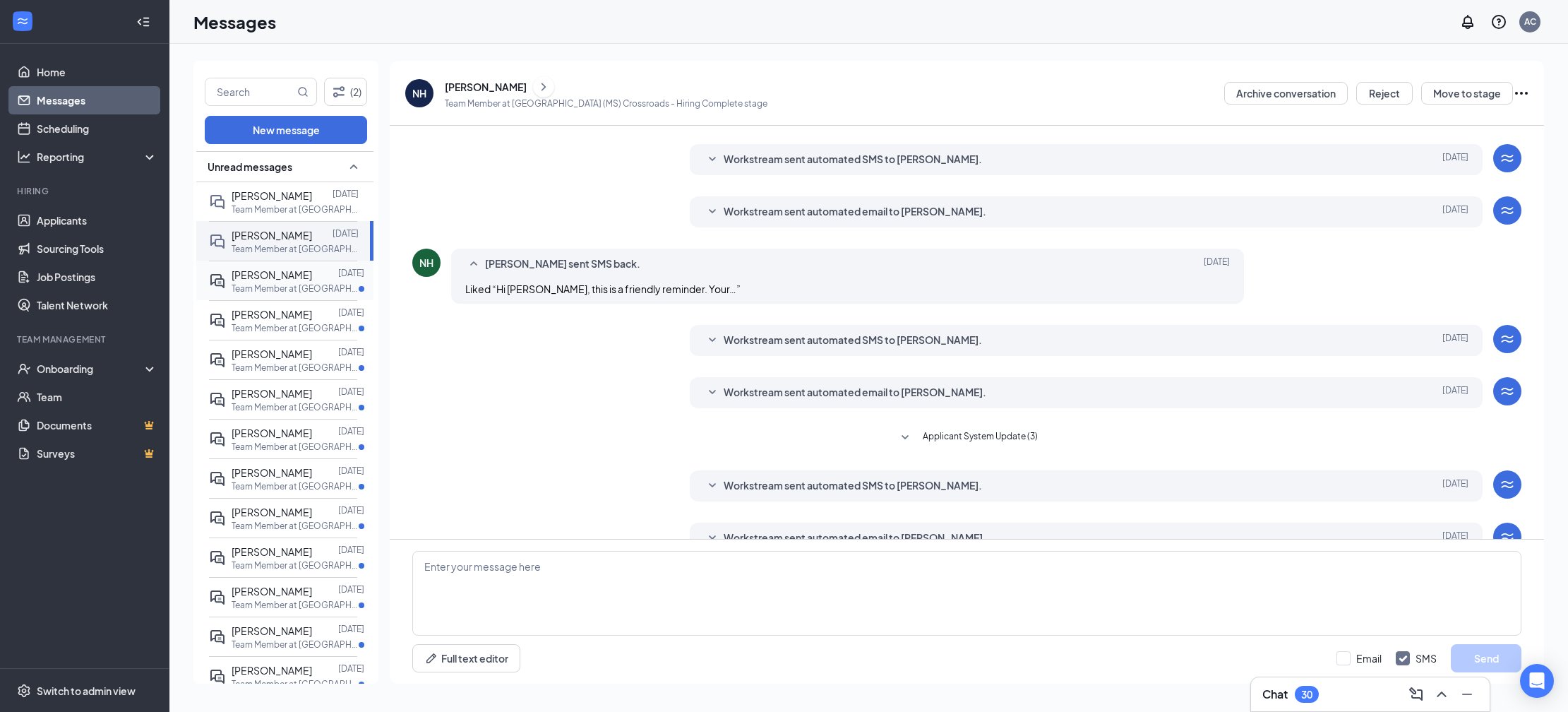
scroll to position [62, 0]
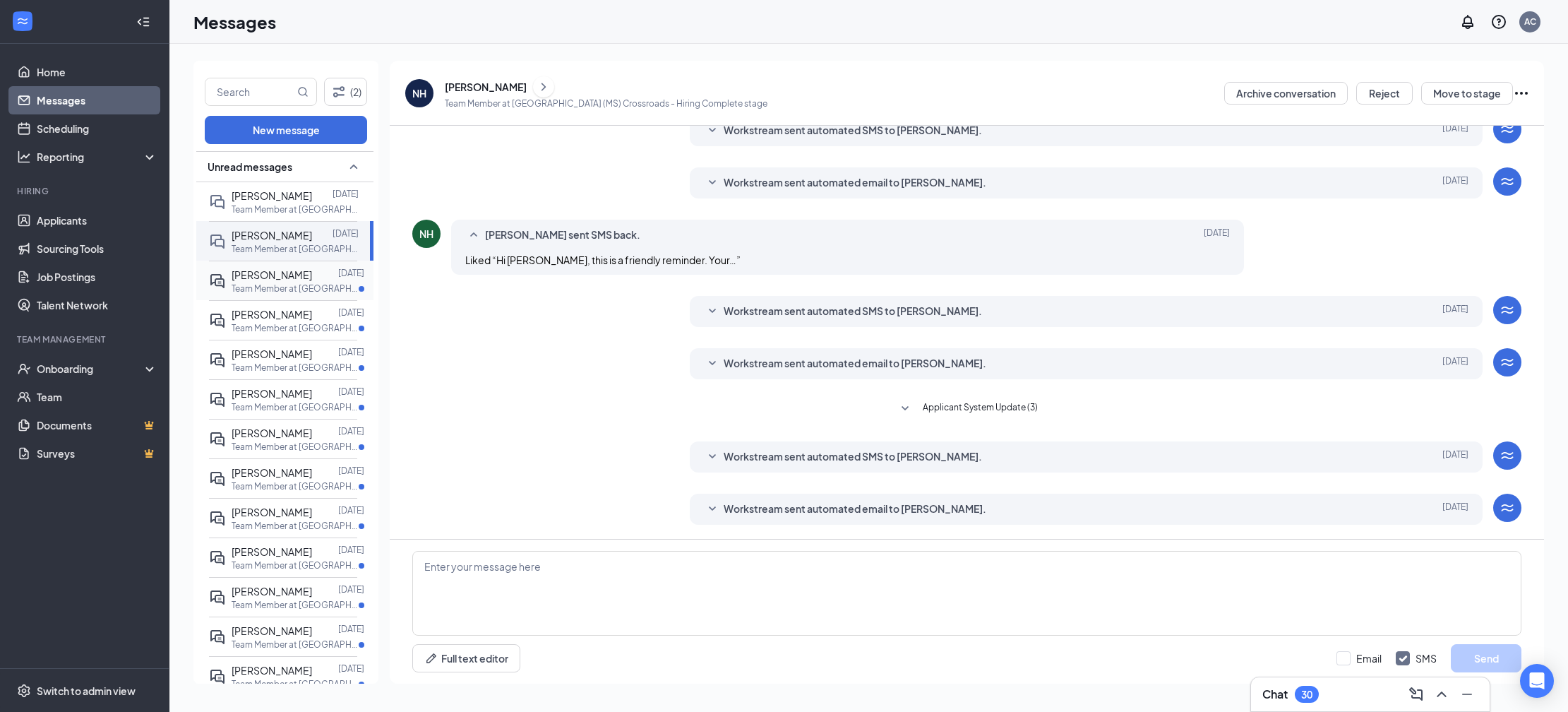
click at [299, 294] on p "Team Member at [GEOGRAPHIC_DATA] ([GEOGRAPHIC_DATA]) Crossroads" at bounding box center [295, 289] width 127 height 12
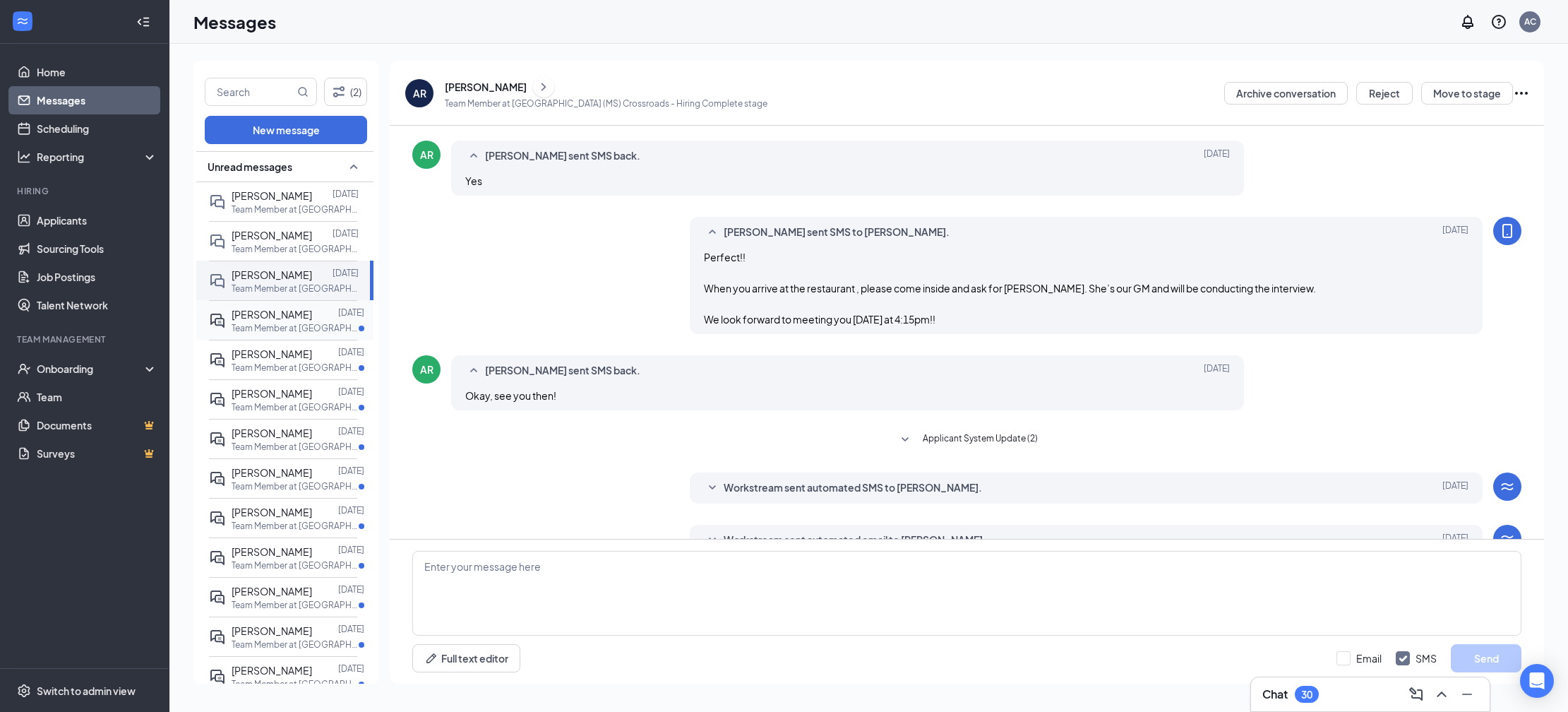
scroll to position [422, 0]
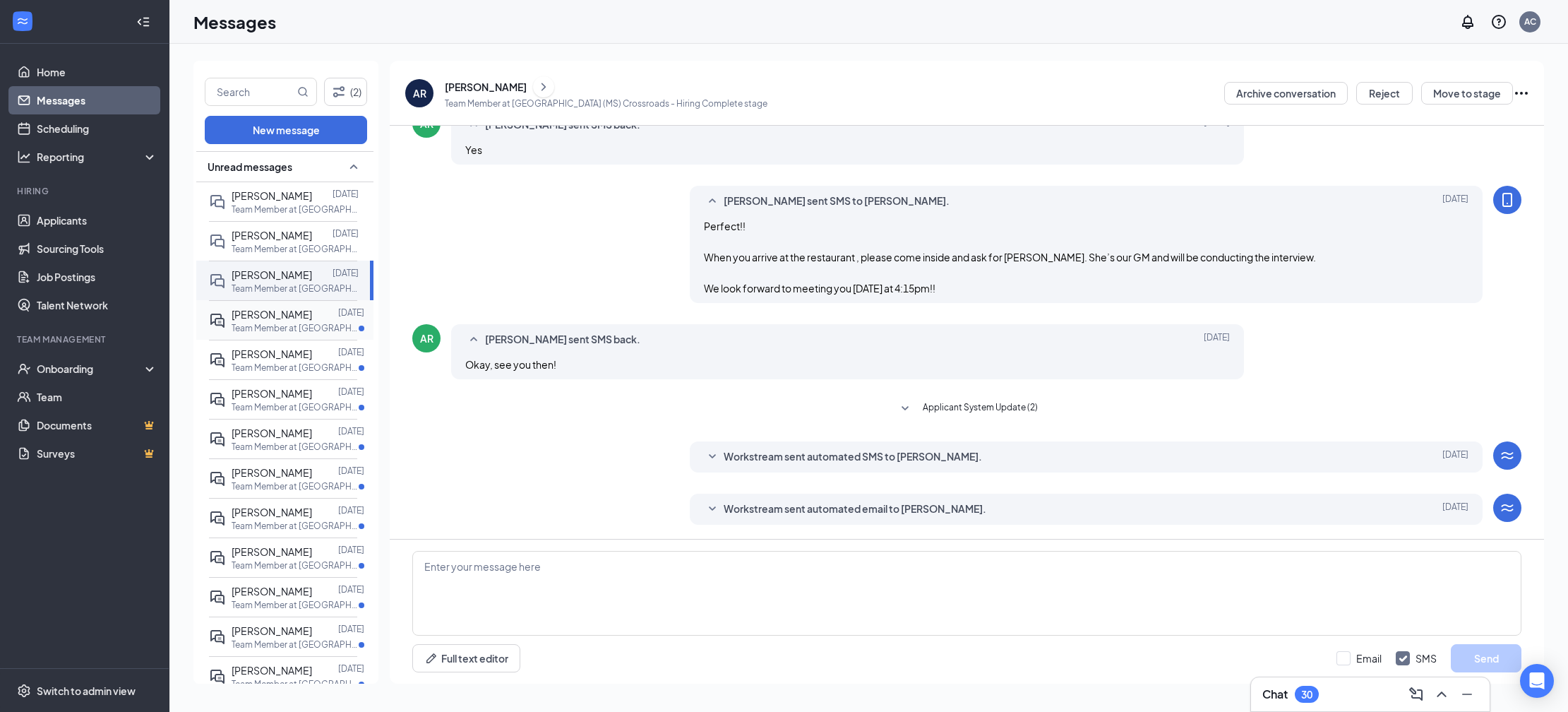
click at [298, 334] on p "Team Member at [GEOGRAPHIC_DATA] ([GEOGRAPHIC_DATA]) Crossroads" at bounding box center [295, 328] width 127 height 12
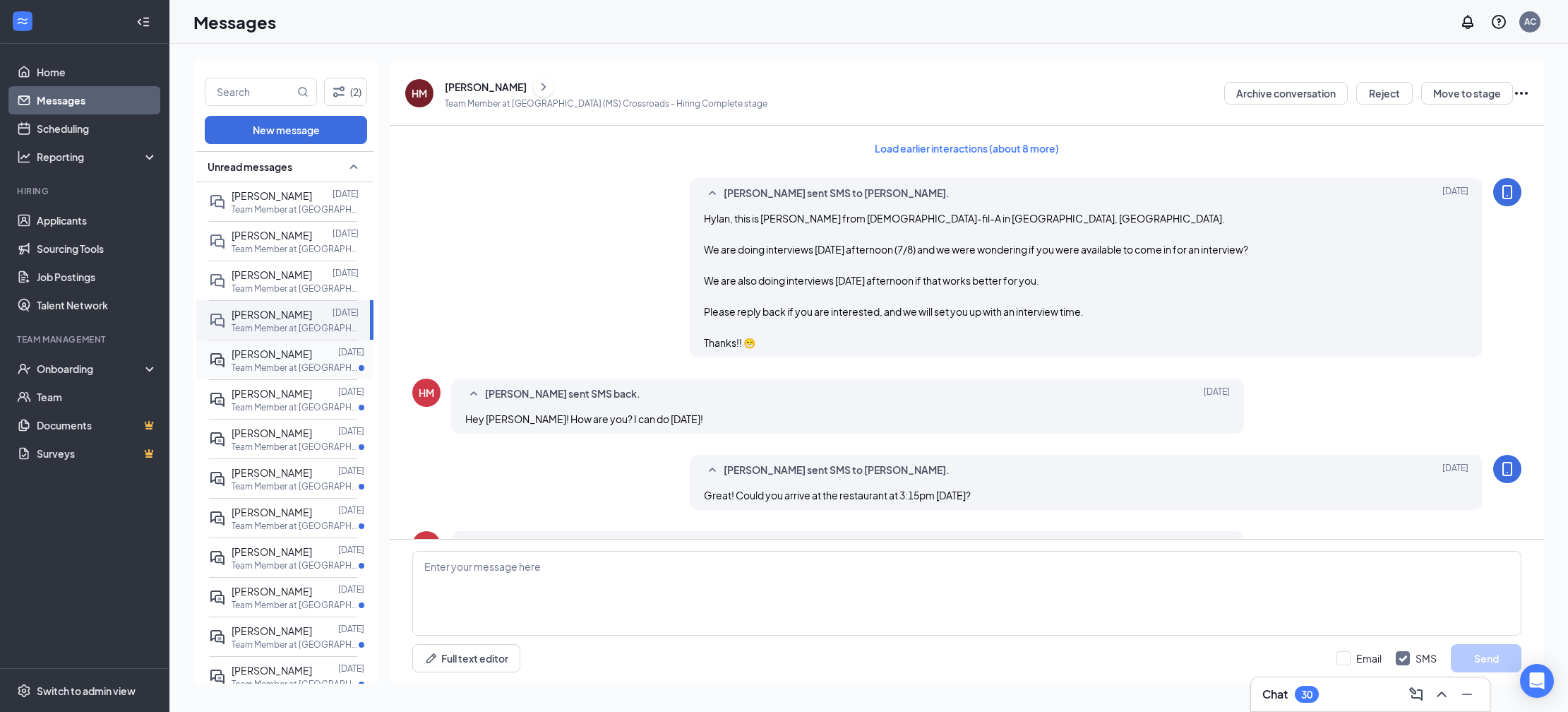
click at [297, 362] on div "[PERSON_NAME]" at bounding box center [272, 354] width 81 height 16
click at [287, 414] on p "Team Member at [GEOGRAPHIC_DATA] ([GEOGRAPHIC_DATA]) Crossroads" at bounding box center [295, 407] width 127 height 12
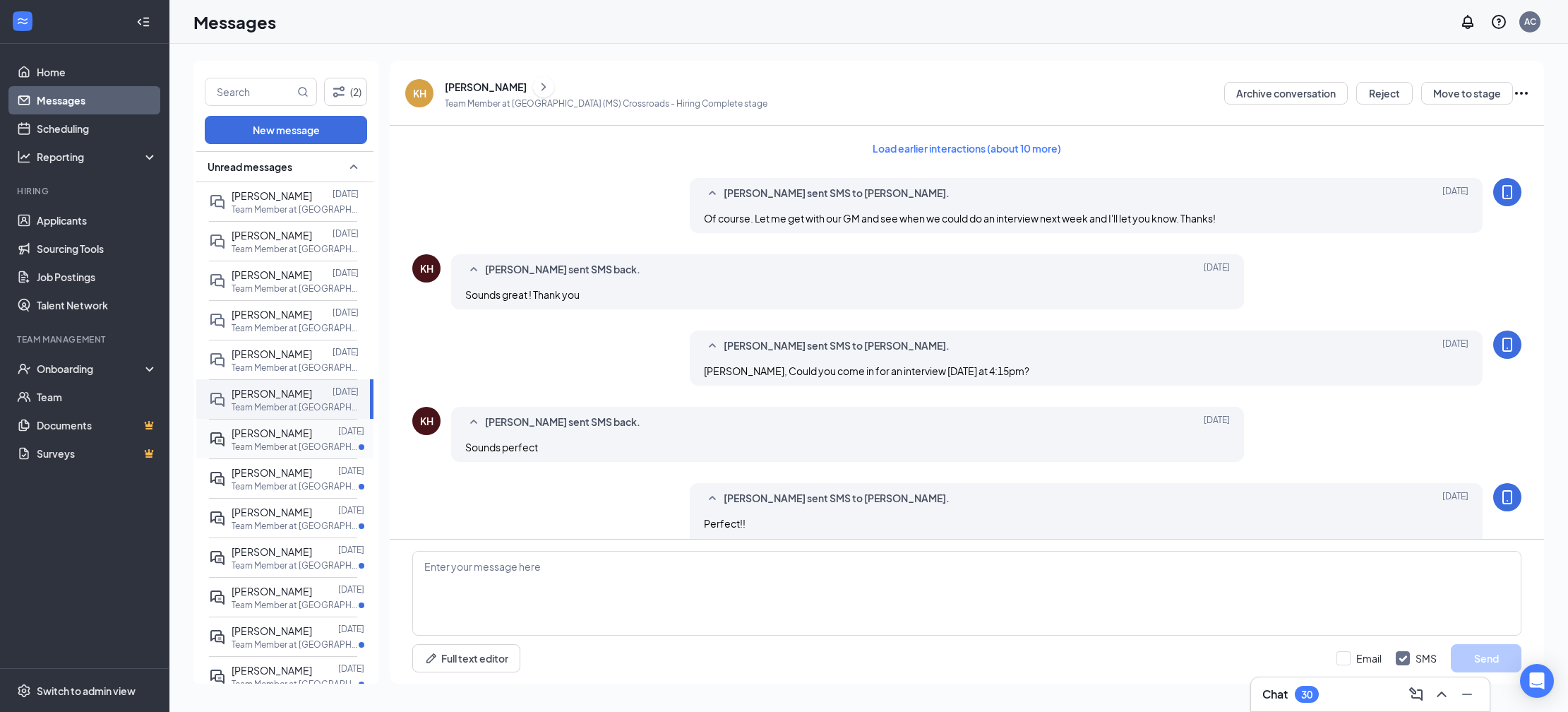
click at [283, 453] on p "Team Member at [GEOGRAPHIC_DATA] ([GEOGRAPHIC_DATA]) Crossroads" at bounding box center [295, 446] width 127 height 12
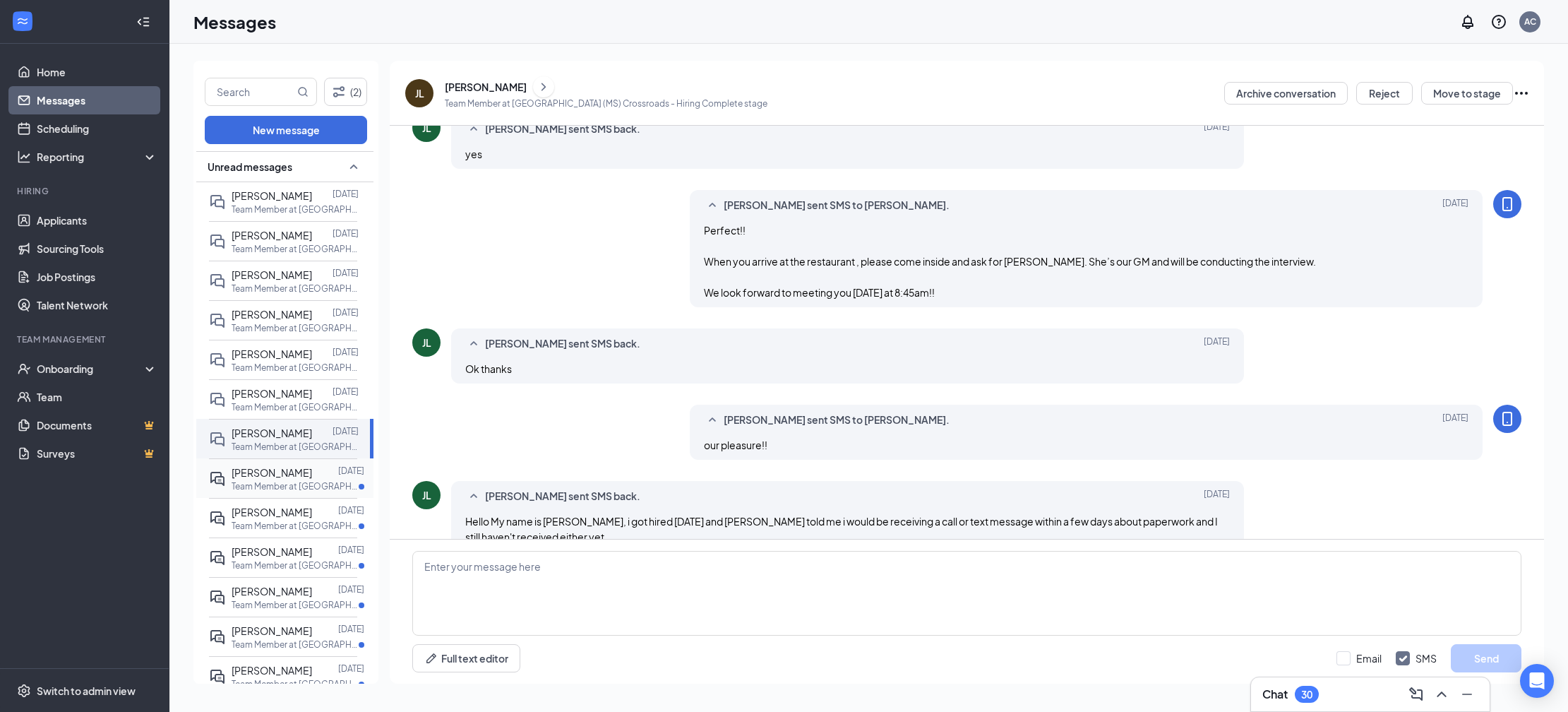
scroll to position [257, 0]
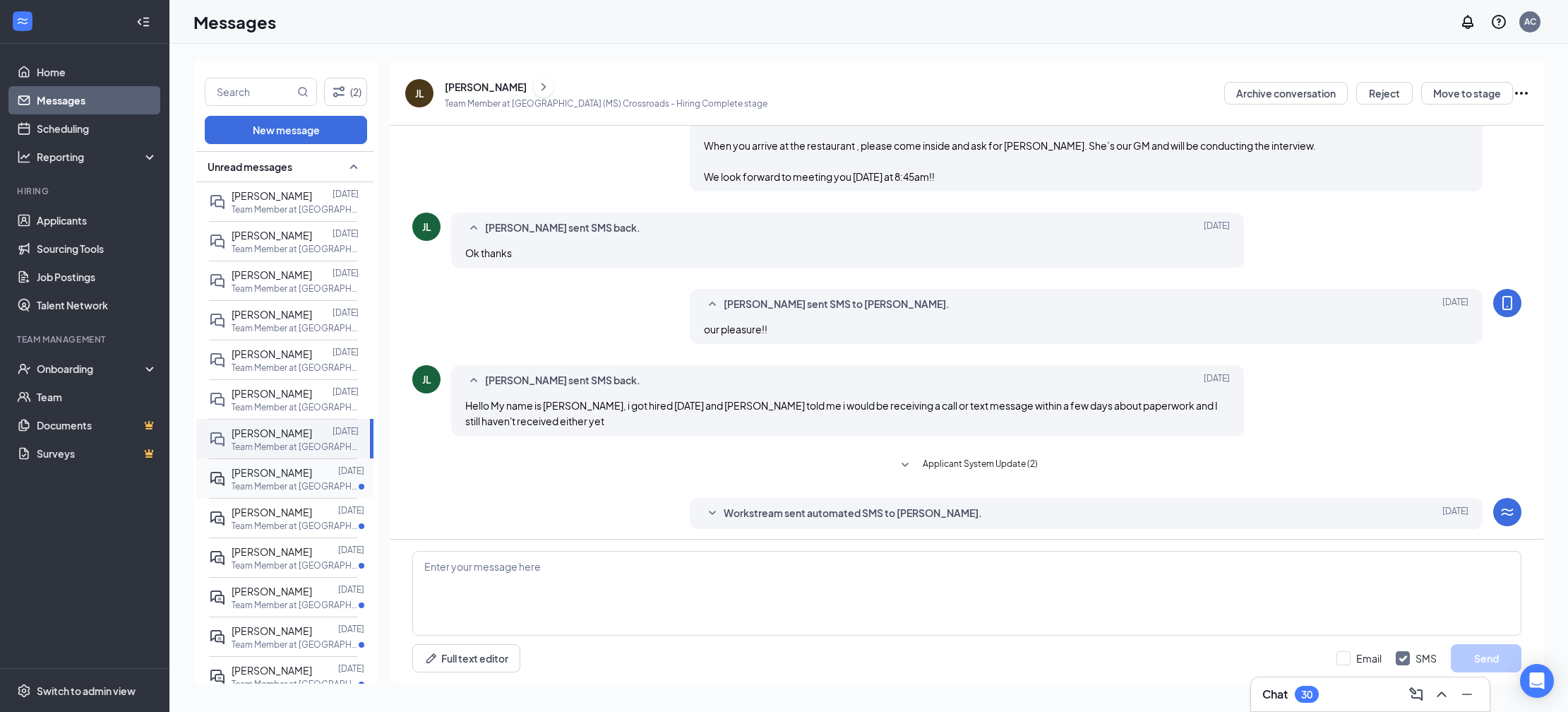
click at [274, 492] on div "Madison Dettwiller Jun 3, 2024 Team Member at Meridian (MS) Crossroads" at bounding box center [297, 479] width 132 height 28
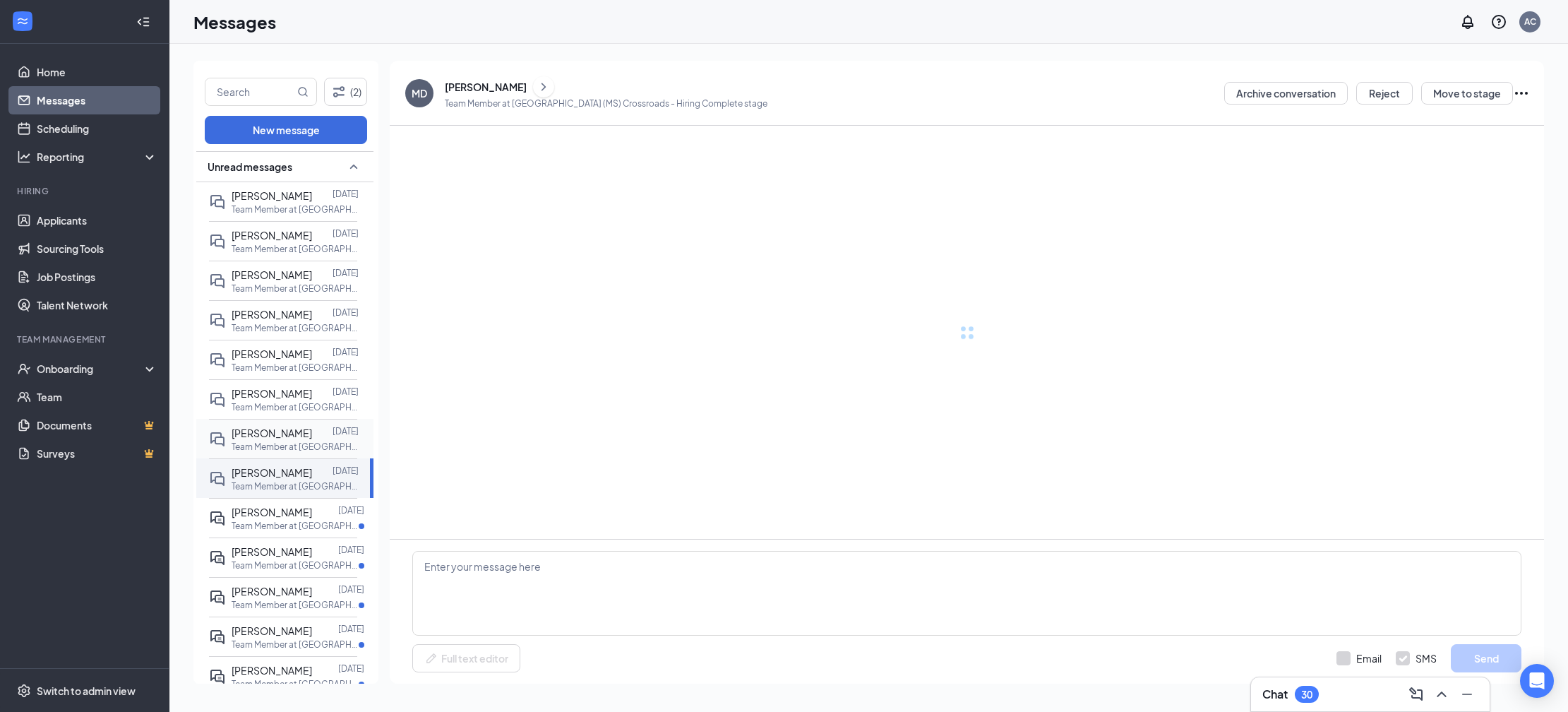
click at [279, 453] on p "Team Member at [GEOGRAPHIC_DATA] ([GEOGRAPHIC_DATA]) Crossroads" at bounding box center [295, 446] width 127 height 12
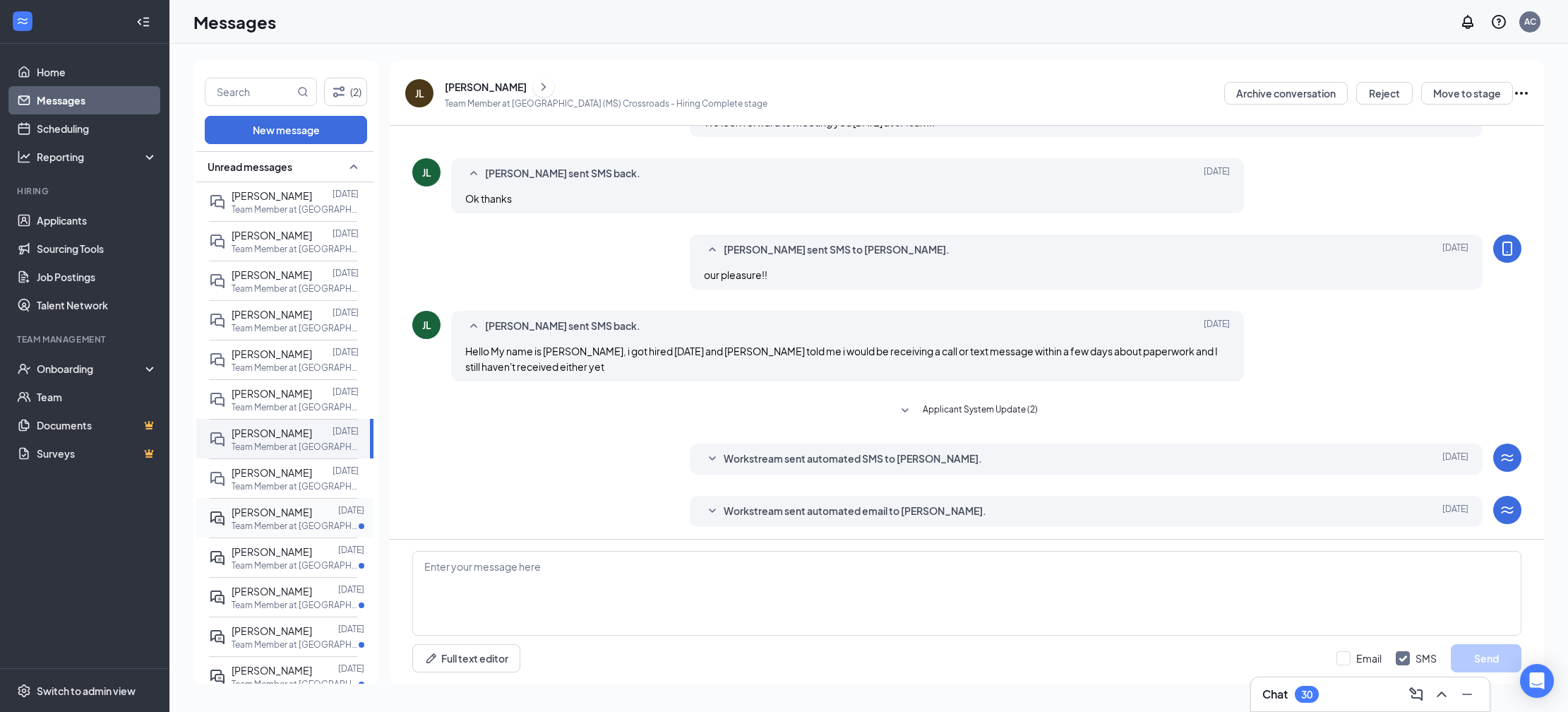
scroll to position [313, 0]
click at [720, 450] on icon "SmallChevronDown" at bounding box center [712, 456] width 17 height 17
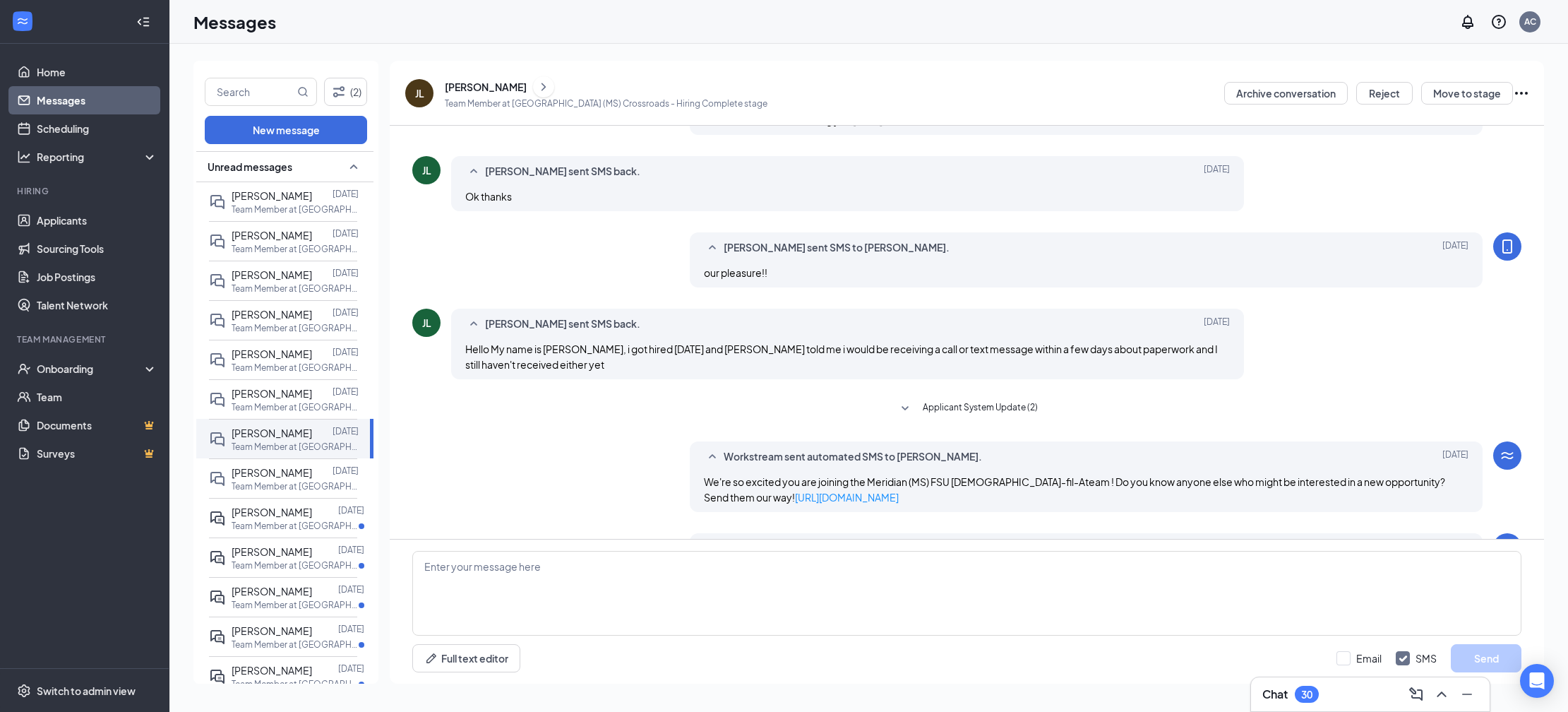
click at [914, 410] on icon "SmallChevronDown" at bounding box center [905, 409] width 17 height 17
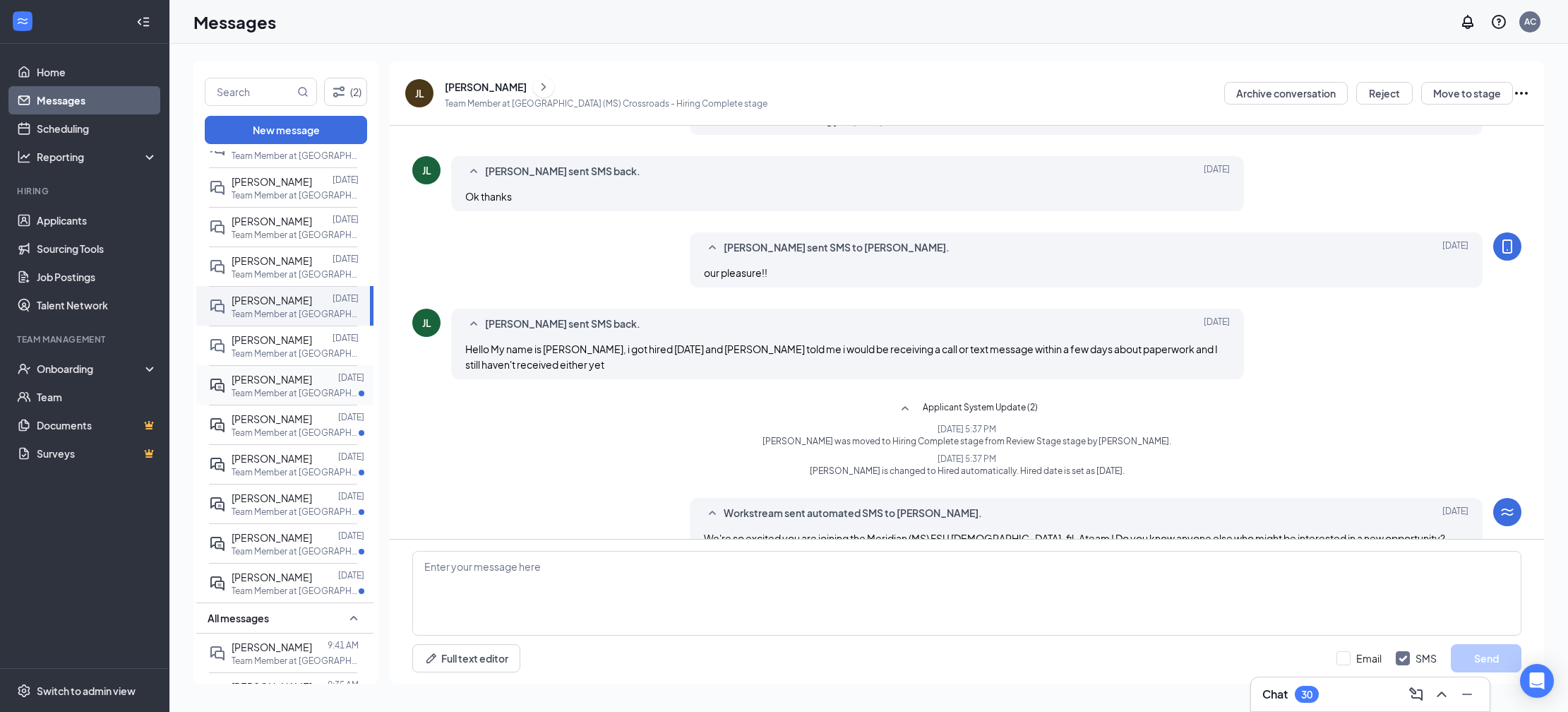
scroll to position [135, 0]
click at [274, 397] on p "Team Member at [GEOGRAPHIC_DATA] ([GEOGRAPHIC_DATA]) Crossroads" at bounding box center [295, 391] width 127 height 12
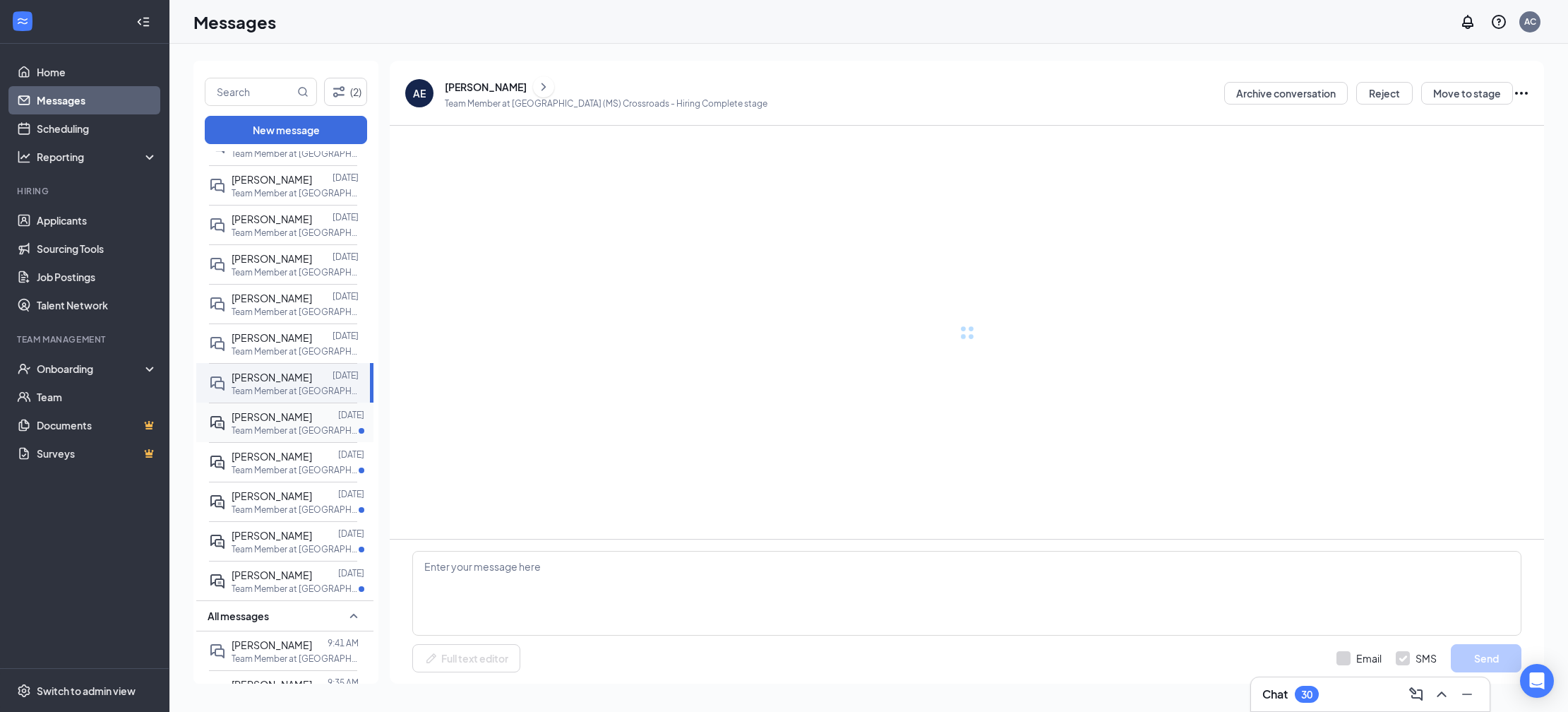
click at [312, 424] on div at bounding box center [325, 416] width 26 height 16
click at [285, 463] on span "Shelita Crowell" at bounding box center [272, 455] width 81 height 12
click at [290, 502] on span "Kendrick Nobles" at bounding box center [272, 495] width 81 height 12
click at [290, 542] on span "Elijah Stamper" at bounding box center [272, 534] width 81 height 12
click at [293, 581] on span "Kristin Scroggin" at bounding box center [272, 574] width 81 height 12
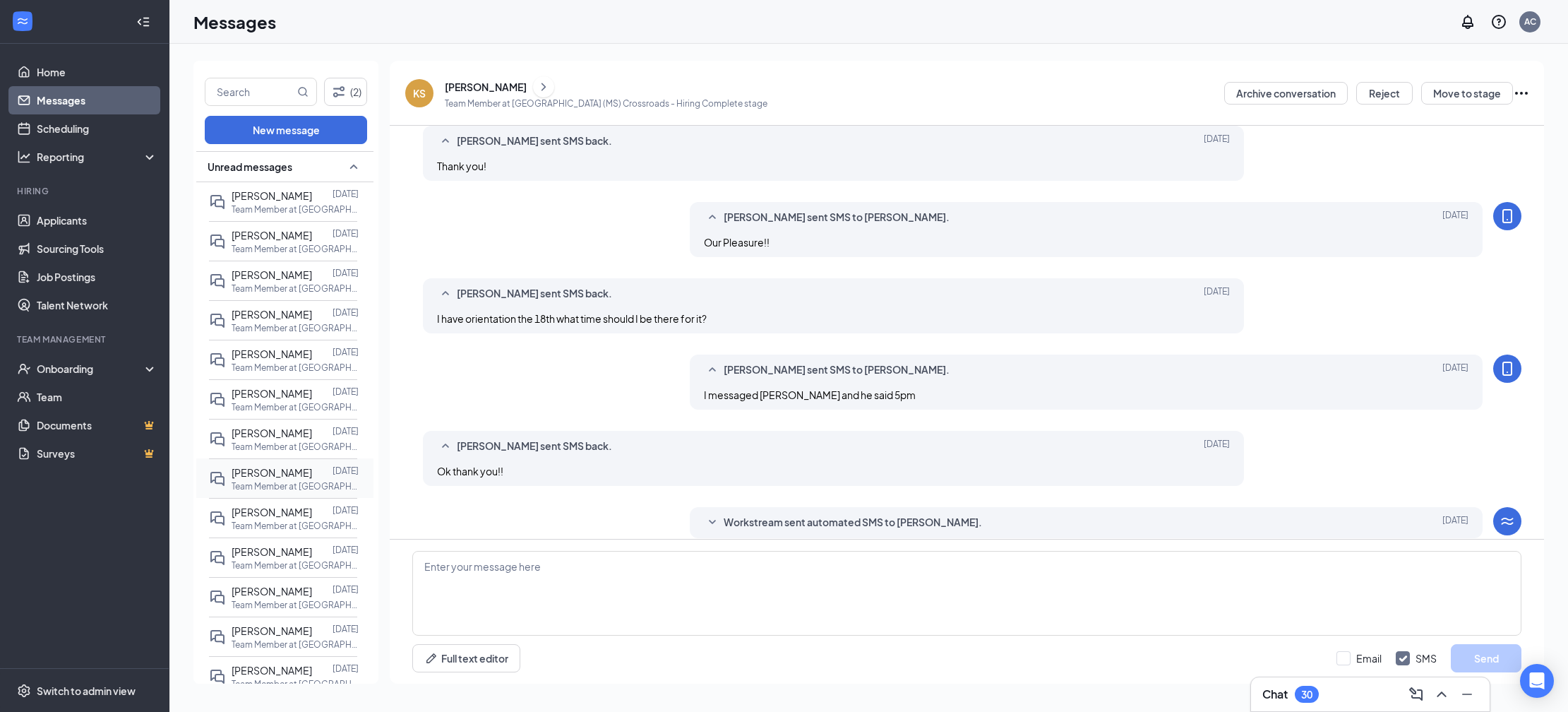
scroll to position [298, 0]
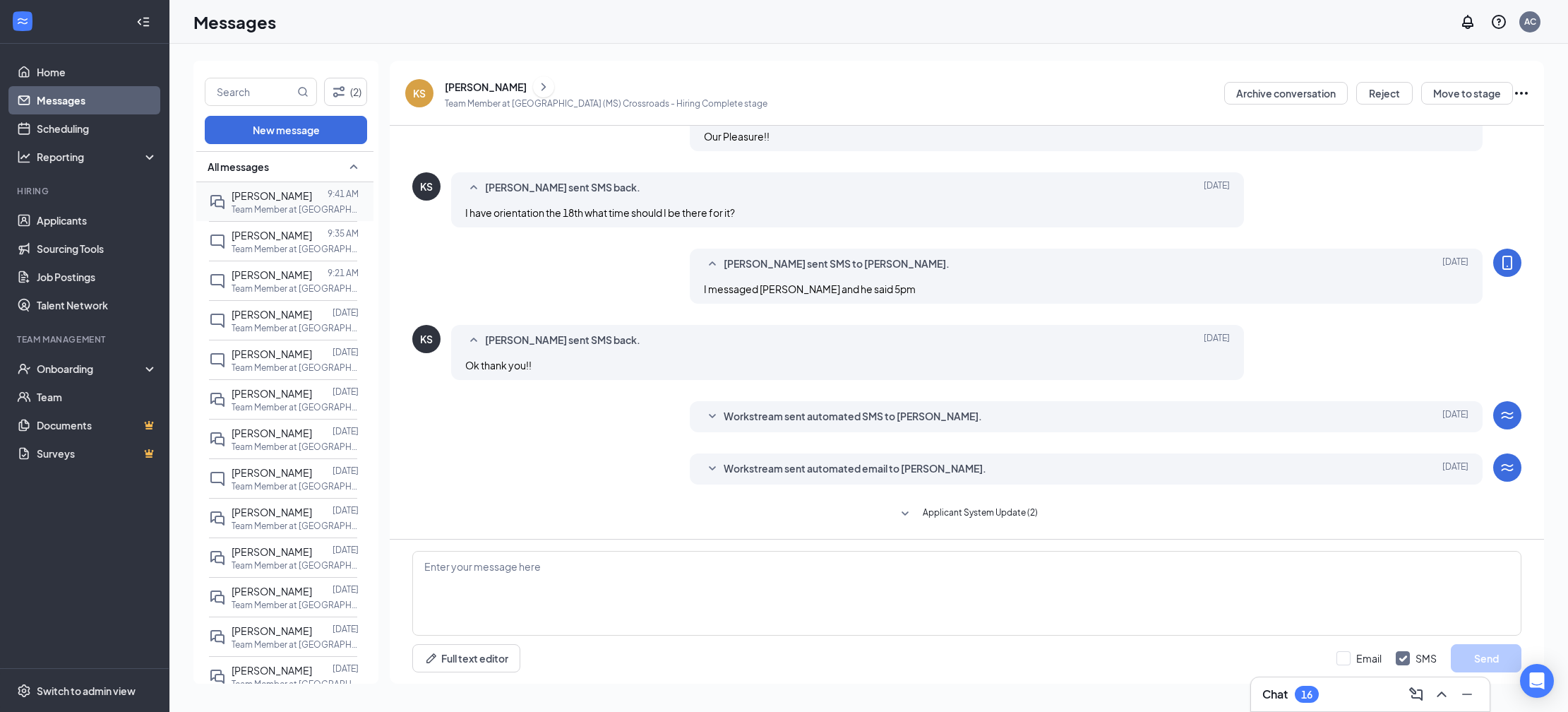
scroll to position [298, 0]
click at [297, 206] on p "Team Member at [GEOGRAPHIC_DATA] ([GEOGRAPHIC_DATA])" at bounding box center [295, 209] width 127 height 12
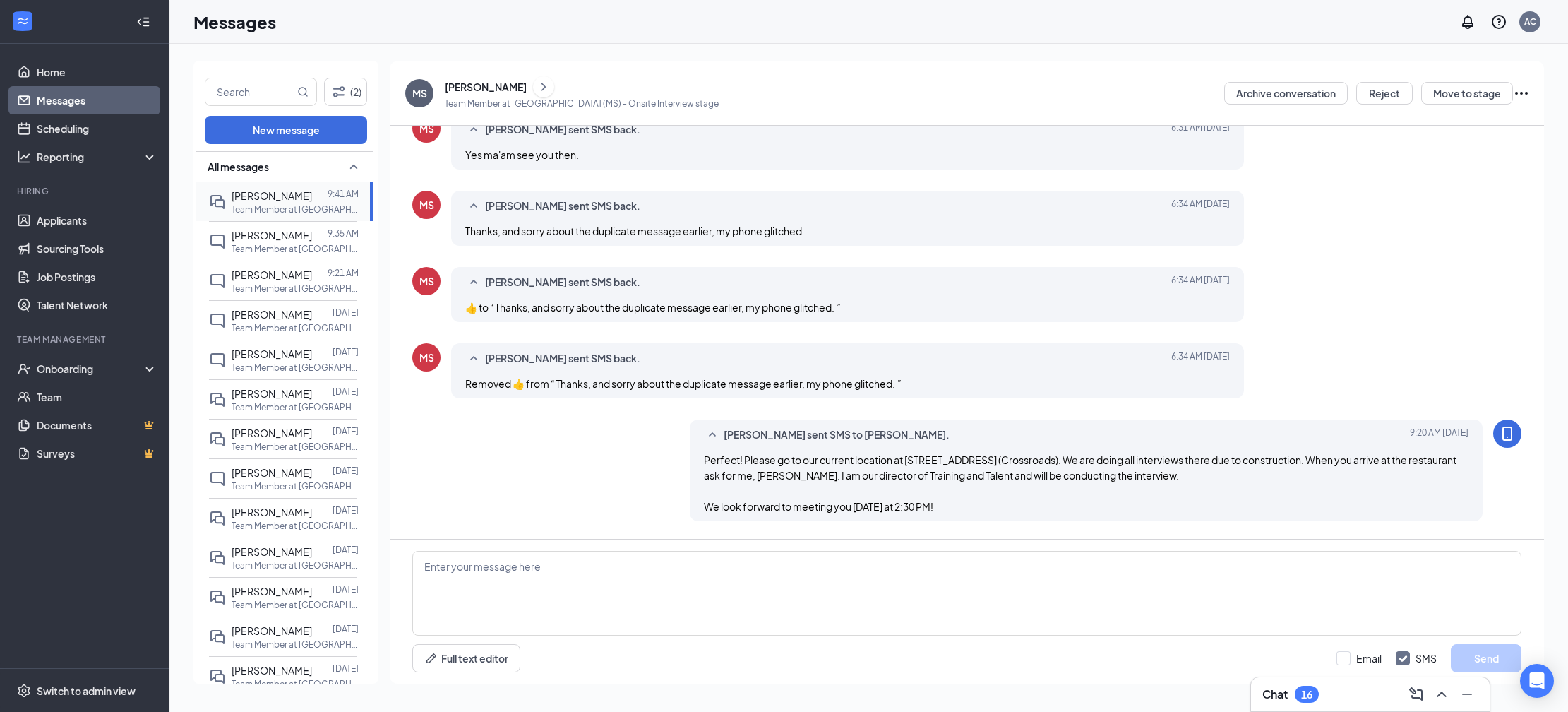
scroll to position [282, 0]
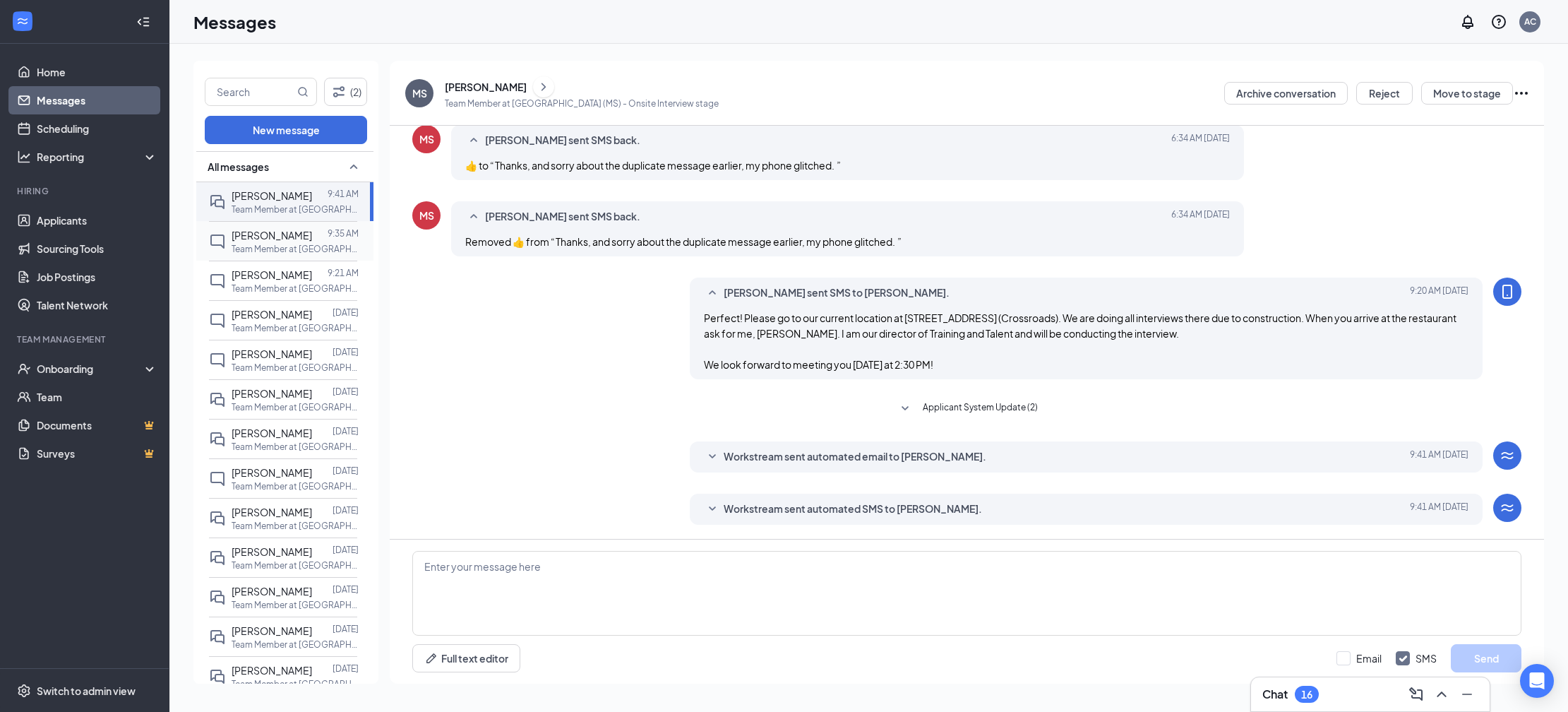
click at [267, 253] on p "Team Member at [GEOGRAPHIC_DATA] ([GEOGRAPHIC_DATA])" at bounding box center [295, 248] width 127 height 12
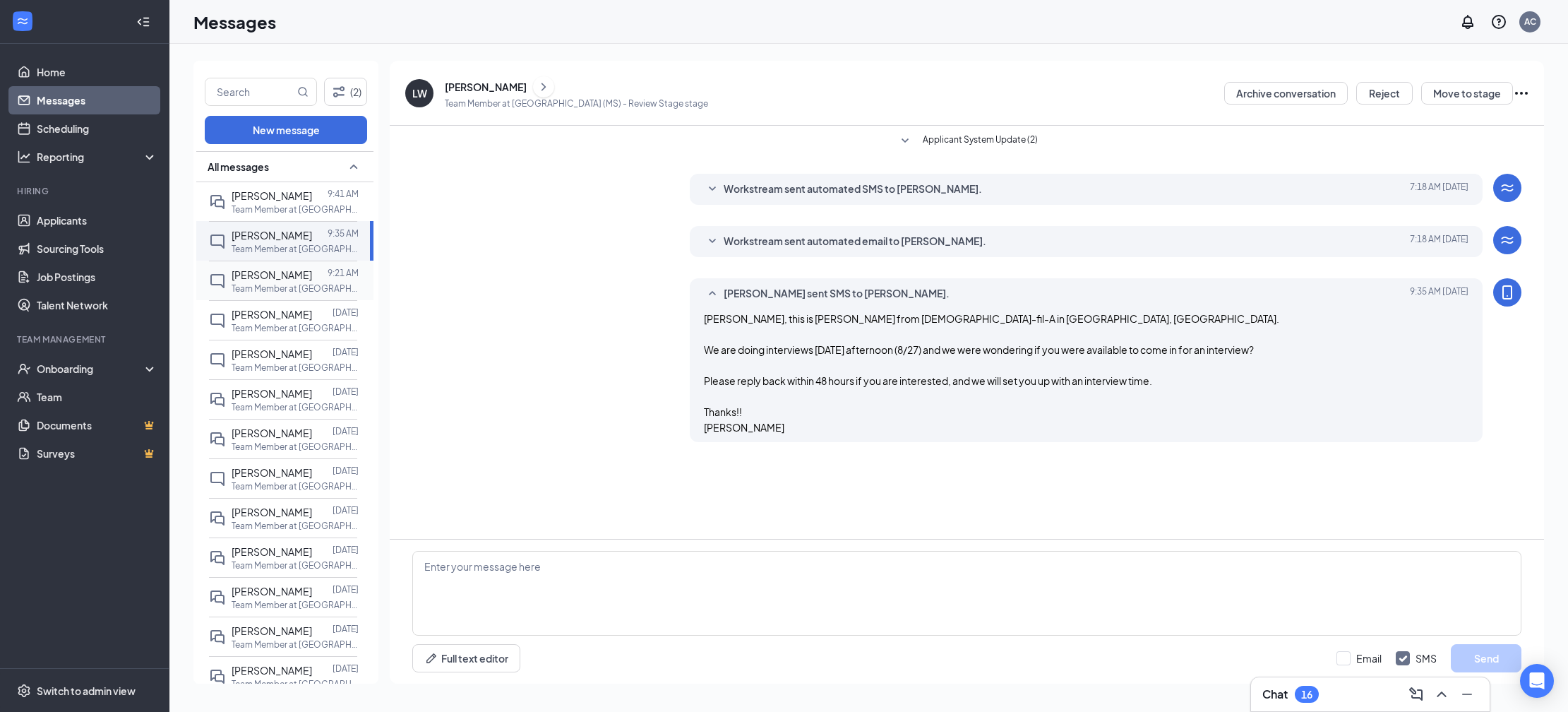
click at [264, 267] on div "[PERSON_NAME]" at bounding box center [272, 275] width 81 height 16
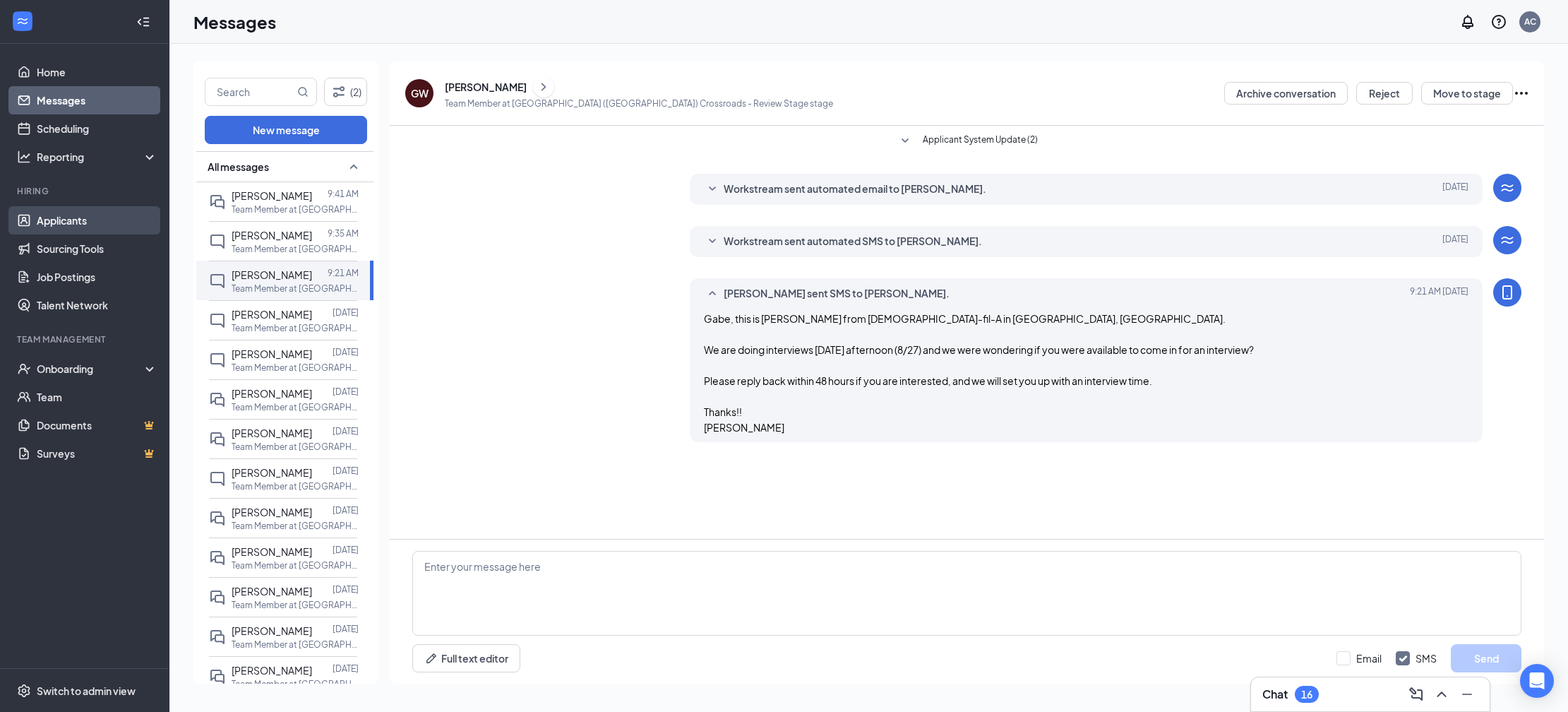
click at [100, 209] on link "Applicants" at bounding box center [97, 220] width 121 height 28
